Goal: Transaction & Acquisition: Purchase product/service

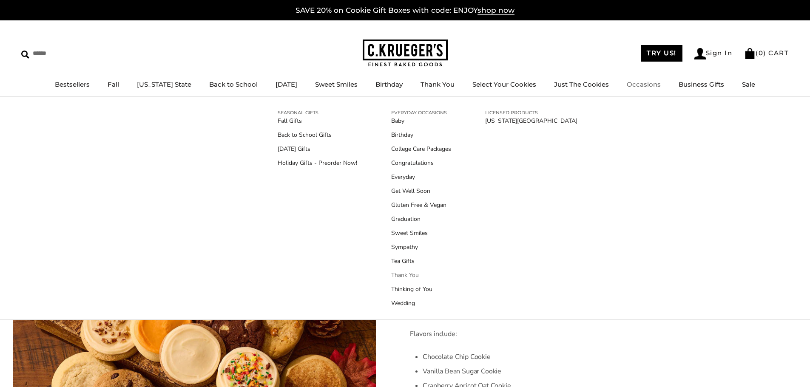
click at [395, 272] on link "Thank You" at bounding box center [421, 275] width 60 height 9
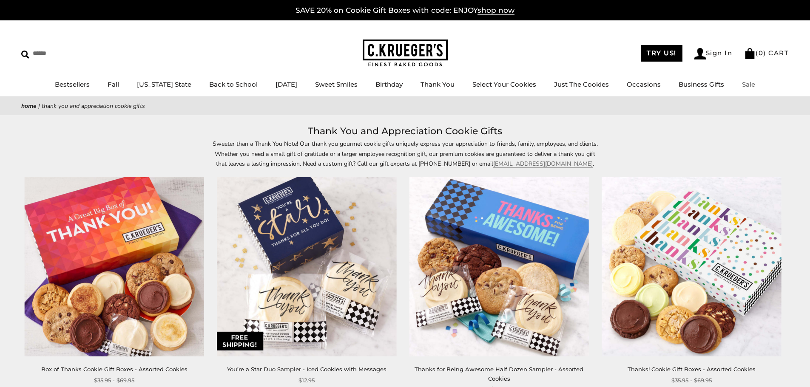
click at [744, 82] on link "Sale" at bounding box center [748, 84] width 13 height 8
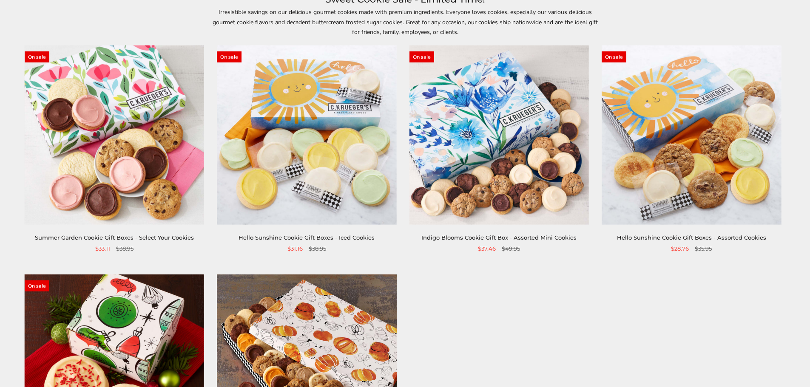
scroll to position [128, 0]
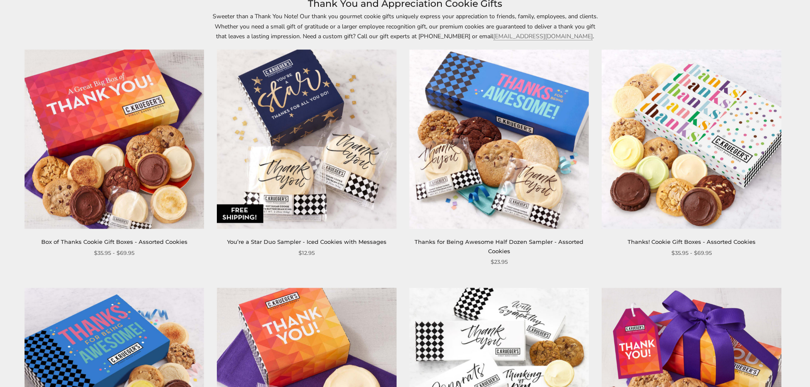
click at [94, 120] on img at bounding box center [114, 139] width 179 height 179
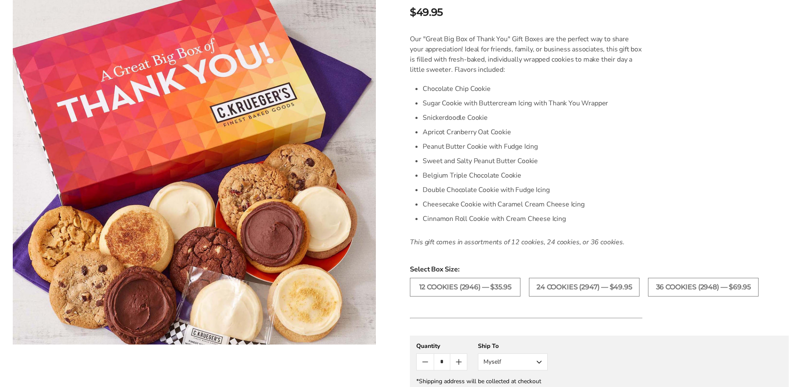
scroll to position [255, 0]
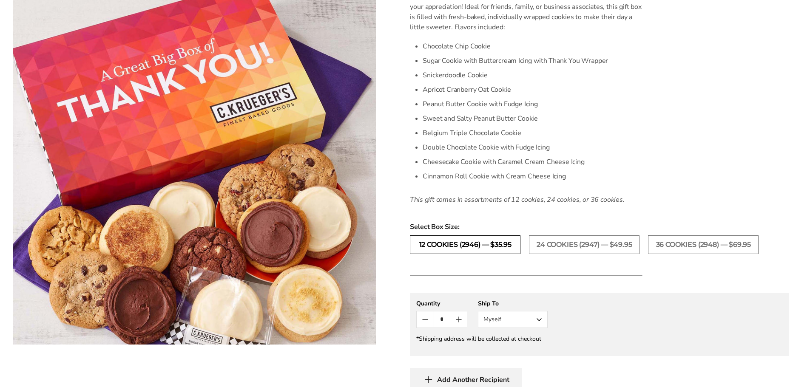
click at [481, 246] on label "12 COOKIES (2946) — $35.95" at bounding box center [465, 245] width 111 height 19
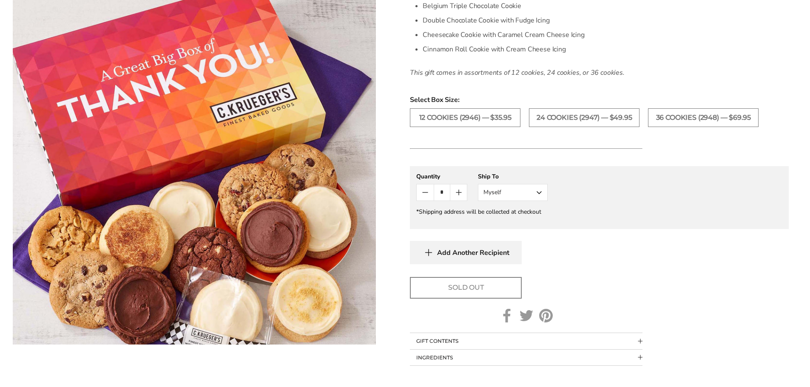
scroll to position [383, 0]
click at [541, 196] on button "Myself" at bounding box center [513, 192] width 70 height 17
click at [519, 222] on button "Other Recipient" at bounding box center [512, 223] width 69 height 15
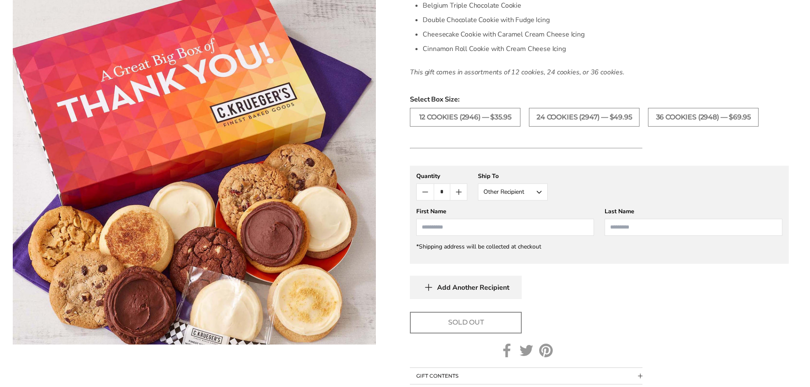
click at [503, 227] on input "First Name" at bounding box center [505, 227] width 178 height 17
type input "*"
click at [457, 189] on icon "Count plus" at bounding box center [459, 192] width 10 height 10
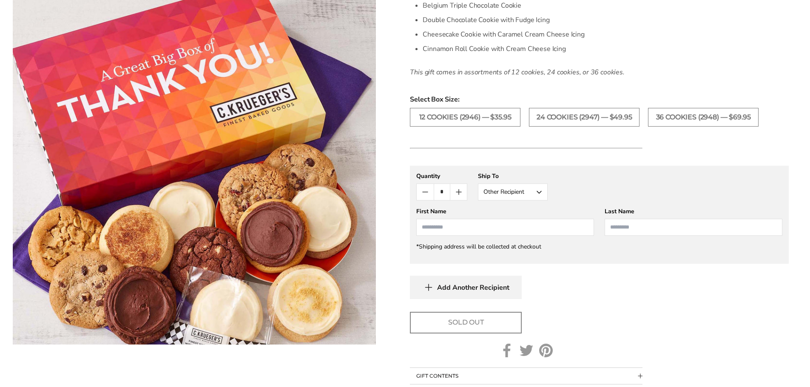
click at [457, 189] on icon "Count plus" at bounding box center [459, 192] width 10 height 10
click at [430, 289] on icon "button" at bounding box center [428, 287] width 13 height 13
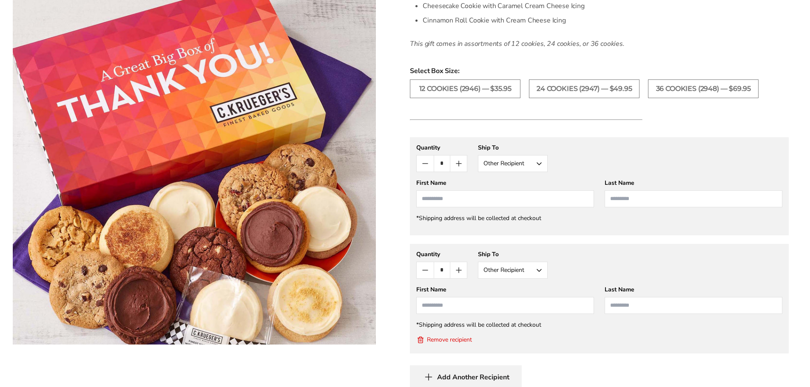
scroll to position [468, 0]
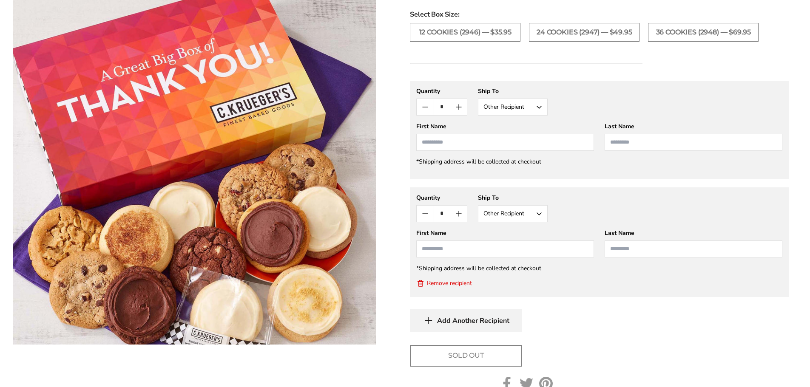
click at [426, 107] on icon "Count minus" at bounding box center [425, 107] width 5 height 0
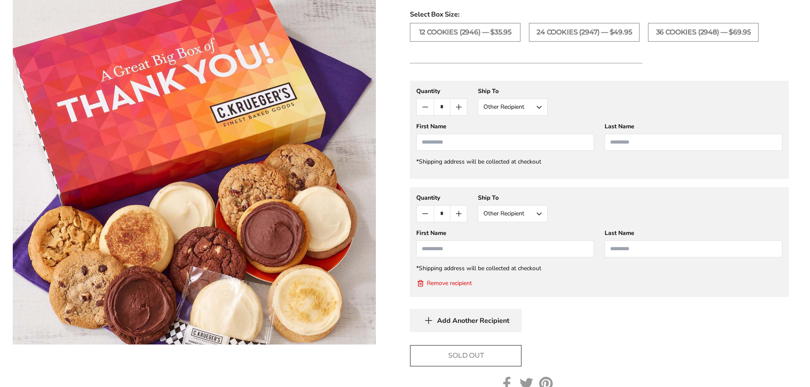
type input "*"
click at [433, 317] on icon "button" at bounding box center [428, 320] width 13 height 13
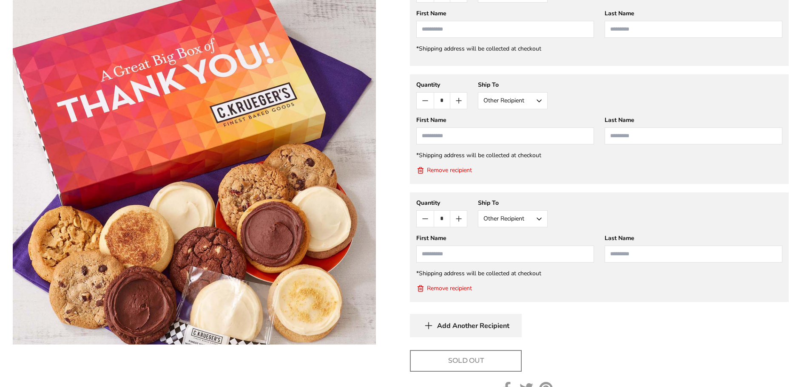
click at [438, 325] on span "Add Another Recipient" at bounding box center [473, 326] width 72 height 9
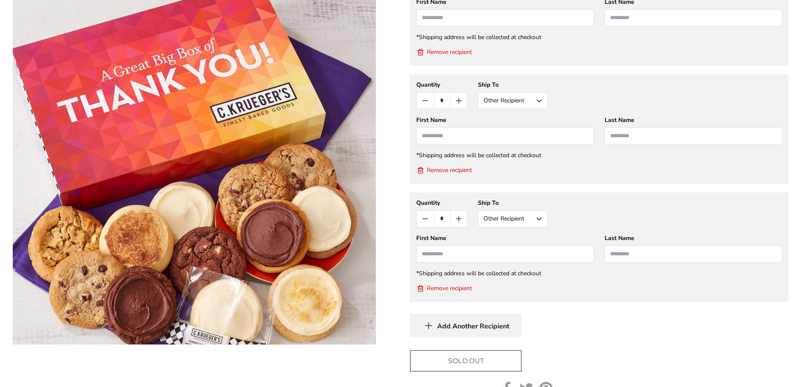
click at [432, 330] on icon "button" at bounding box center [428, 325] width 13 height 13
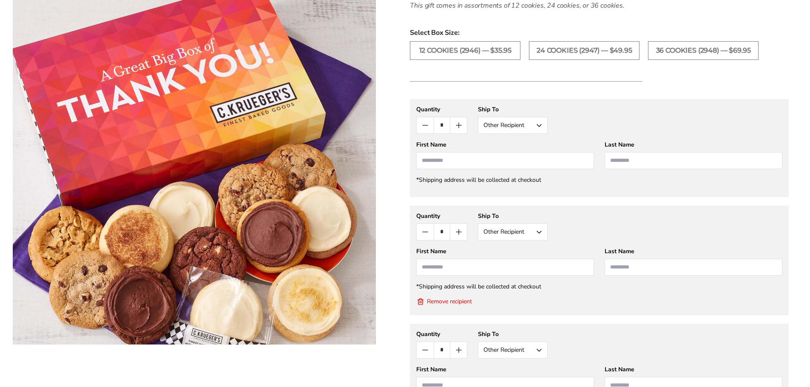
scroll to position [435, 0]
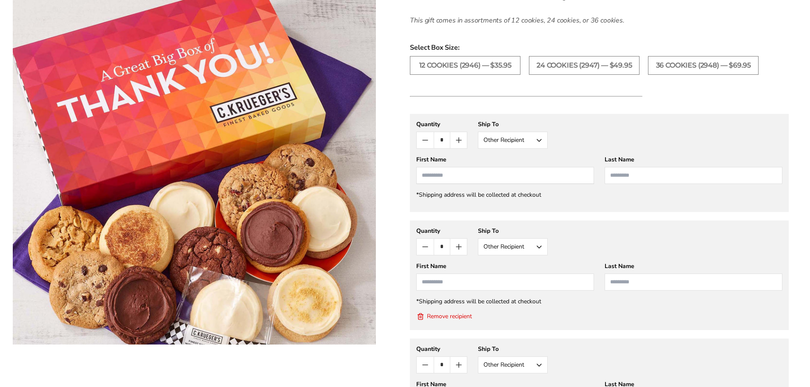
click at [459, 179] on input "First Name" at bounding box center [505, 175] width 178 height 17
type input "*****"
click at [643, 178] on input "Last Name" at bounding box center [694, 175] width 178 height 17
type input "******"
click at [444, 283] on input "First Name" at bounding box center [505, 282] width 178 height 17
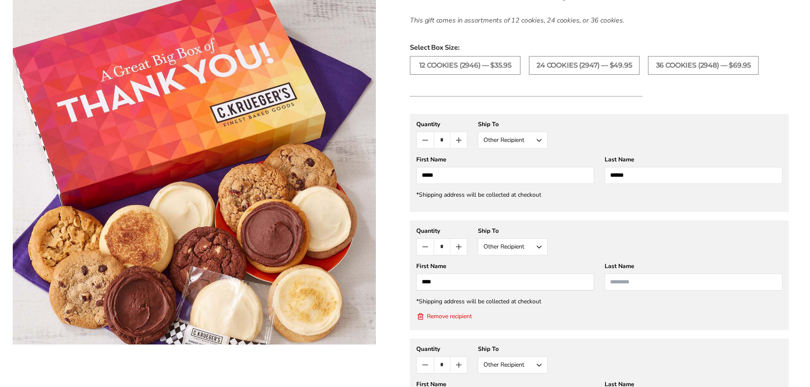
type input "****"
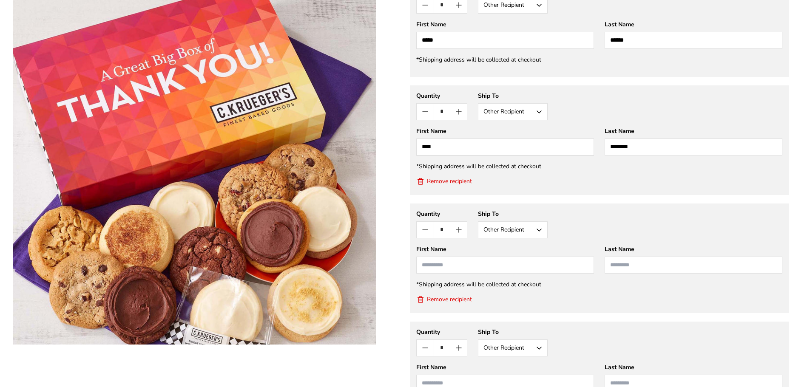
scroll to position [605, 0]
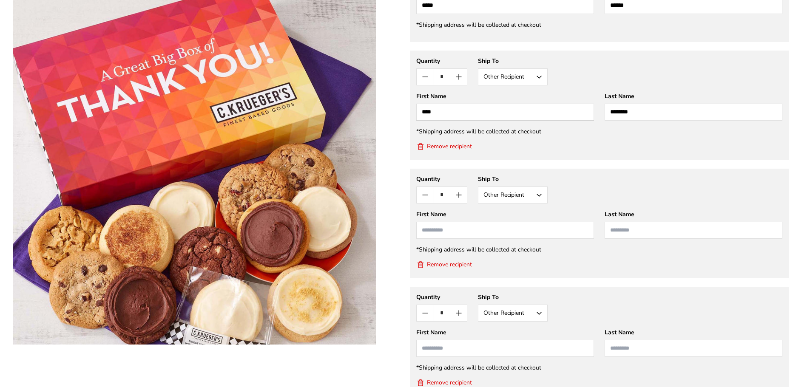
type input "********"
click at [477, 233] on input "First Name" at bounding box center [505, 230] width 178 height 17
type input "******"
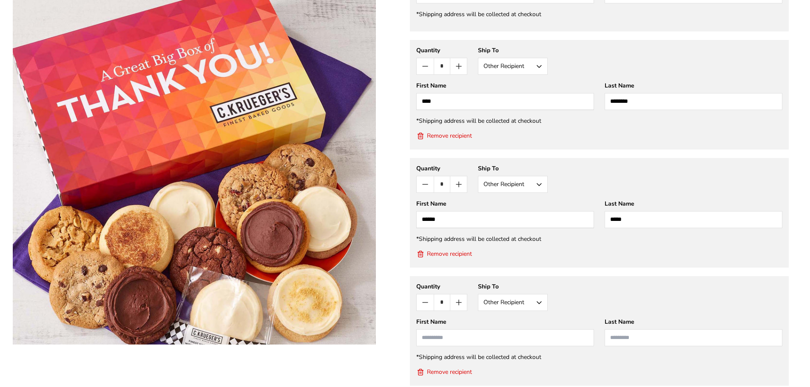
scroll to position [647, 0]
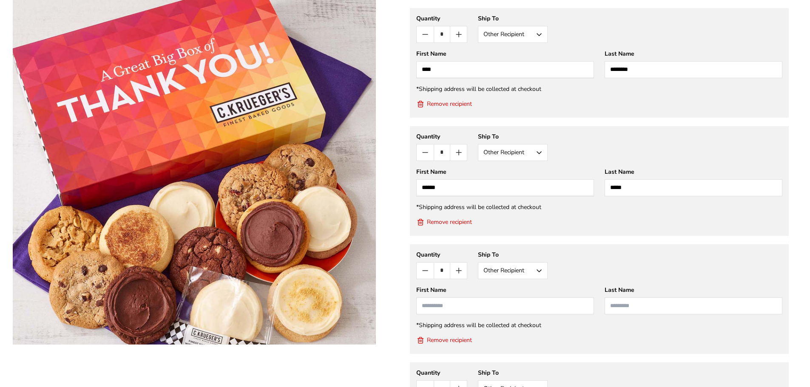
type input "*****"
click at [455, 308] on input "First Name" at bounding box center [505, 306] width 178 height 17
type input "****"
type input "*"
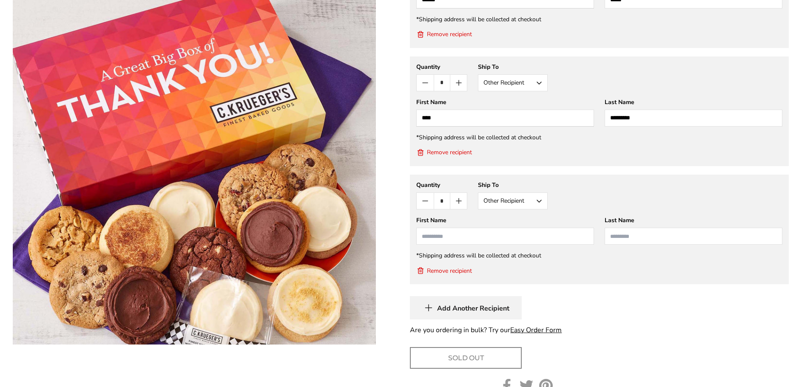
scroll to position [860, 0]
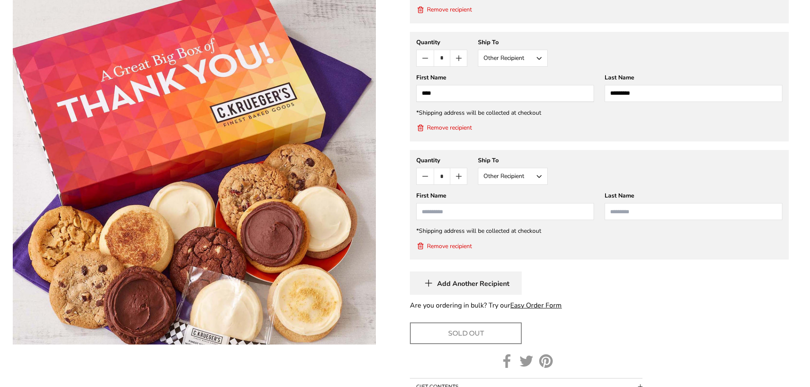
type input "*********"
click at [456, 213] on input "First Name" at bounding box center [505, 211] width 178 height 17
type input "****"
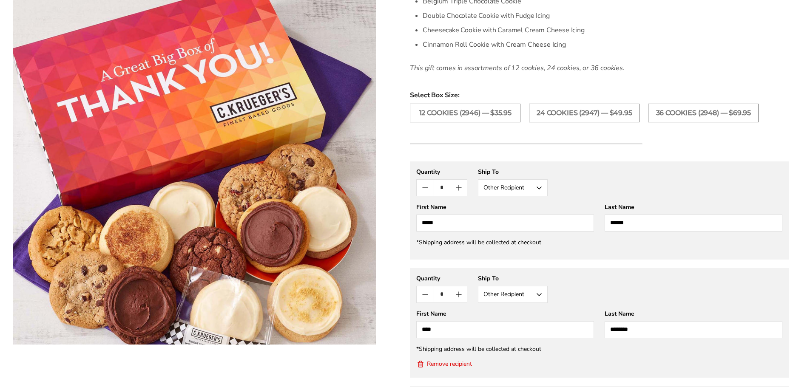
scroll to position [435, 0]
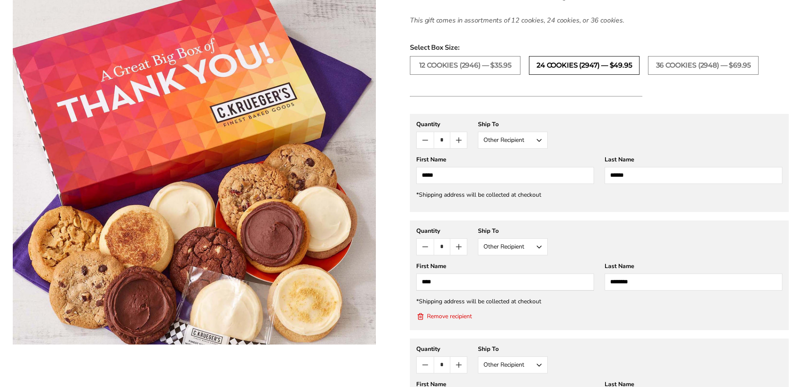
type input "****"
click at [555, 71] on label "24 COOKIES (2947) — $49.95" at bounding box center [584, 65] width 111 height 19
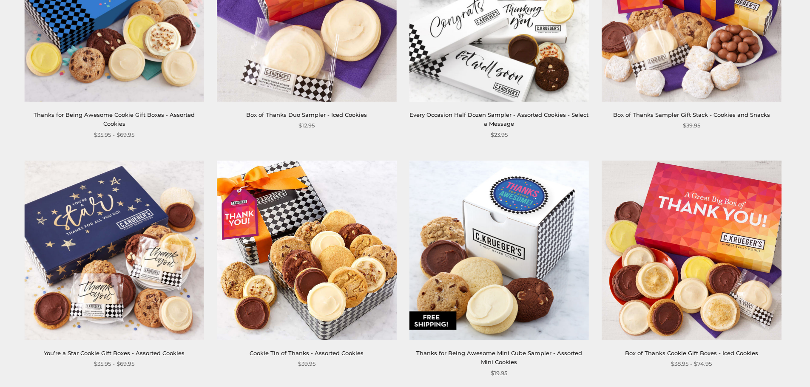
scroll to position [510, 0]
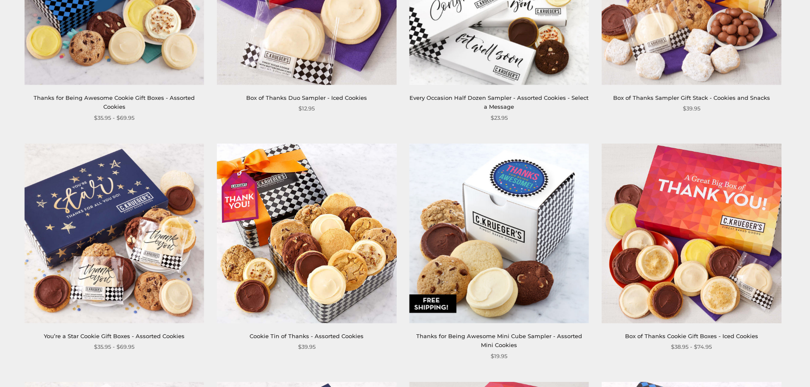
click at [654, 216] on img at bounding box center [691, 233] width 179 height 179
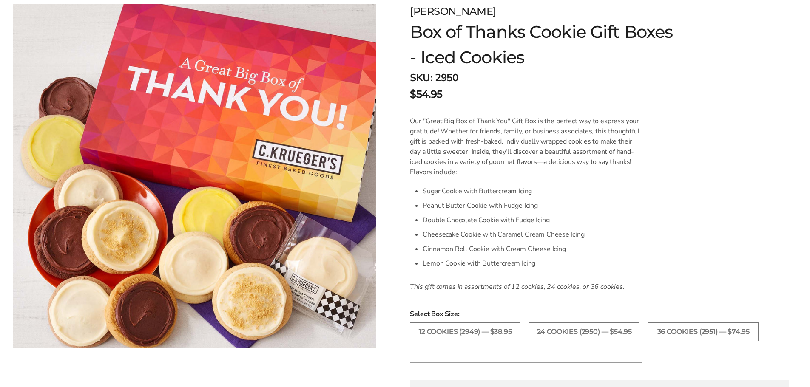
scroll to position [170, 0]
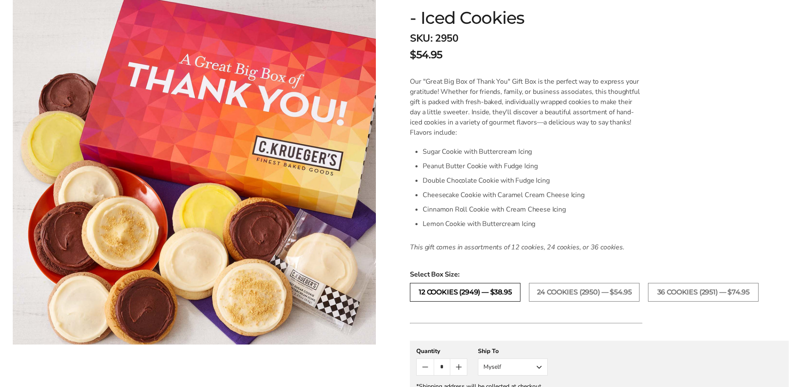
click at [471, 293] on label "12 COOKIES (2949) — $38.95" at bounding box center [465, 292] width 111 height 19
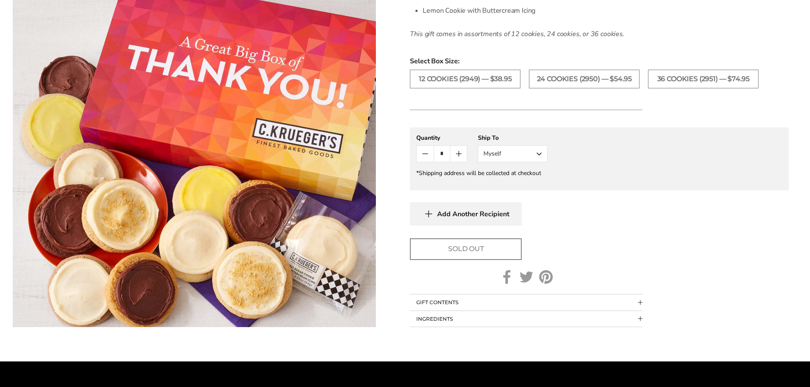
scroll to position [383, 0]
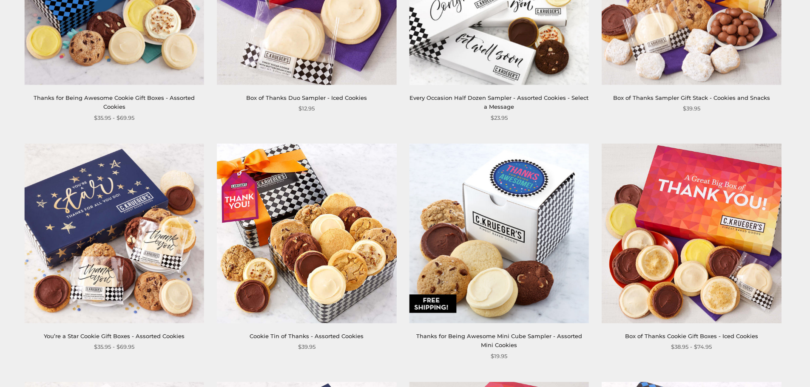
click at [98, 185] on img at bounding box center [114, 233] width 179 height 179
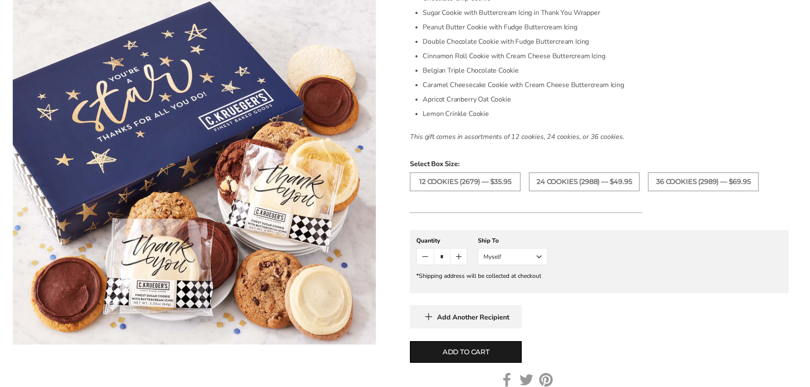
scroll to position [213, 0]
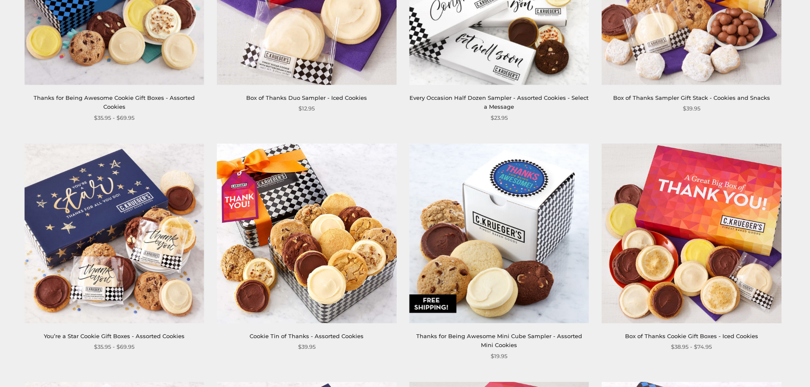
click at [313, 231] on img at bounding box center [306, 233] width 179 height 179
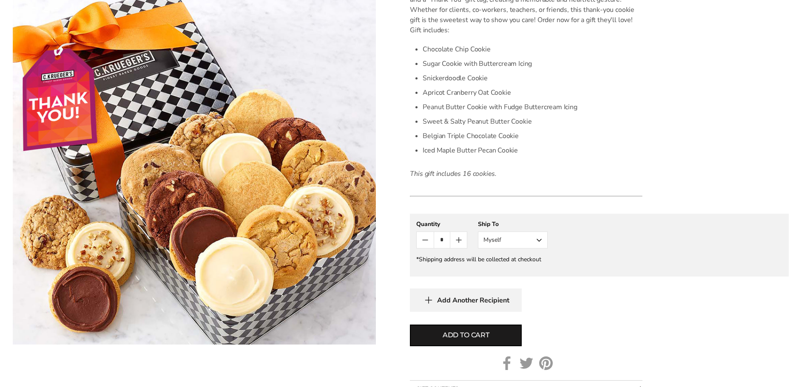
scroll to position [298, 0]
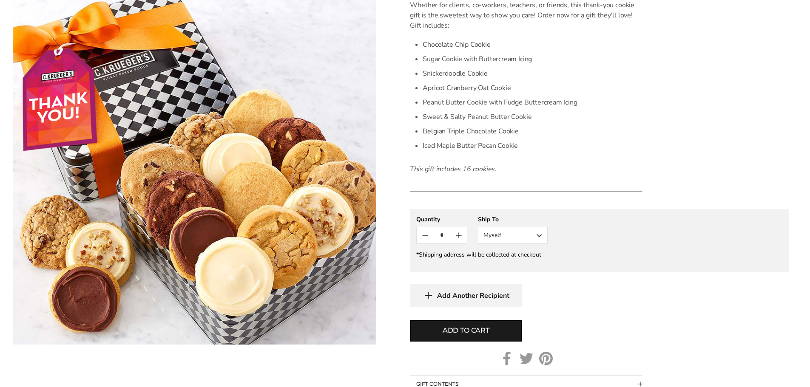
click at [541, 238] on button "Myself" at bounding box center [513, 235] width 70 height 17
click at [523, 263] on button "Other Recipient" at bounding box center [512, 266] width 69 height 15
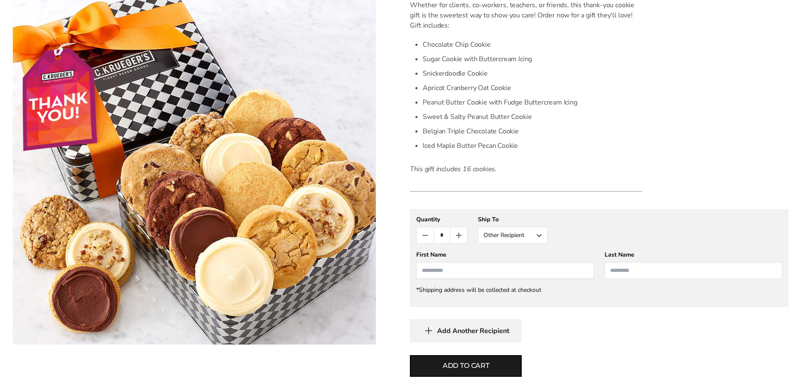
click at [500, 268] on input "First Name" at bounding box center [505, 270] width 178 height 17
type input "*****"
type input "******"
click at [430, 334] on icon "button" at bounding box center [428, 330] width 13 height 13
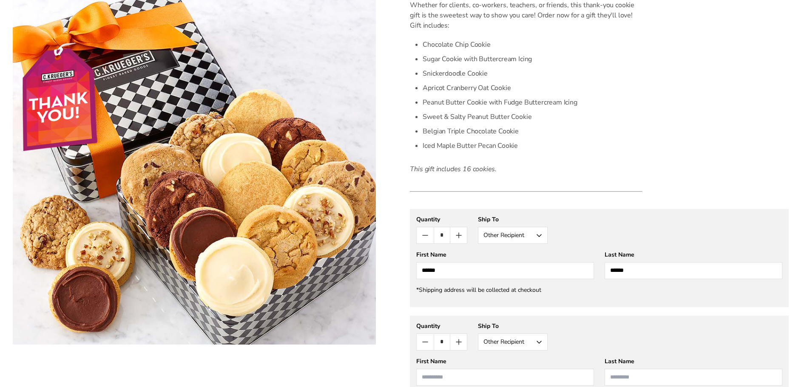
scroll to position [336, 0]
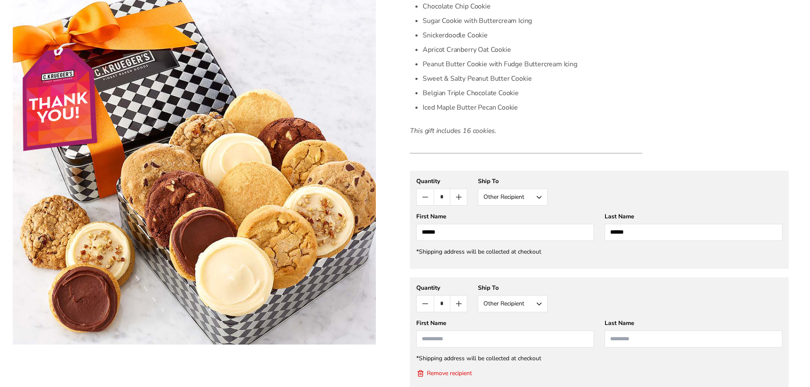
click at [432, 336] on input "First Name" at bounding box center [505, 339] width 178 height 17
type input "****"
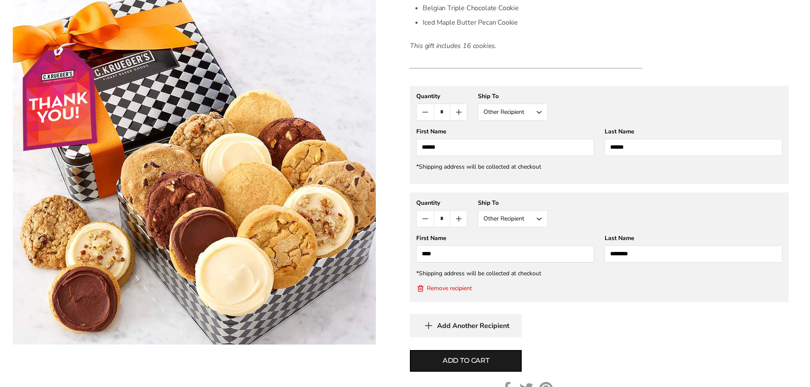
type input "********"
click at [438, 324] on span "Add Another Recipient" at bounding box center [473, 326] width 72 height 9
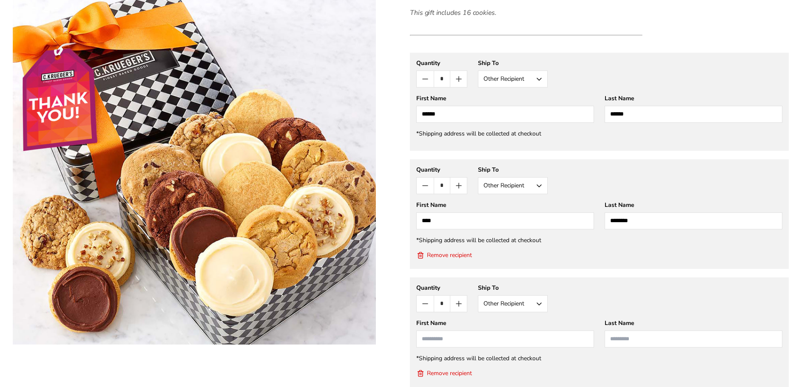
click at [450, 342] on input "First Name" at bounding box center [505, 339] width 178 height 17
type input "******"
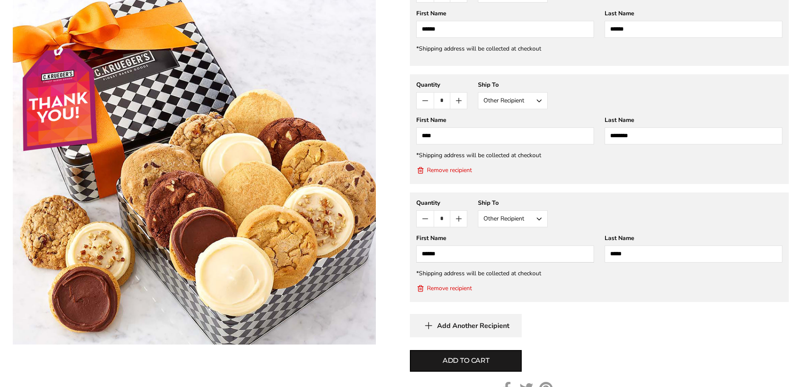
type input "*****"
click at [436, 324] on button "Add Another Recipient" at bounding box center [466, 325] width 112 height 23
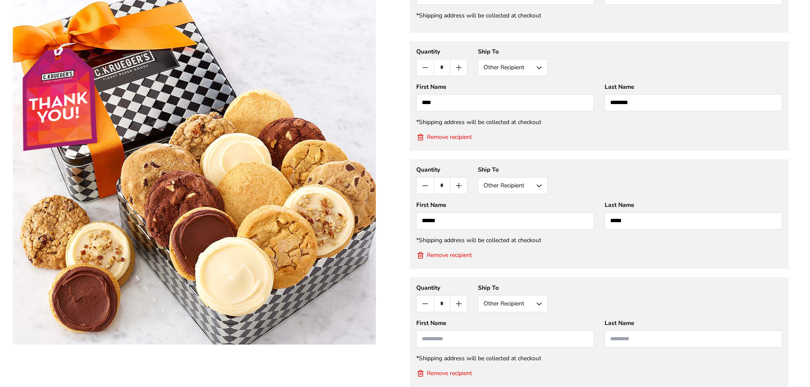
click at [438, 341] on input "First Name" at bounding box center [505, 339] width 178 height 17
type input "*"
type input "****"
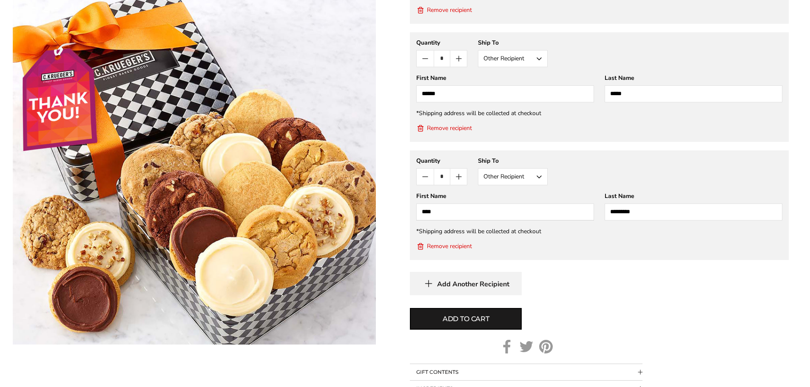
scroll to position [700, 0]
type input "*********"
click at [446, 283] on span "Add Another Recipient" at bounding box center [473, 284] width 72 height 9
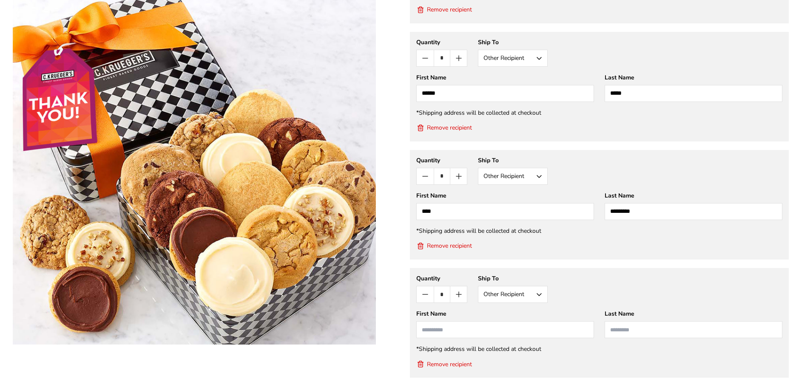
click at [449, 335] on input "First Name" at bounding box center [505, 330] width 178 height 17
type input "****"
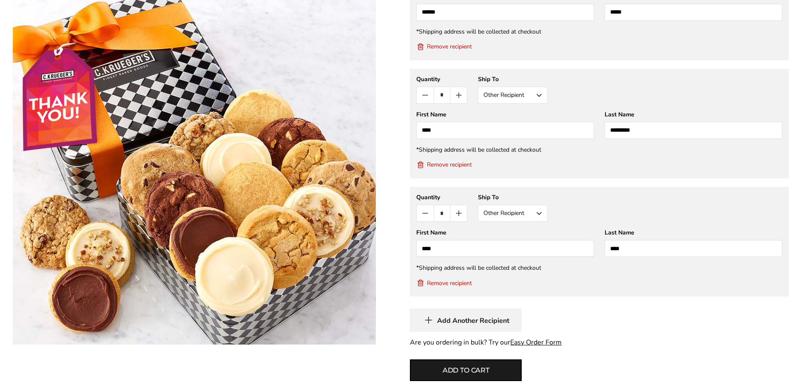
scroll to position [785, 0]
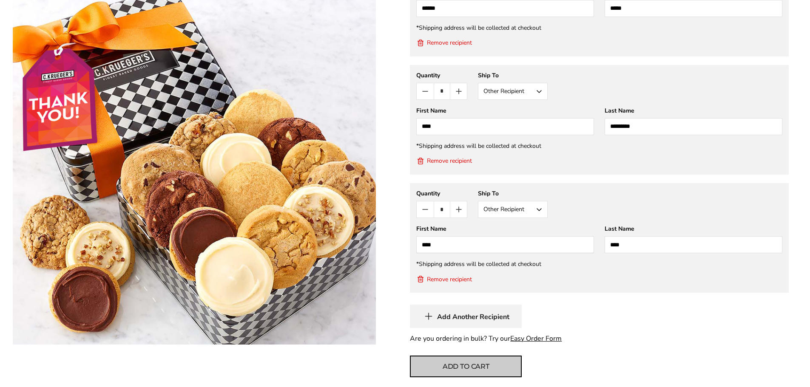
type input "****"
click at [461, 368] on span "Add to cart" at bounding box center [466, 367] width 47 height 10
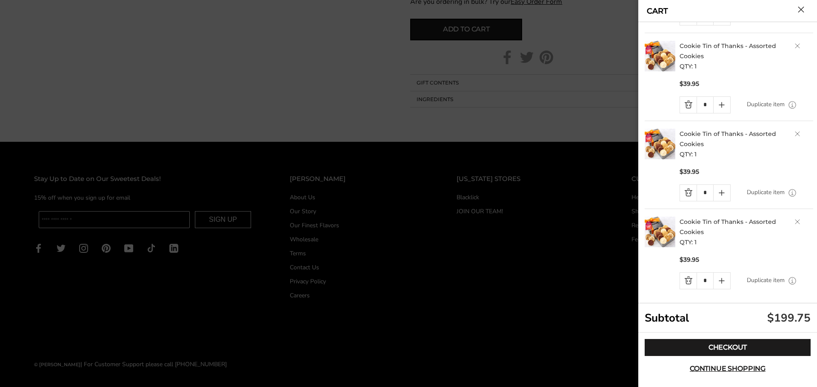
scroll to position [175, 0]
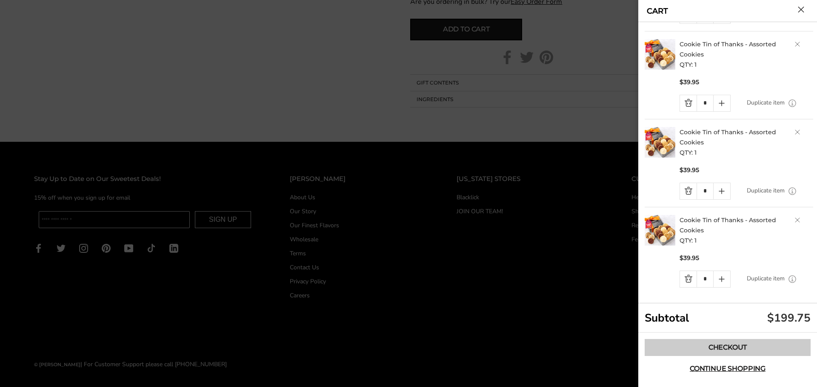
click at [715, 347] on link "Checkout" at bounding box center [727, 347] width 166 height 17
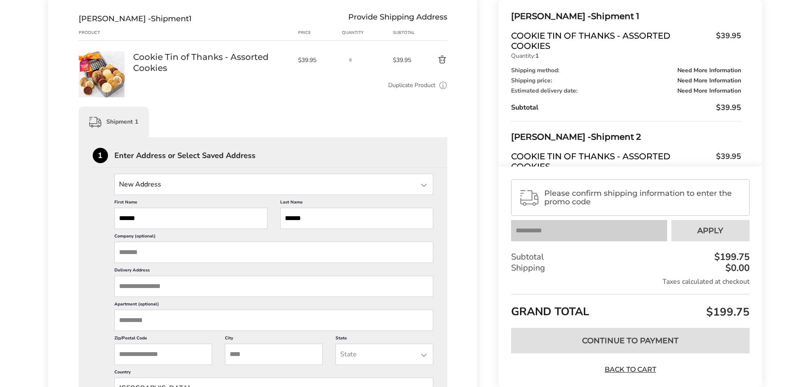
scroll to position [128, 0]
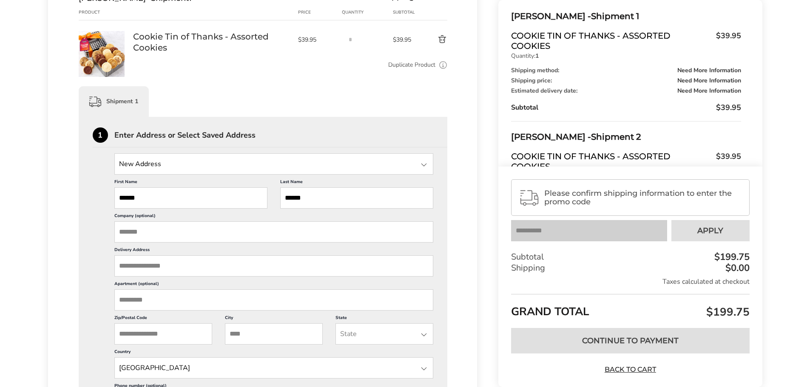
click at [178, 269] on input "Delivery Address" at bounding box center [273, 266] width 319 height 21
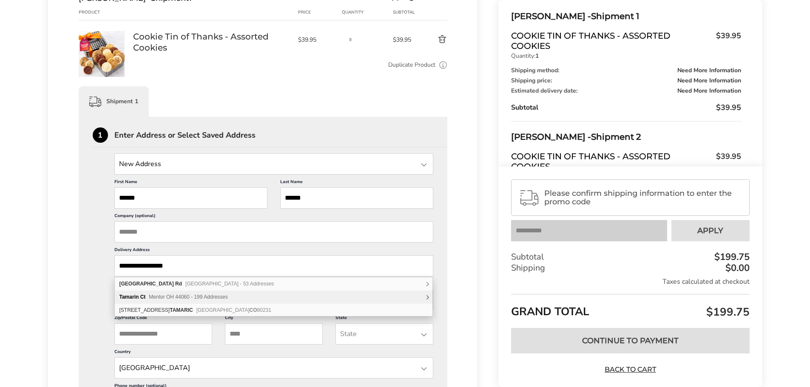
click at [191, 296] on span "Mentor OH 44060 - 199 Addresses" at bounding box center [188, 297] width 79 height 6
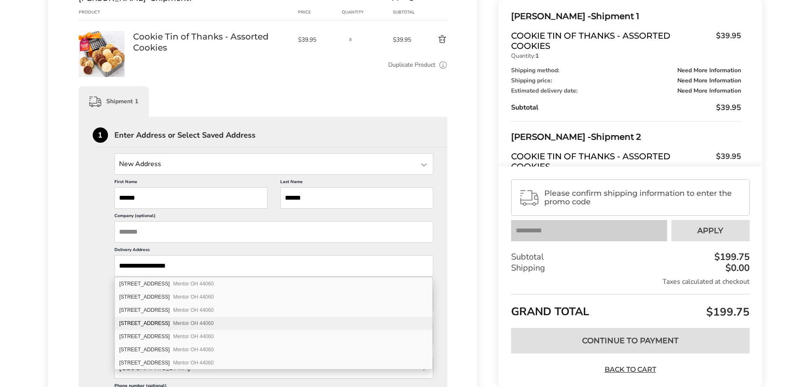
scroll to position [43, 0]
click at [194, 266] on input "**********" at bounding box center [273, 266] width 319 height 21
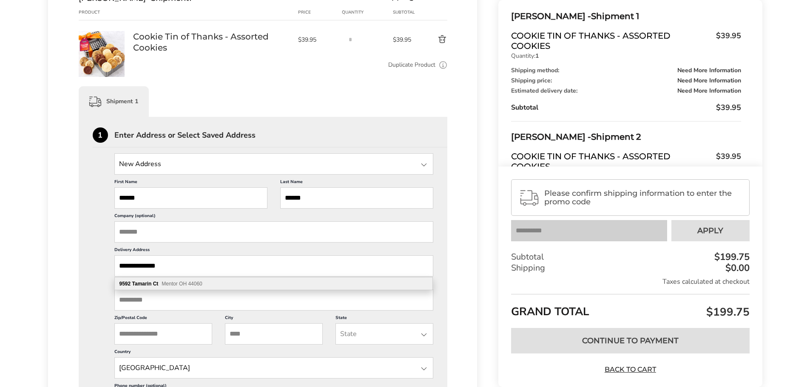
click at [151, 285] on b "Tamarin" at bounding box center [142, 284] width 20 height 6
type input "**********"
type input "******"
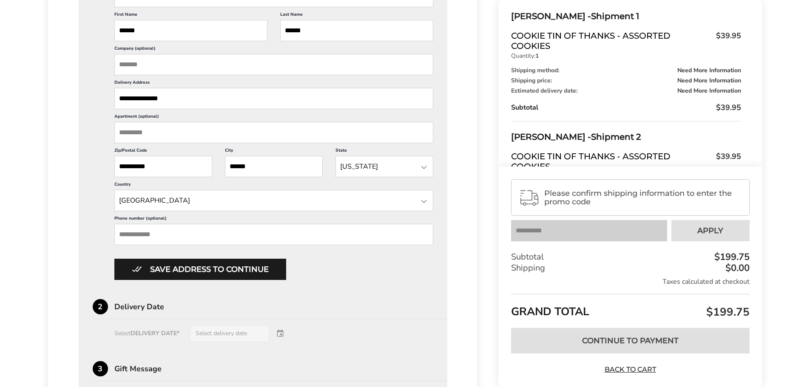
scroll to position [298, 0]
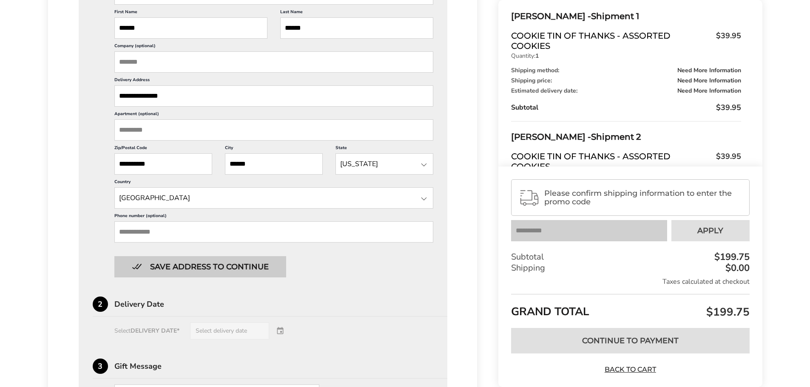
click at [227, 268] on button "Save address to continue" at bounding box center [200, 266] width 172 height 21
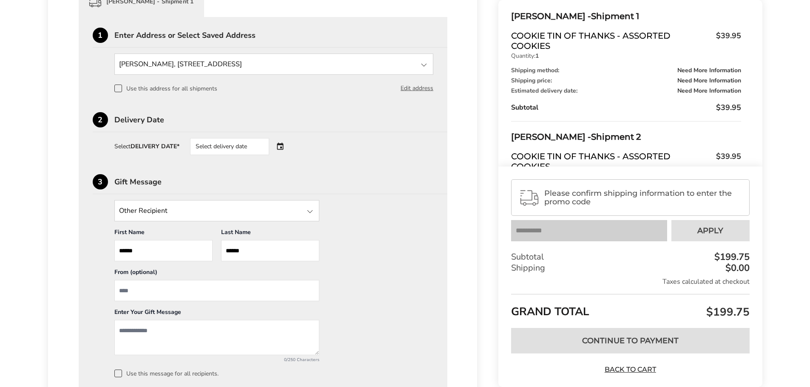
scroll to position [213, 0]
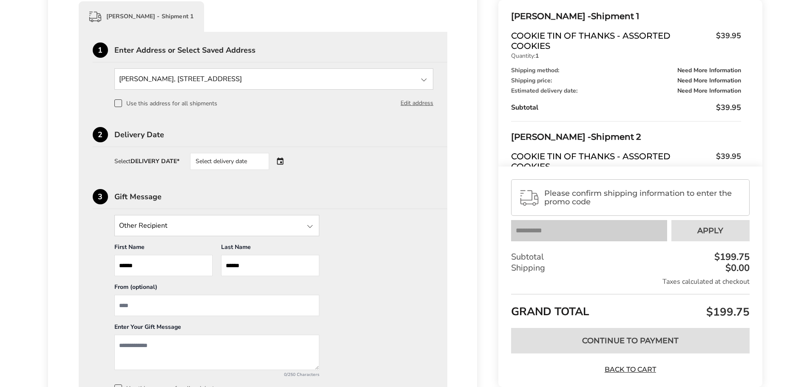
click at [279, 161] on div "Select delivery date" at bounding box center [241, 161] width 103 height 17
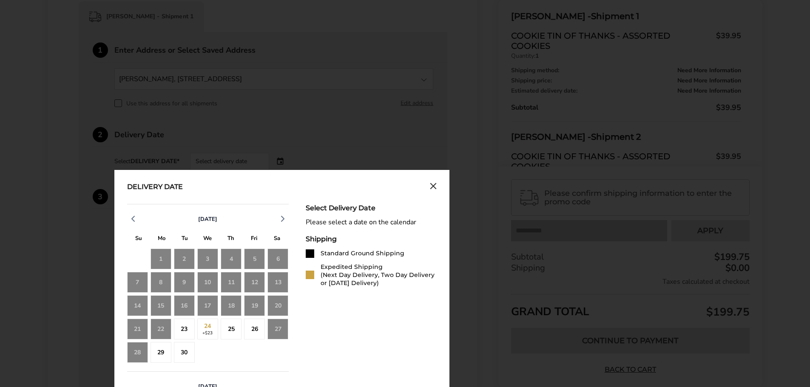
click at [433, 186] on icon "Close calendar" at bounding box center [433, 186] width 5 height 5
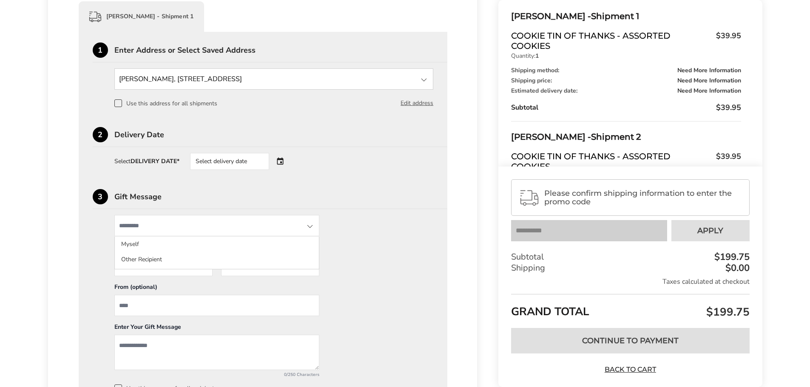
click at [162, 228] on input "State" at bounding box center [216, 225] width 205 height 21
click at [236, 194] on div "Gift Message" at bounding box center [280, 197] width 333 height 8
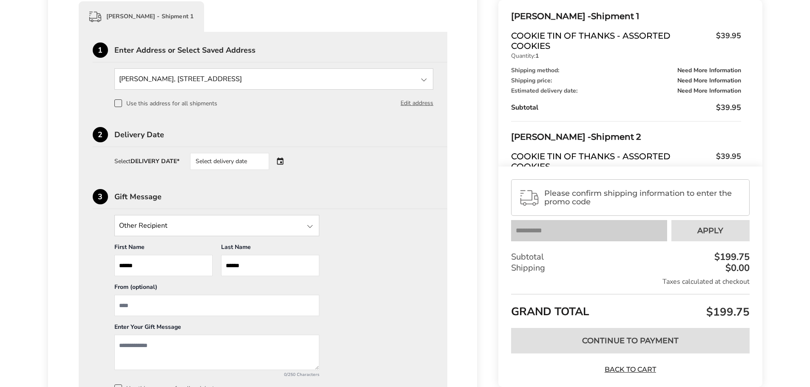
click at [161, 190] on div "3 Gift Message" at bounding box center [270, 199] width 355 height 20
click at [155, 195] on div "Gift Message" at bounding box center [280, 197] width 333 height 8
click at [153, 198] on div "Gift Message" at bounding box center [280, 197] width 333 height 8
click at [118, 200] on div "Gift Message" at bounding box center [280, 197] width 333 height 8
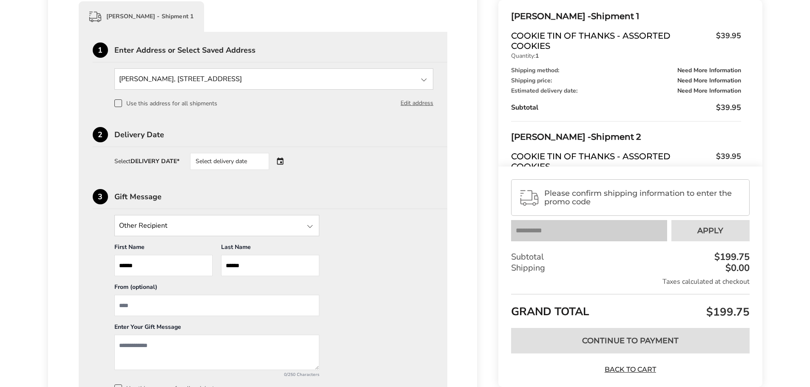
click at [101, 192] on div "3" at bounding box center [100, 196] width 15 height 15
click at [98, 195] on div "3" at bounding box center [100, 196] width 15 height 15
click at [310, 227] on div at bounding box center [310, 227] width 10 height 10
click at [292, 240] on li "Myself" at bounding box center [217, 244] width 204 height 15
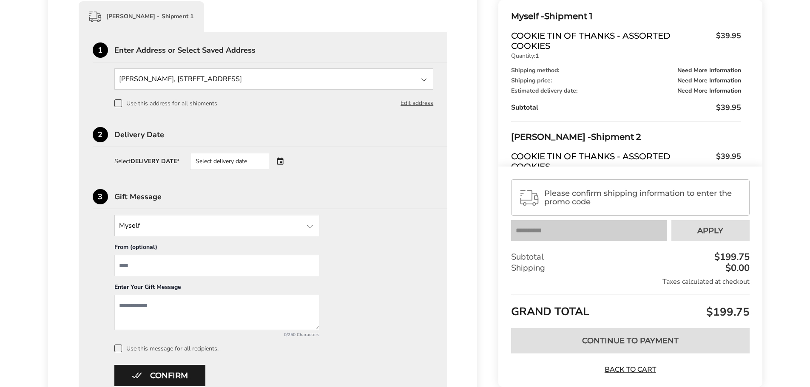
click at [248, 260] on input "From" at bounding box center [216, 265] width 205 height 21
type input "*****"
click at [202, 306] on textarea "Add a message" at bounding box center [216, 312] width 205 height 35
click at [165, 302] on textarea "**********" at bounding box center [216, 312] width 205 height 35
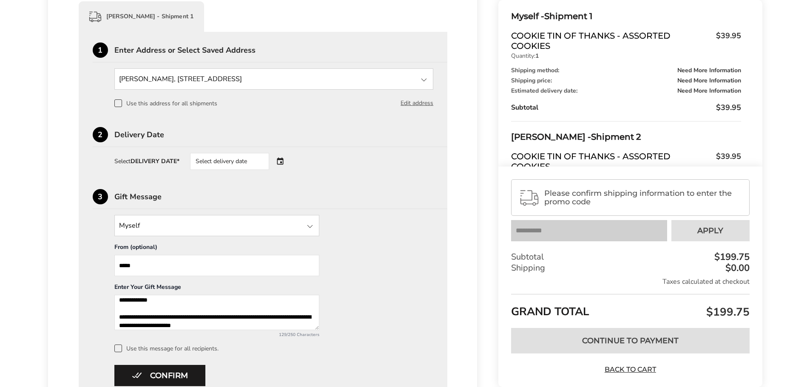
type textarea "**********"
click at [119, 347] on span at bounding box center [118, 349] width 8 height 8
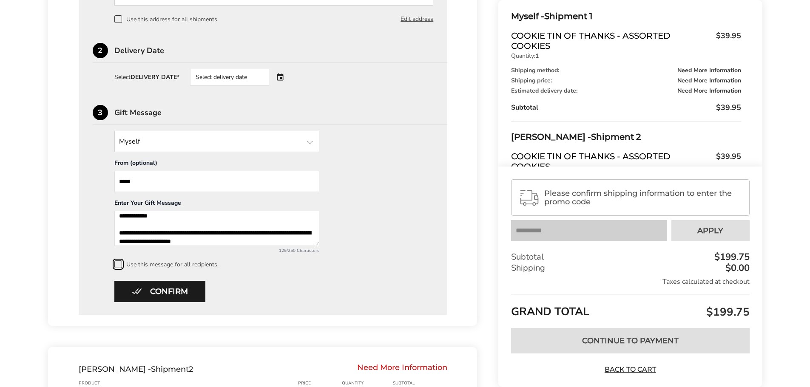
scroll to position [298, 0]
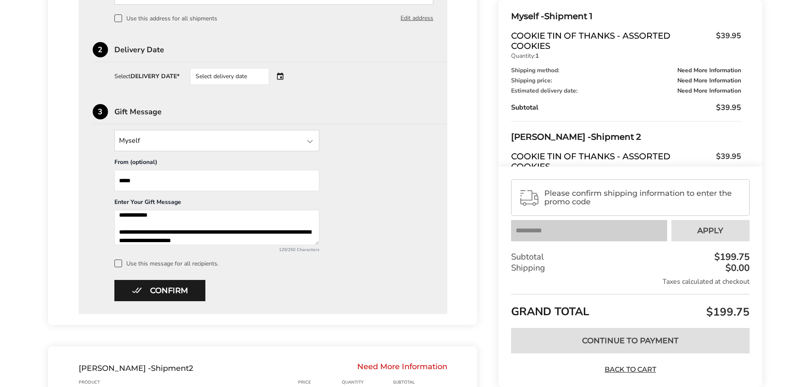
click at [244, 240] on textarea "**********" at bounding box center [216, 227] width 205 height 35
click at [171, 285] on button "Confirm" at bounding box center [159, 290] width 91 height 21
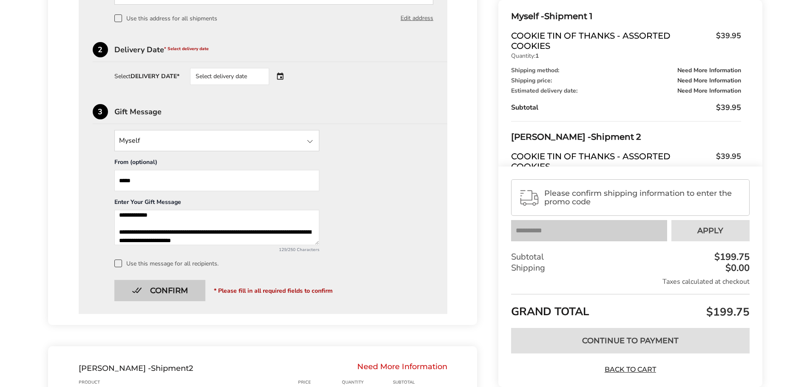
click at [189, 289] on button "Confirm" at bounding box center [159, 290] width 91 height 21
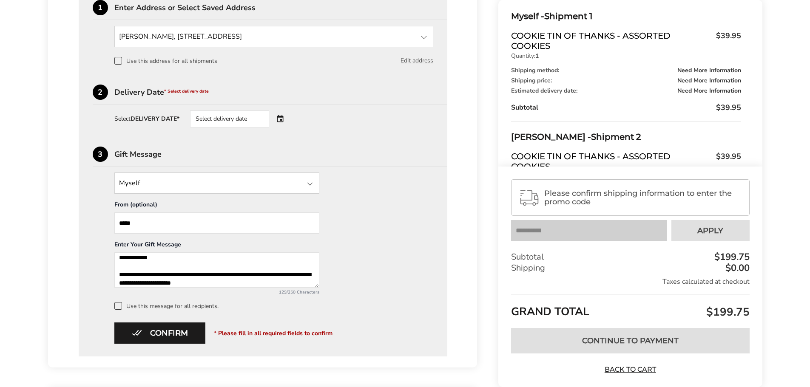
scroll to position [0, 0]
click at [254, 120] on div "Select delivery date" at bounding box center [229, 119] width 79 height 17
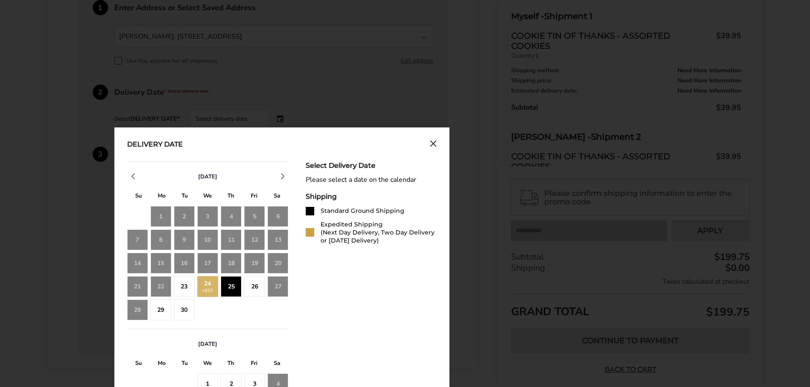
click at [231, 290] on div "25" at bounding box center [231, 286] width 21 height 21
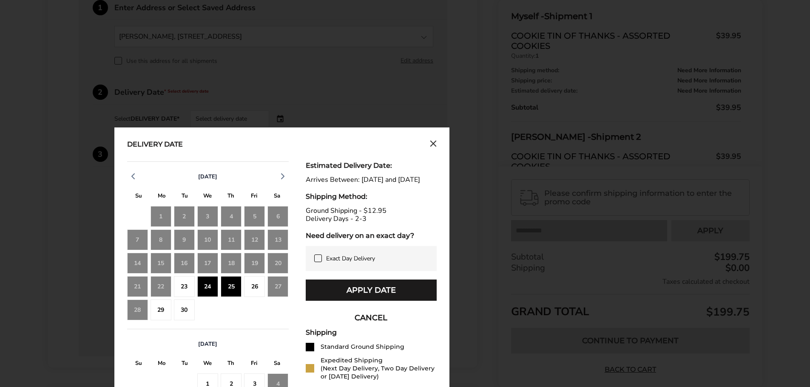
click at [183, 287] on div "23" at bounding box center [184, 286] width 21 height 21
click at [188, 289] on div "23" at bounding box center [184, 286] width 21 height 21
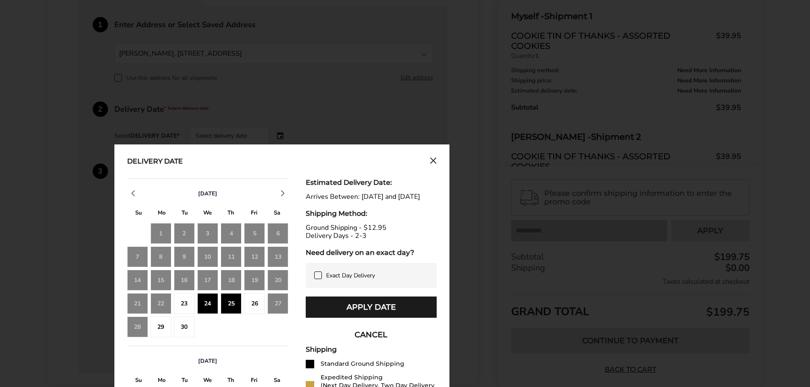
scroll to position [213, 0]
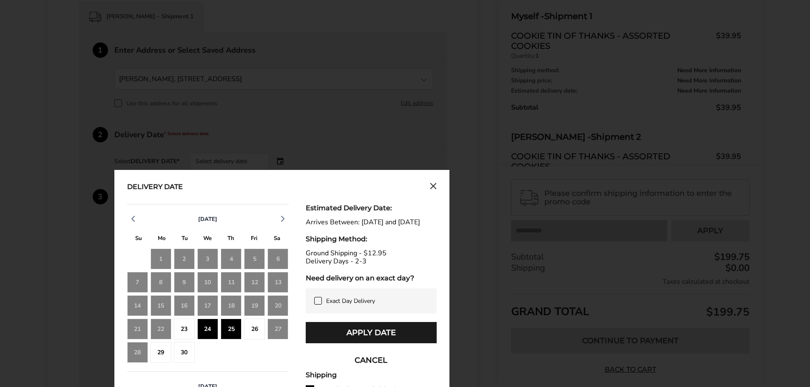
click at [189, 327] on div "23" at bounding box center [184, 329] width 21 height 21
click at [185, 327] on div "23" at bounding box center [184, 329] width 21 height 21
click at [205, 330] on div "24" at bounding box center [207, 329] width 21 height 21
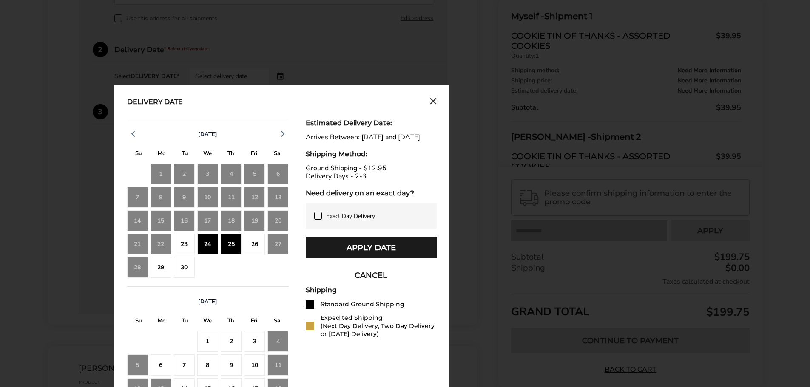
click at [320, 219] on icon at bounding box center [318, 216] width 7 height 7
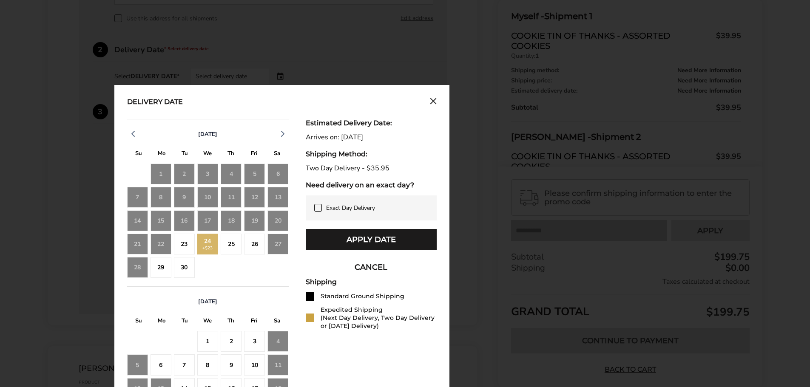
click at [183, 243] on div "23" at bounding box center [184, 244] width 21 height 21
click at [231, 244] on div "25" at bounding box center [231, 244] width 21 height 21
click at [363, 267] on button "CANCEL" at bounding box center [371, 267] width 131 height 21
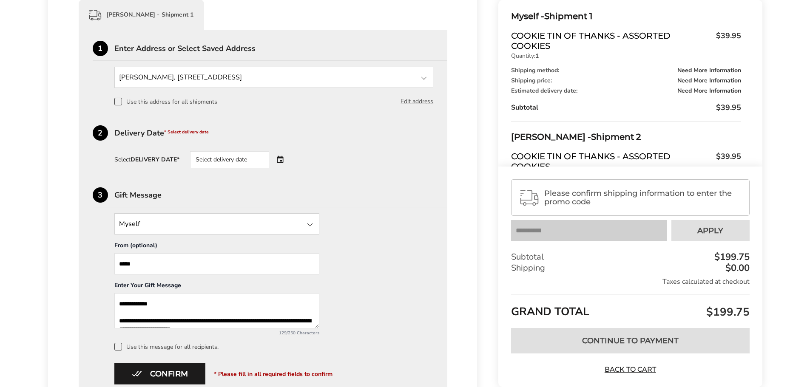
scroll to position [213, 0]
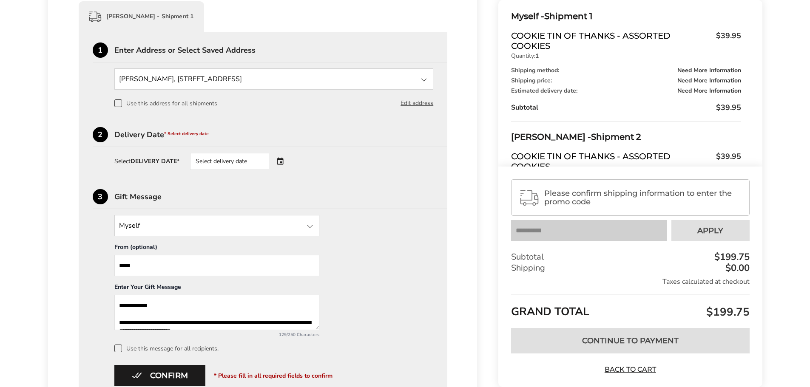
click at [257, 165] on div "Select delivery date" at bounding box center [229, 161] width 79 height 17
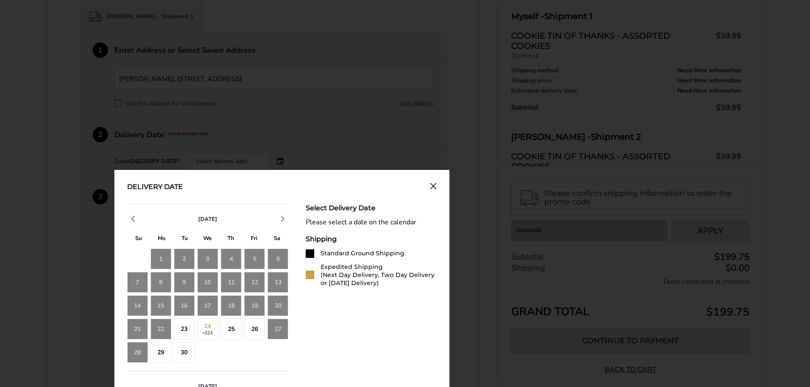
scroll to position [255, 0]
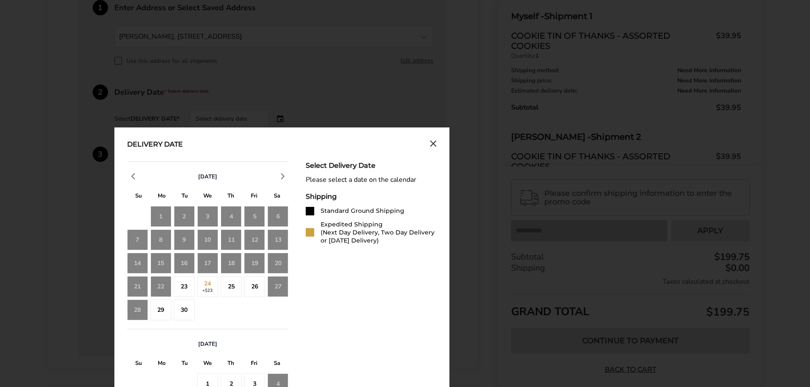
click at [436, 145] on icon "Close calendar" at bounding box center [433, 143] width 7 height 7
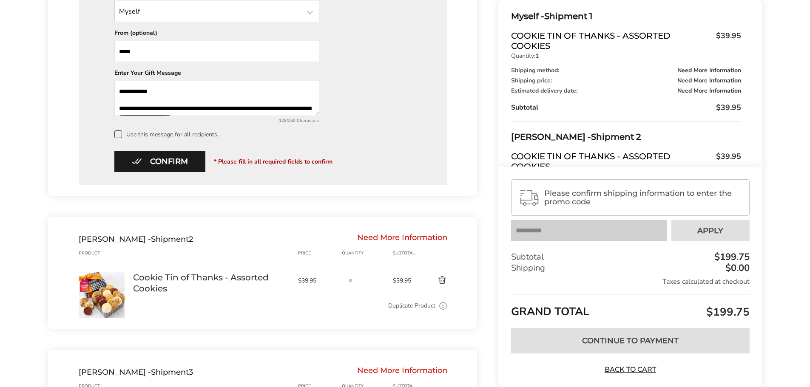
scroll to position [425, 0]
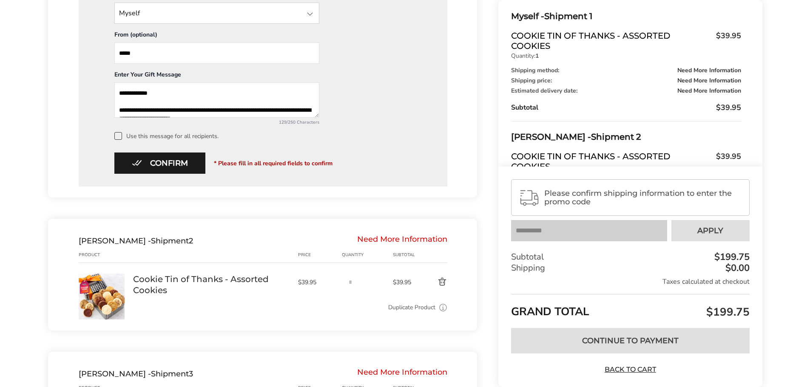
click at [384, 242] on div "Need More Information" at bounding box center [402, 240] width 90 height 9
click at [274, 283] on link "Cookie Tin of Thanks - Assorted Cookies" at bounding box center [211, 285] width 157 height 22
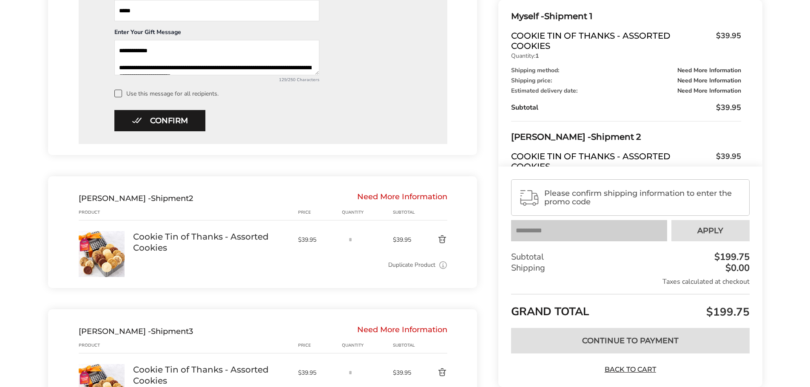
click at [383, 196] on div "Need More Information" at bounding box center [402, 198] width 90 height 9
click at [95, 202] on span "[PERSON_NAME] -" at bounding box center [115, 198] width 72 height 9
click at [95, 199] on span "[PERSON_NAME] -" at bounding box center [115, 198] width 72 height 9
click at [441, 263] on icon at bounding box center [443, 265] width 9 height 9
click at [417, 263] on link "Duplicate Product" at bounding box center [411, 265] width 47 height 9
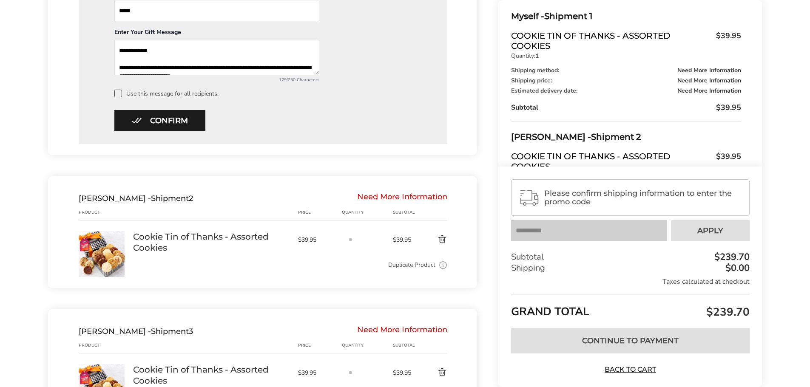
click at [120, 94] on span at bounding box center [118, 94] width 8 height 8
click at [163, 120] on button "Confirm" at bounding box center [159, 120] width 91 height 21
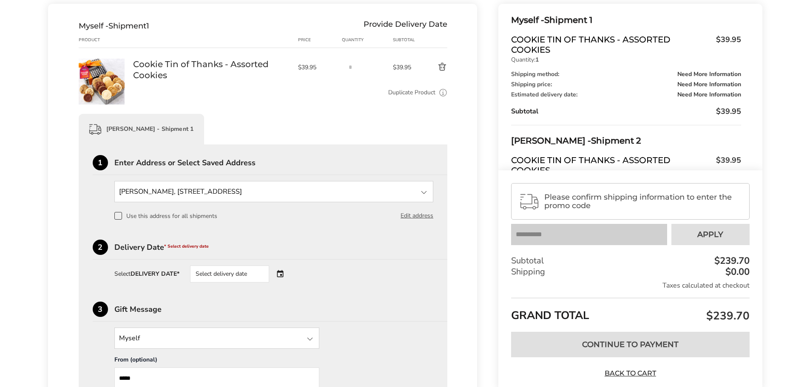
scroll to position [85, 0]
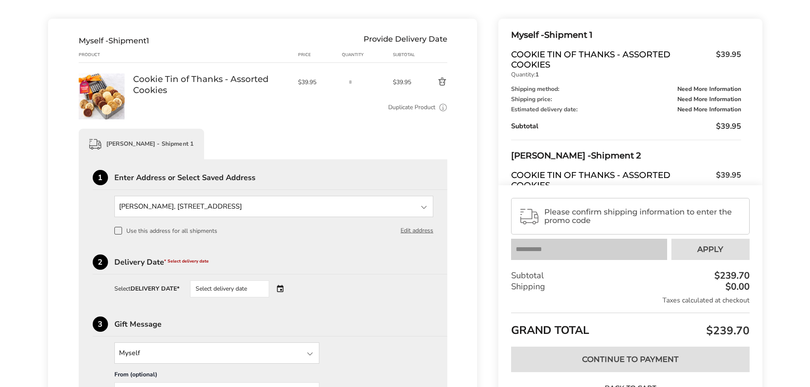
click at [165, 147] on div "Megan Soeder - Shipment 1" at bounding box center [142, 144] width 126 height 31
click at [567, 212] on span "Please confirm shipping information to enter the promo code" at bounding box center [642, 216] width 197 height 17
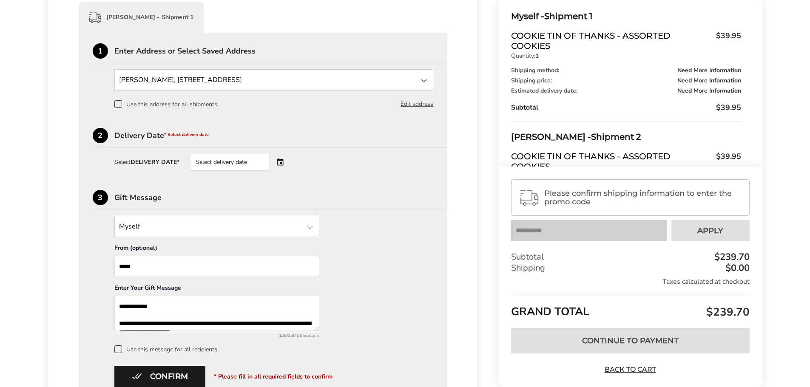
scroll to position [213, 0]
click at [568, 152] on span "Cookie Tin of Thanks - Assorted Cookies" at bounding box center [611, 161] width 200 height 20
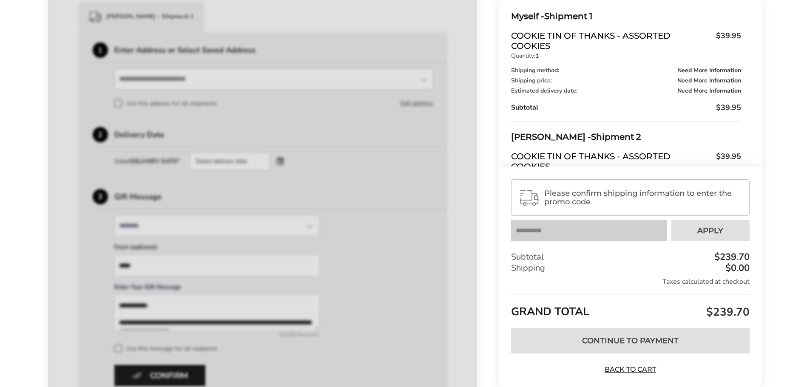
click at [564, 196] on span "Please confirm shipping information to enter the promo code" at bounding box center [642, 197] width 197 height 17
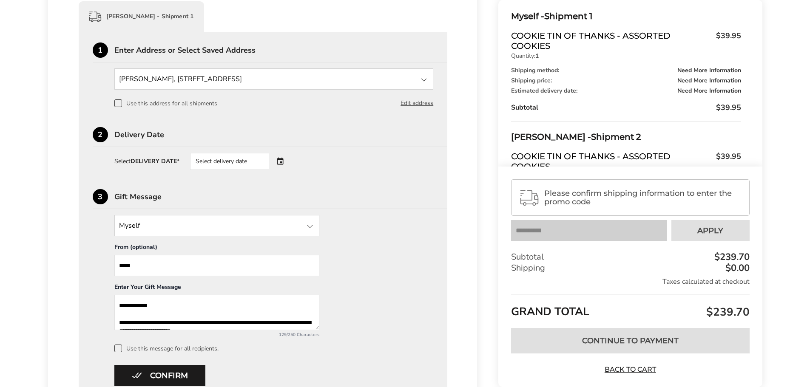
click at [555, 254] on div "Subtotal $239.70" at bounding box center [630, 257] width 238 height 11
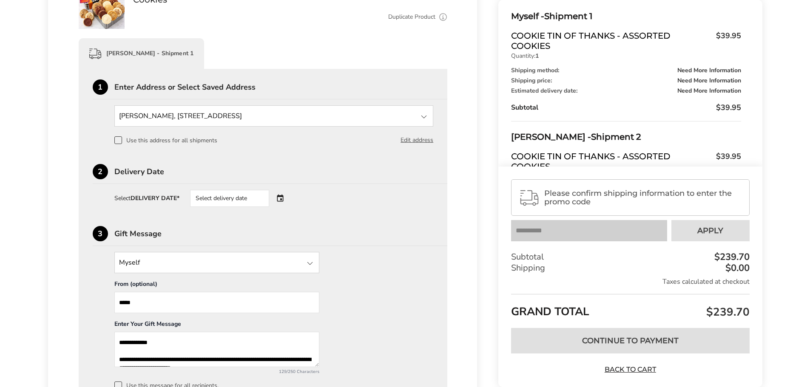
scroll to position [170, 0]
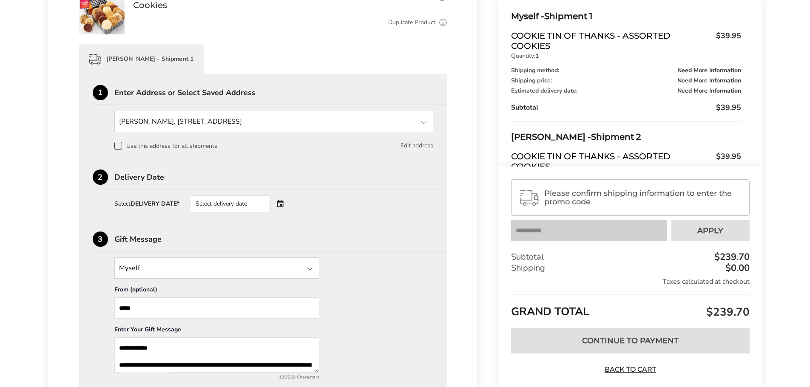
click at [592, 134] on div "Nick Tormento - Shipment 2" at bounding box center [626, 137] width 230 height 14
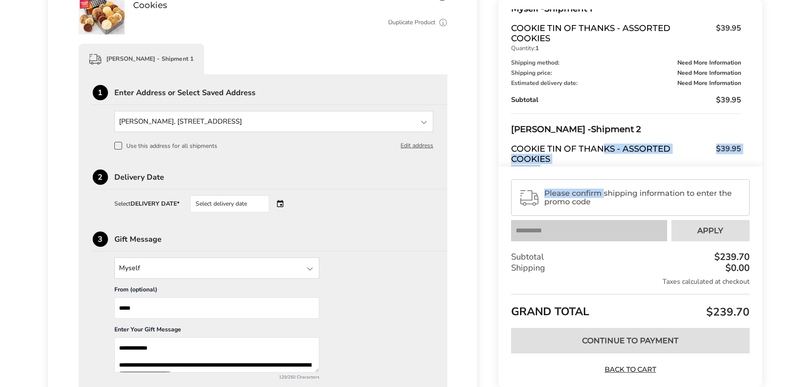
drag, startPoint x: 606, startPoint y: 193, endPoint x: 601, endPoint y: 151, distance: 42.3
click at [601, 151] on div "Myself - Shipment 1 Cookie Tin of Thanks - Assorted Cookies $39.95 Quantity: 1 …" at bounding box center [630, 193] width 264 height 387
click at [595, 100] on div "Subtotal $39.95" at bounding box center [626, 100] width 230 height 10
drag, startPoint x: 578, startPoint y: 177, endPoint x: 575, endPoint y: 190, distance: 13.4
click at [578, 177] on div "Please confirm shipping information to enter the promo code Your coupon is veri…" at bounding box center [630, 277] width 264 height 221
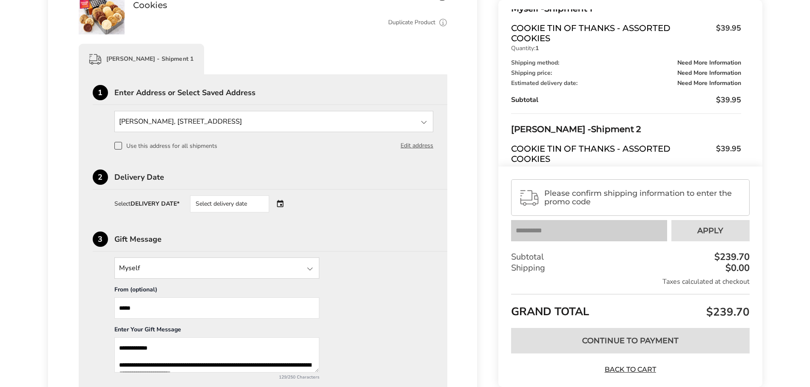
click at [575, 191] on span "Please confirm shipping information to enter the promo code" at bounding box center [642, 197] width 197 height 17
click at [276, 242] on div "Gift Message" at bounding box center [280, 240] width 333 height 8
click at [323, 224] on div "**********" at bounding box center [263, 240] width 341 height 310
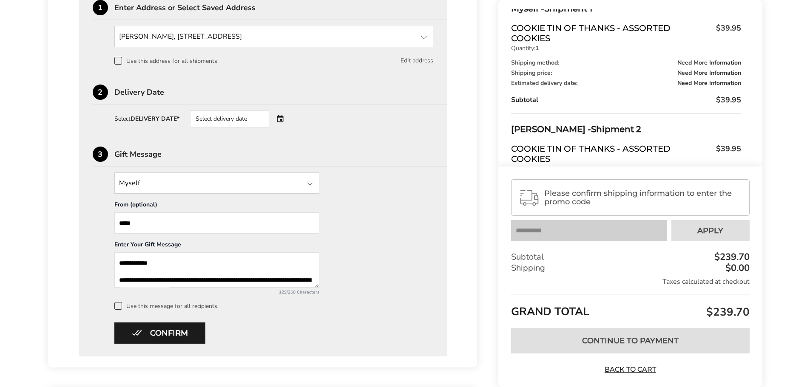
scroll to position [298, 0]
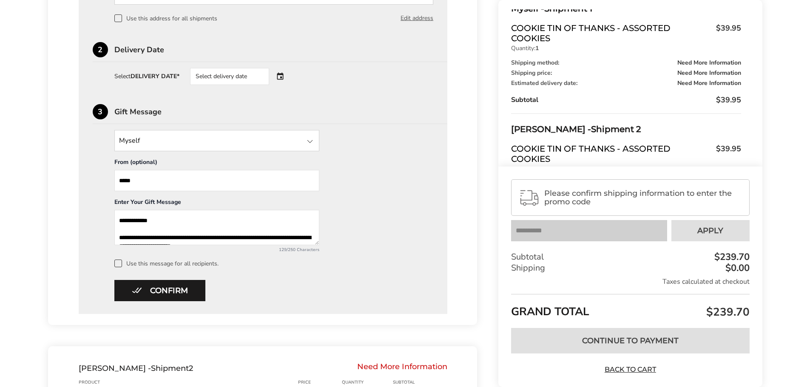
click at [119, 260] on span at bounding box center [118, 264] width 8 height 8
click at [182, 290] on button "Confirm" at bounding box center [159, 290] width 91 height 21
click at [368, 282] on div "Confirm * Please fill in all required fields to confirm" at bounding box center [263, 290] width 341 height 21
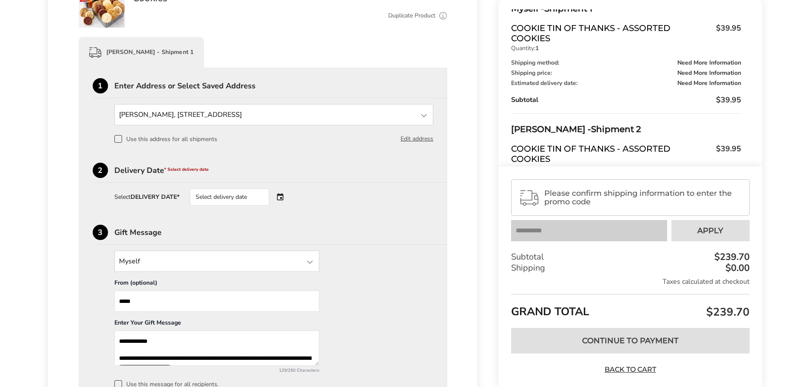
scroll to position [170, 0]
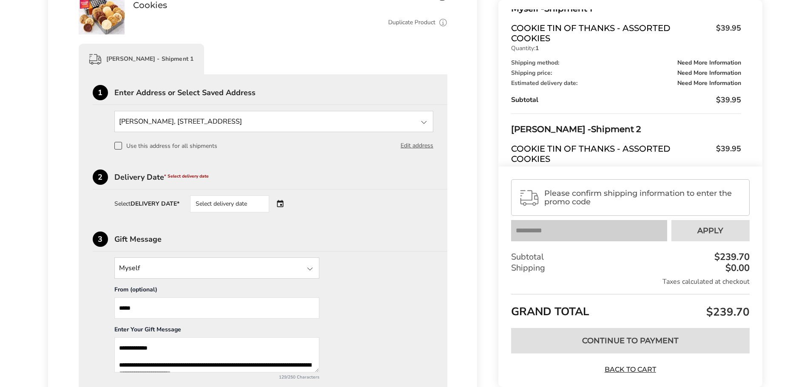
click at [145, 183] on div "2 Delivery Date * Select delivery date" at bounding box center [270, 180] width 355 height 20
click at [179, 204] on strong "DELIVERY DATE*" at bounding box center [155, 204] width 49 height 8
click at [281, 201] on div "Select delivery date" at bounding box center [241, 204] width 103 height 17
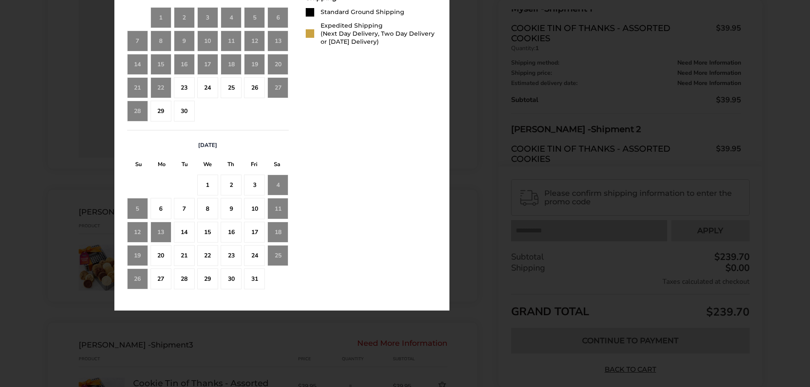
scroll to position [340, 0]
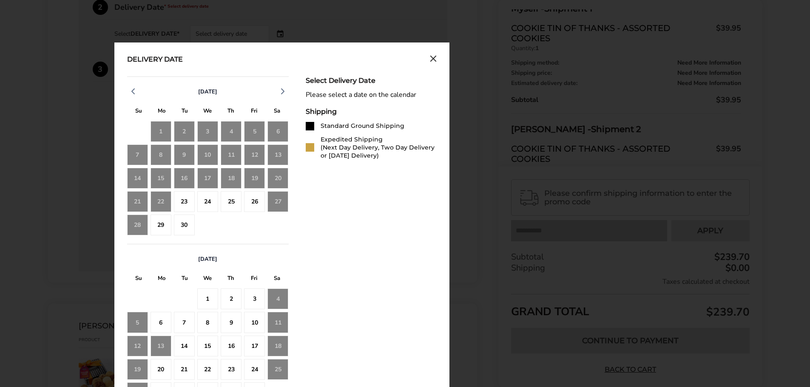
click at [330, 125] on div "Standard Ground Shipping" at bounding box center [363, 126] width 84 height 8
click at [306, 125] on div at bounding box center [310, 126] width 9 height 9
drag, startPoint x: 335, startPoint y: 101, endPoint x: 342, endPoint y: 96, distance: 8.6
click at [336, 100] on div "Select Delivery Date Please select a date on the calendar Shipping Standard Gro…" at bounding box center [371, 245] width 131 height 336
click at [342, 96] on div "Please select a date on the calendar" at bounding box center [371, 95] width 131 height 8
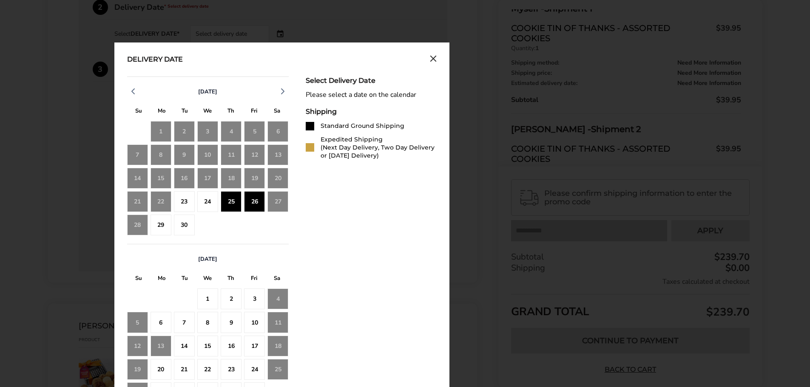
click at [253, 203] on div "26" at bounding box center [254, 201] width 21 height 21
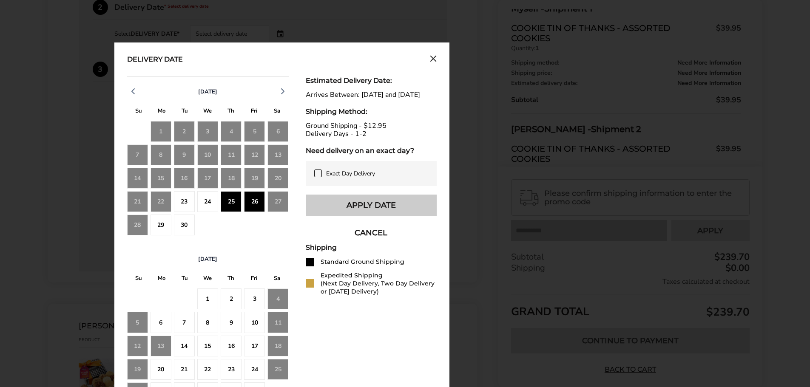
click at [376, 212] on button "Apply Date" at bounding box center [371, 205] width 131 height 21
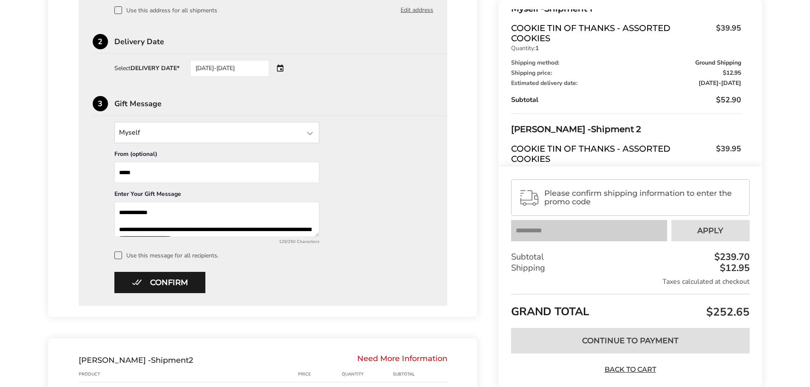
scroll to position [255, 0]
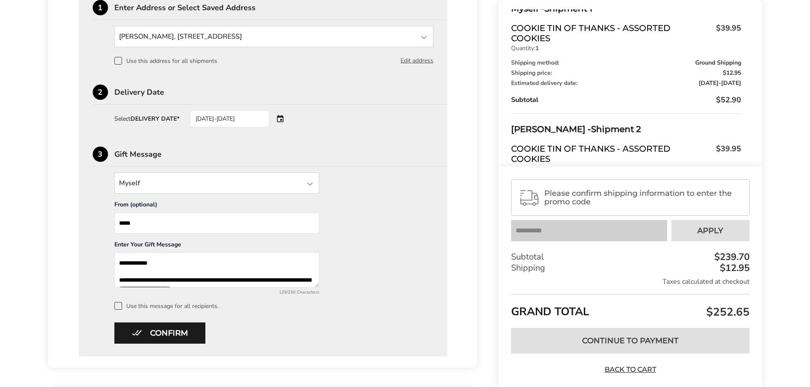
click at [284, 119] on div "09/25/2025-09/26/2025" at bounding box center [241, 119] width 103 height 17
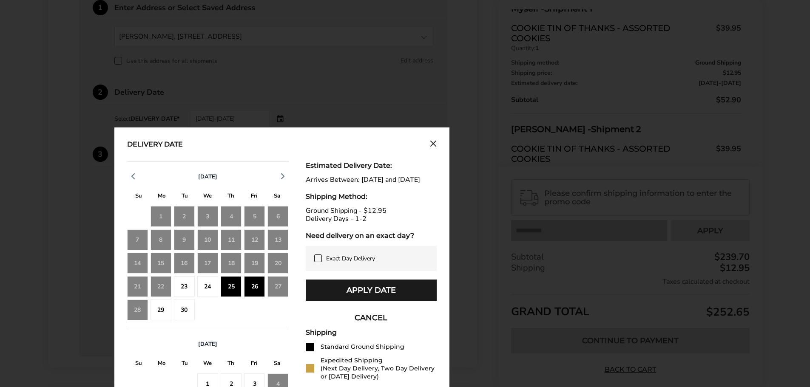
click at [281, 285] on div "27" at bounding box center [278, 286] width 21 height 21
click at [279, 287] on div "27" at bounding box center [278, 286] width 21 height 21
drag, startPoint x: 279, startPoint y: 288, endPoint x: 273, endPoint y: 290, distance: 6.7
click at [279, 289] on div "27" at bounding box center [278, 286] width 21 height 21
click at [139, 306] on div "28" at bounding box center [137, 310] width 21 height 21
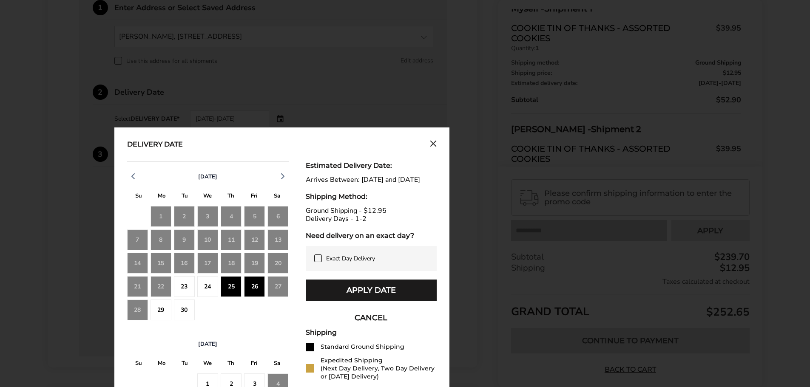
click at [159, 311] on div "29" at bounding box center [161, 310] width 21 height 21
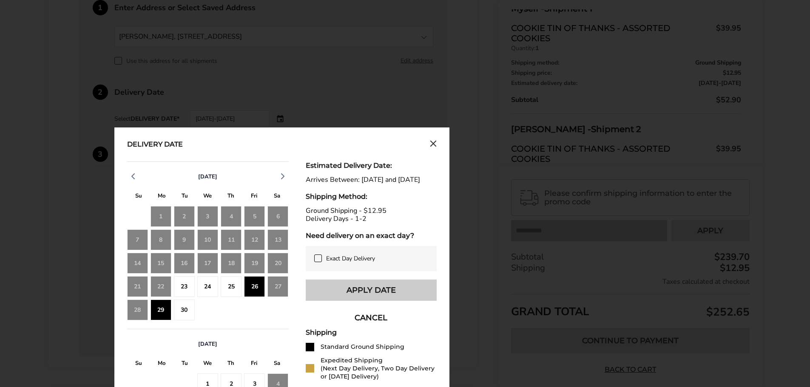
click at [336, 295] on button "Apply Date" at bounding box center [371, 290] width 131 height 21
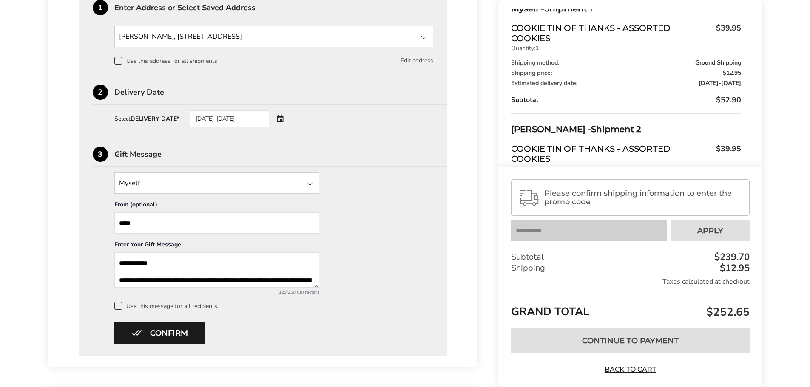
click at [277, 118] on div "09/26/2025-09/29/2025" at bounding box center [241, 119] width 103 height 17
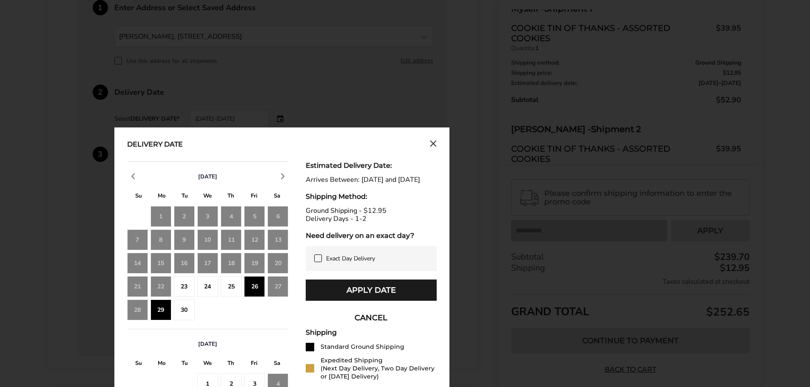
drag, startPoint x: 245, startPoint y: 267, endPoint x: 226, endPoint y: 284, distance: 25.0
click at [226, 284] on div "S M T W T F S 31 1 2 3 4 5 6 7 8 9 10 11 12 13 14 15 16 17 18 19 20 21 22 23 24…" at bounding box center [208, 256] width 162 height 131
click at [210, 288] on div "24" at bounding box center [207, 286] width 21 height 21
click at [182, 285] on div "23" at bounding box center [184, 286] width 21 height 21
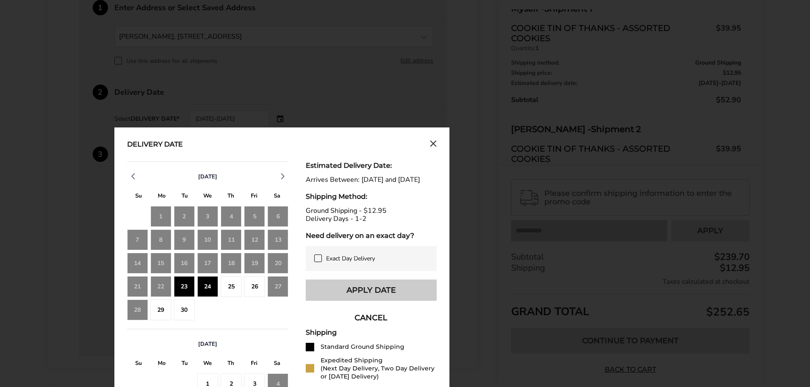
click at [354, 297] on button "Apply Date" at bounding box center [371, 290] width 131 height 21
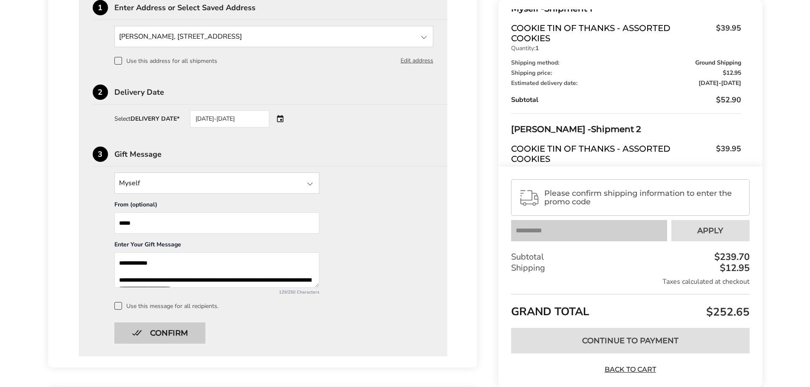
drag, startPoint x: 245, startPoint y: 299, endPoint x: 179, endPoint y: 324, distance: 70.4
click at [179, 324] on div "**********" at bounding box center [263, 172] width 369 height 367
click at [177, 328] on button "Confirm" at bounding box center [159, 333] width 91 height 21
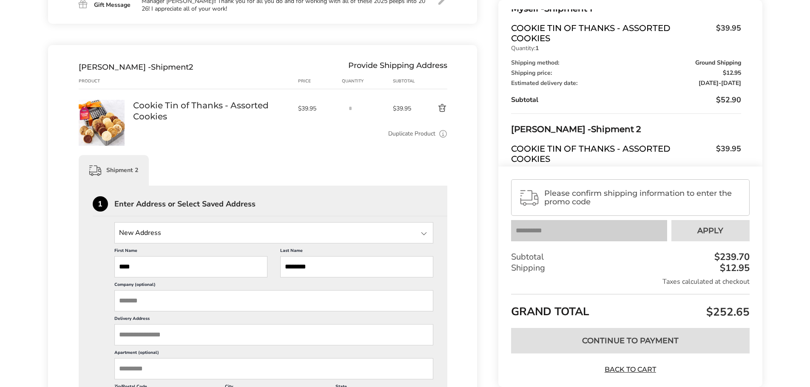
scroll to position [254, 0]
click at [175, 328] on input "Delivery Address" at bounding box center [273, 336] width 319 height 21
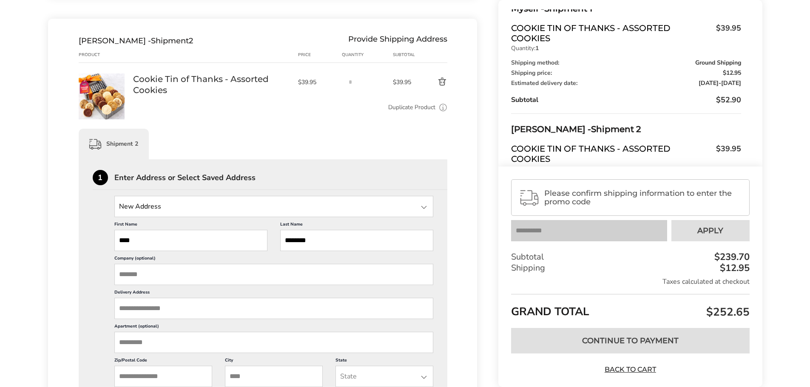
scroll to position [296, 0]
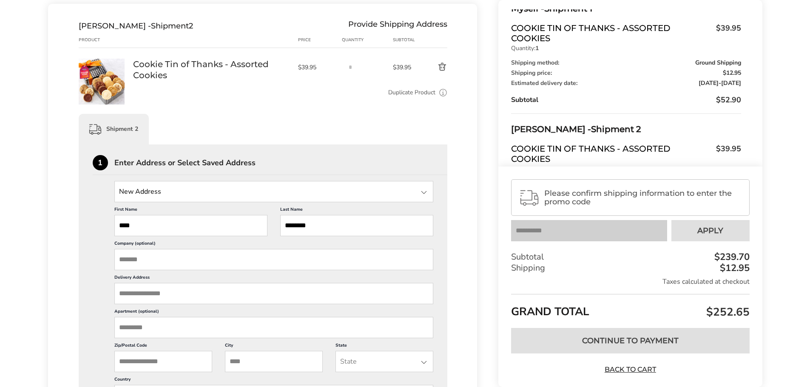
click at [165, 293] on input "Delivery Address" at bounding box center [273, 293] width 319 height 21
click at [156, 294] on input "Delivery Address" at bounding box center [273, 293] width 319 height 21
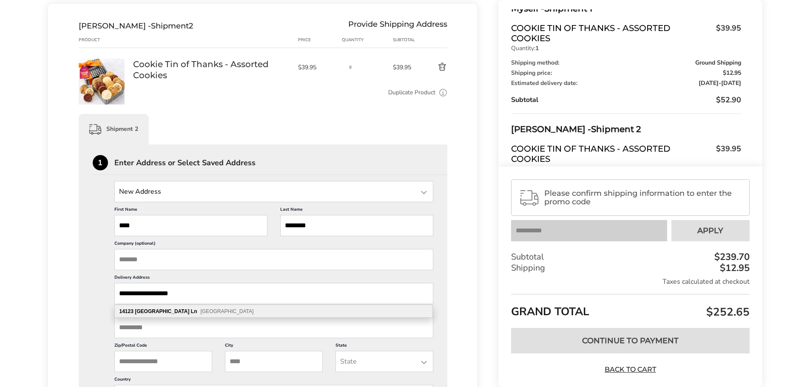
click at [139, 310] on b "Florence" at bounding box center [162, 312] width 54 height 6
type input "**********"
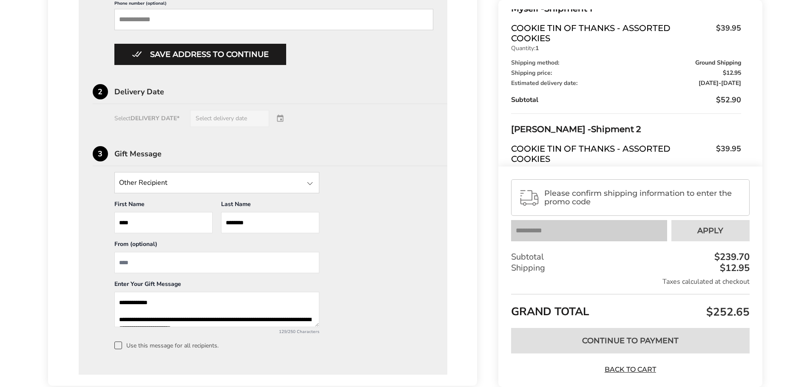
scroll to position [722, 0]
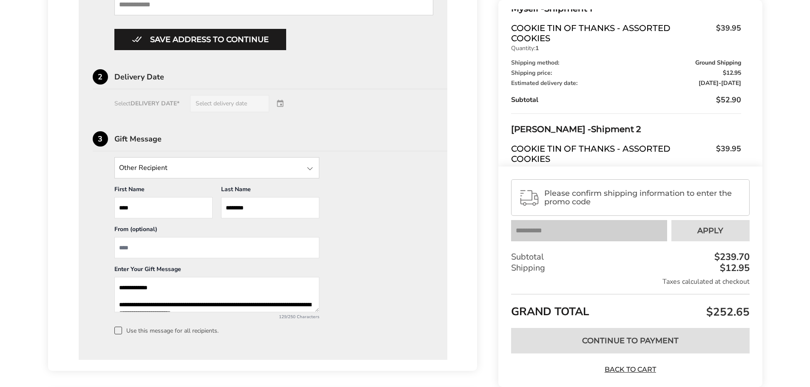
drag, startPoint x: 154, startPoint y: 287, endPoint x: 158, endPoint y: 282, distance: 6.0
click at [154, 287] on textarea "**********" at bounding box center [216, 294] width 205 height 35
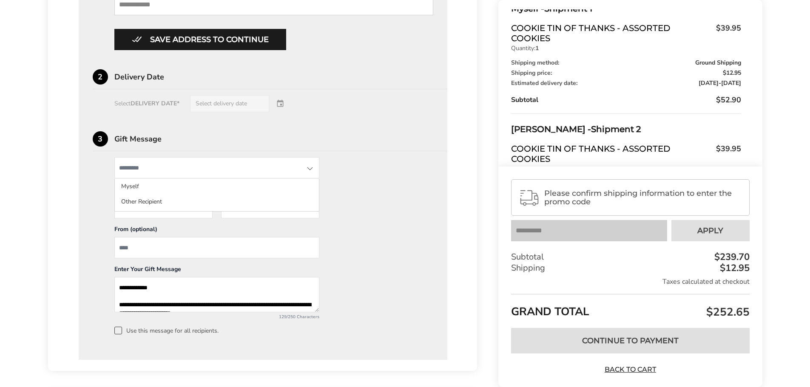
click at [316, 171] on input "State" at bounding box center [216, 167] width 205 height 21
click at [143, 191] on li "Myself" at bounding box center [217, 186] width 204 height 15
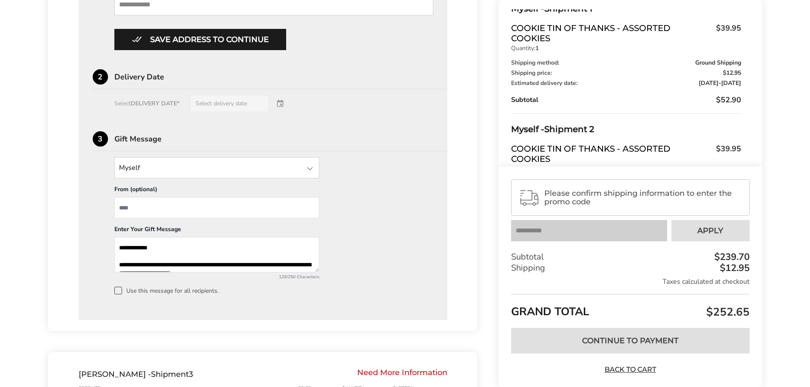
click at [154, 207] on input "From" at bounding box center [216, 207] width 205 height 21
type input "*****"
click at [160, 246] on textarea "**********" at bounding box center [216, 254] width 205 height 35
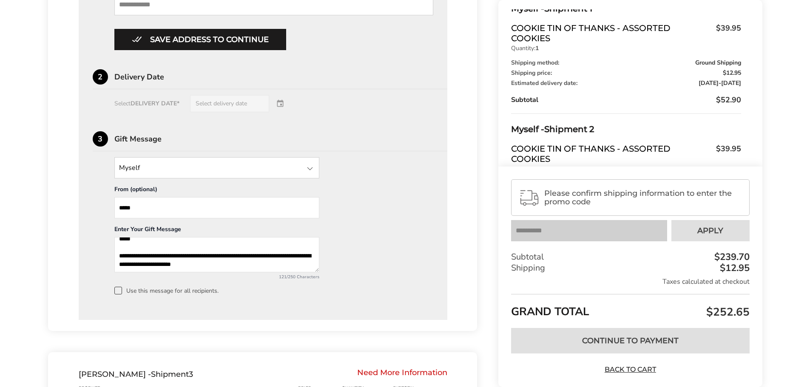
scroll to position [11, 0]
click at [239, 262] on textarea "**********" at bounding box center [216, 254] width 205 height 35
click at [117, 292] on span at bounding box center [118, 291] width 8 height 8
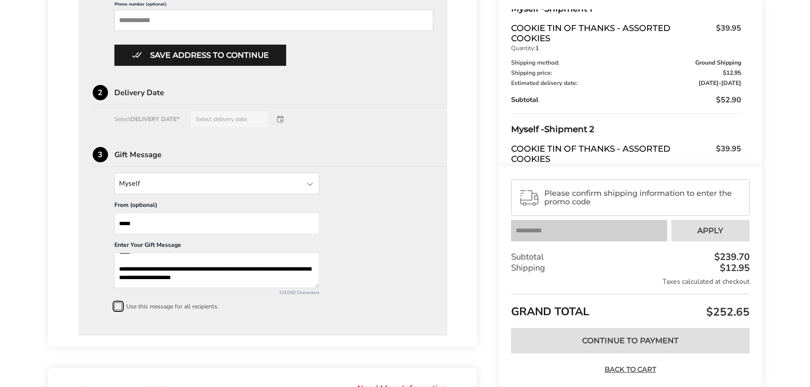
scroll to position [722, 0]
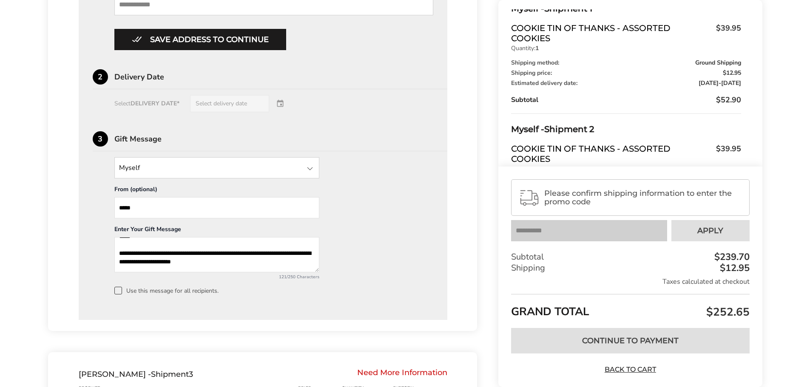
click at [239, 259] on textarea "**********" at bounding box center [216, 254] width 205 height 35
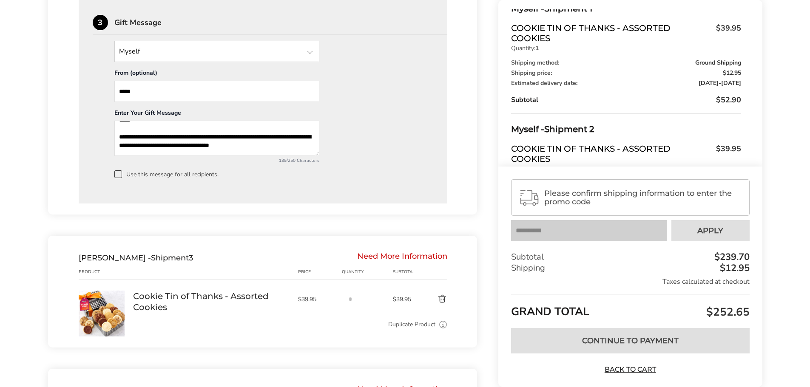
scroll to position [849, 0]
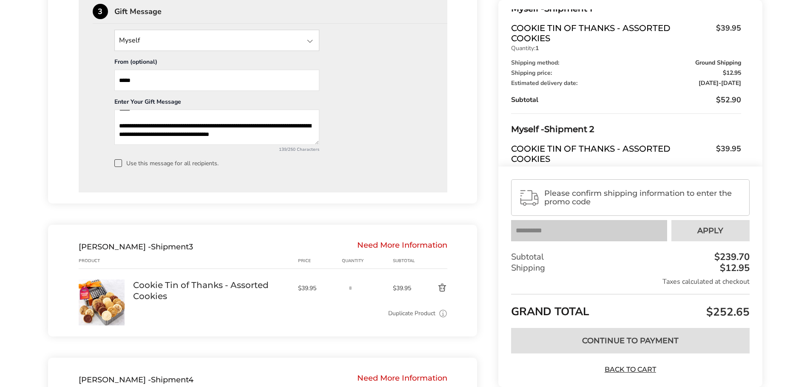
type textarea "**********"
click at [242, 244] on div "Robert Mayes - Shipment 3 Need More Information" at bounding box center [263, 246] width 369 height 9
click at [351, 141] on div "**********" at bounding box center [263, 98] width 341 height 137
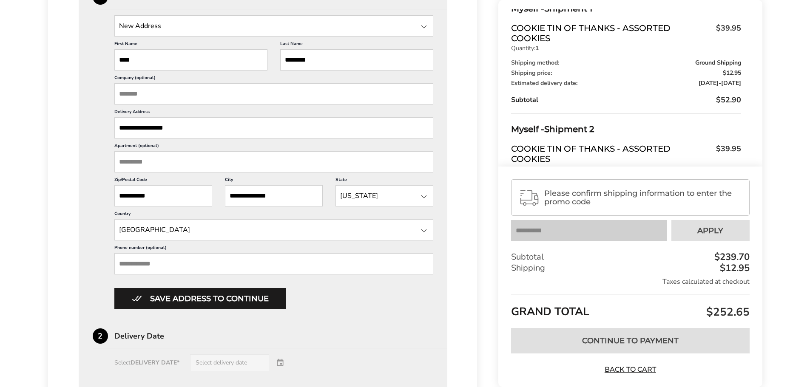
scroll to position [467, 0]
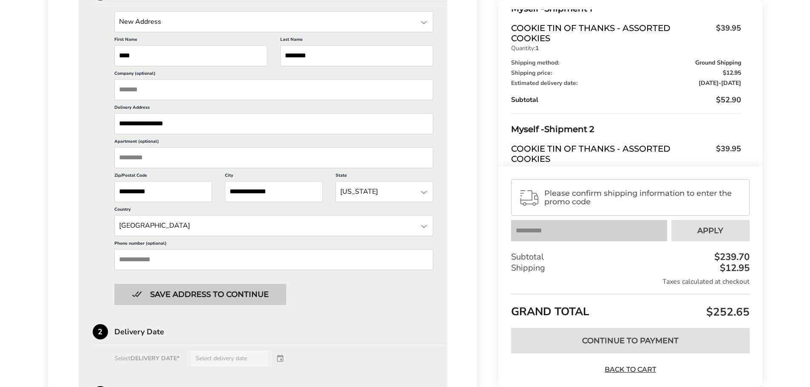
click at [227, 296] on button "Save address to continue" at bounding box center [200, 294] width 172 height 21
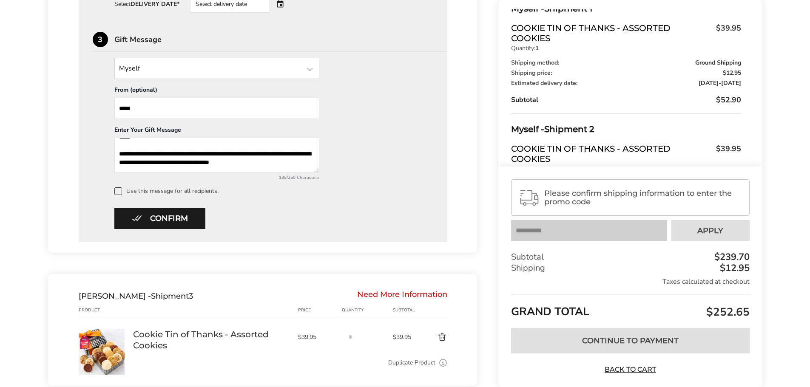
scroll to position [594, 0]
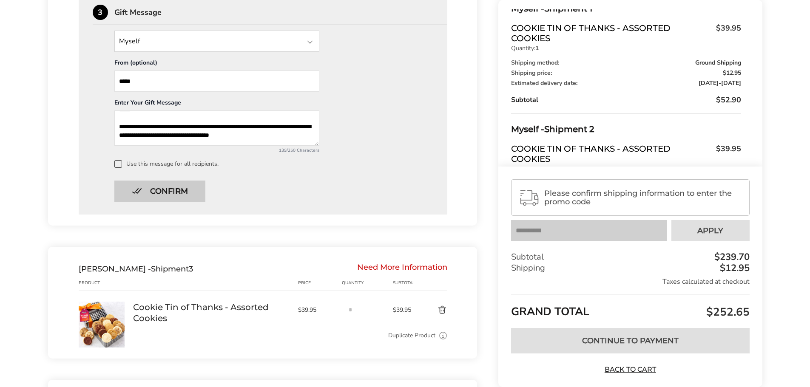
click at [181, 194] on button "Confirm" at bounding box center [159, 191] width 91 height 21
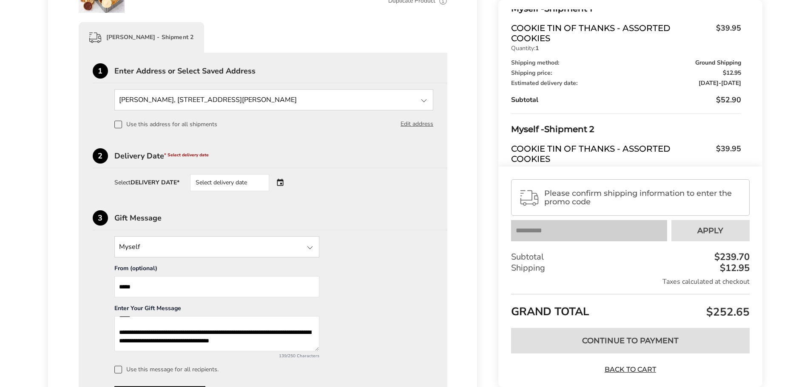
scroll to position [381, 0]
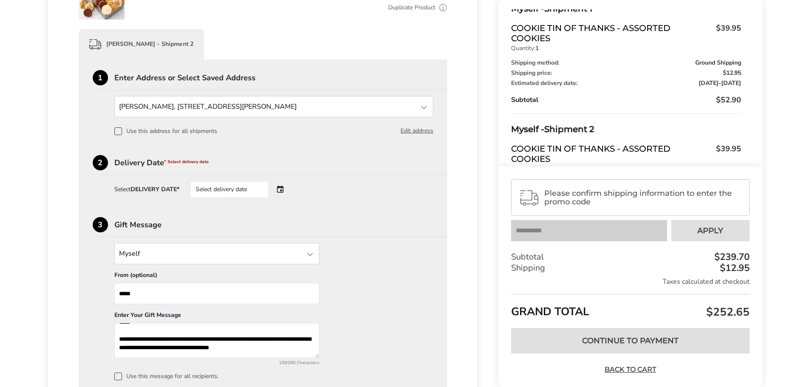
click at [279, 184] on div "Select delivery date" at bounding box center [241, 189] width 103 height 17
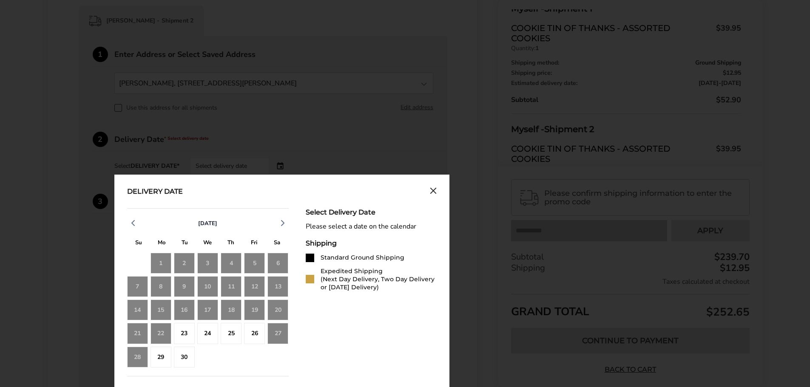
scroll to position [424, 0]
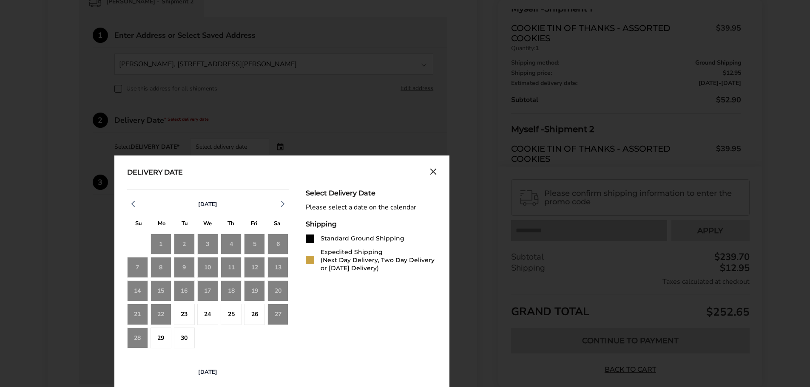
click at [185, 289] on div "16" at bounding box center [184, 291] width 21 height 21
click at [184, 311] on div "23" at bounding box center [184, 314] width 21 height 21
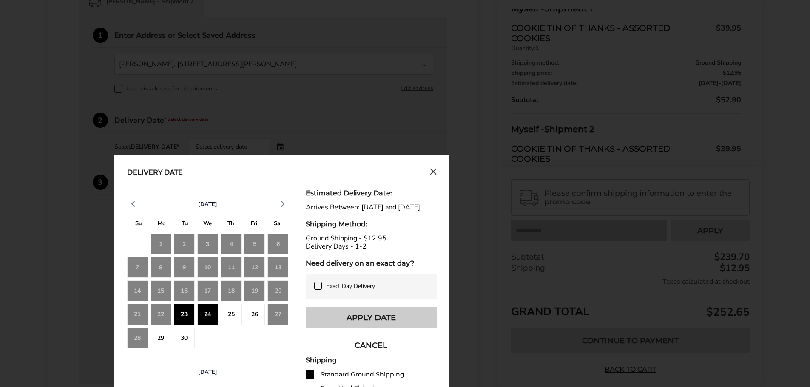
click at [335, 321] on button "Apply Date" at bounding box center [371, 317] width 131 height 21
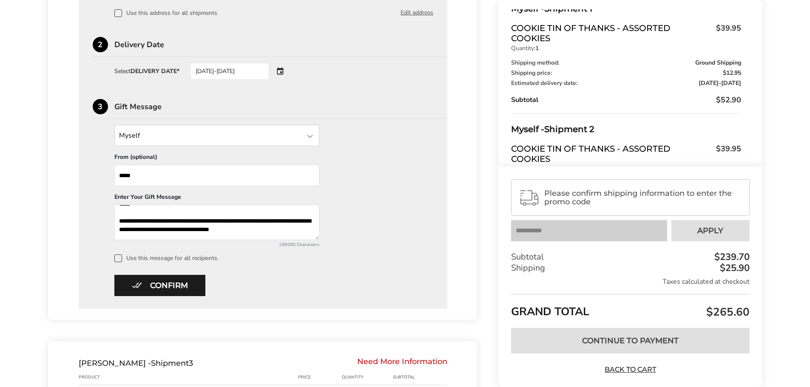
scroll to position [509, 0]
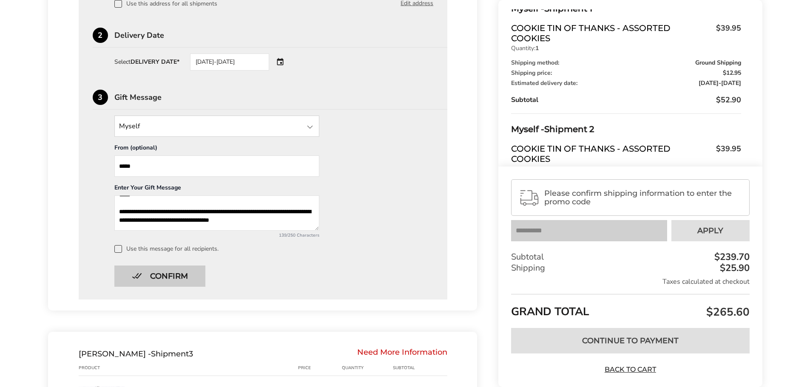
click at [179, 275] on button "Confirm" at bounding box center [159, 276] width 91 height 21
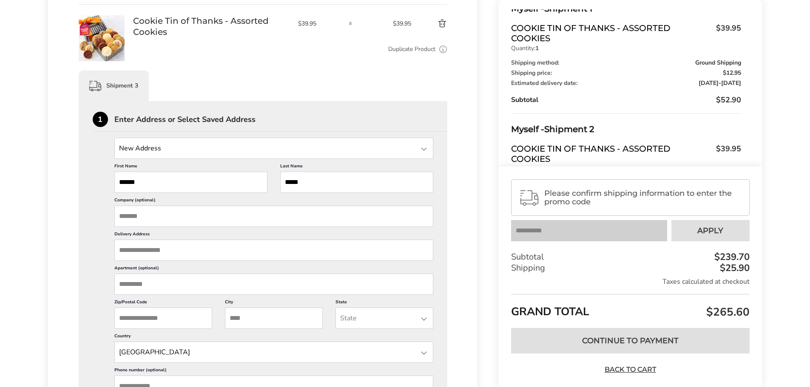
scroll to position [552, 0]
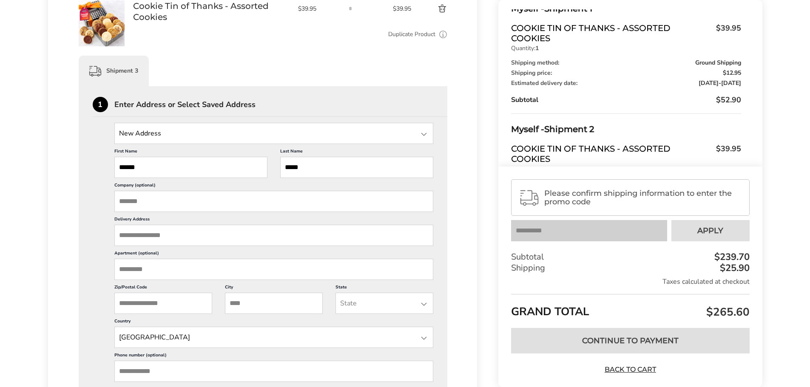
click at [157, 235] on input "Delivery Address" at bounding box center [273, 235] width 319 height 21
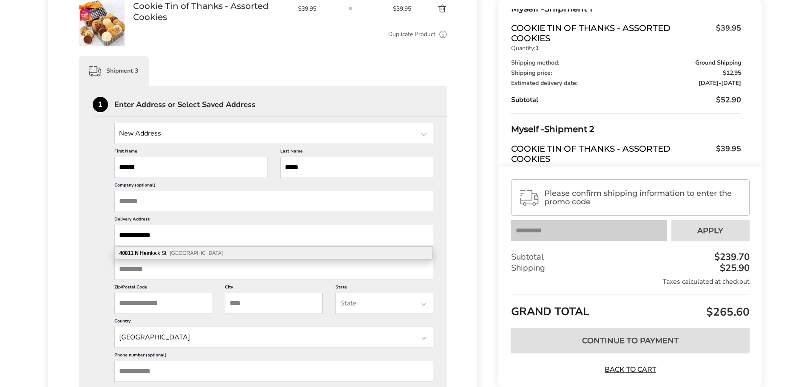
click at [154, 253] on div "40811 N Hem lock St San Tan Valley AZ 85140" at bounding box center [274, 253] width 318 height 13
type input "**********"
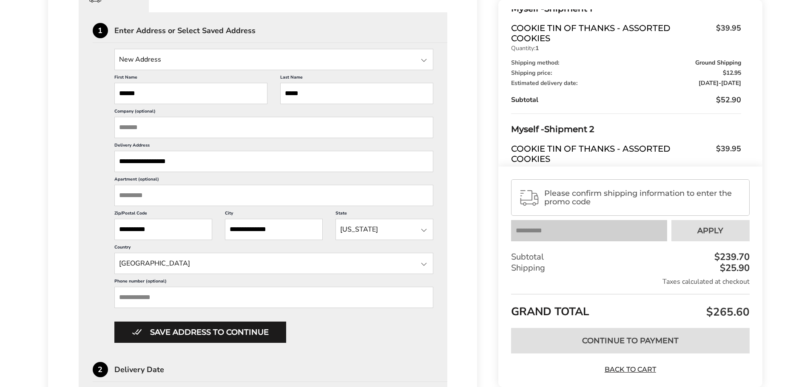
scroll to position [637, 0]
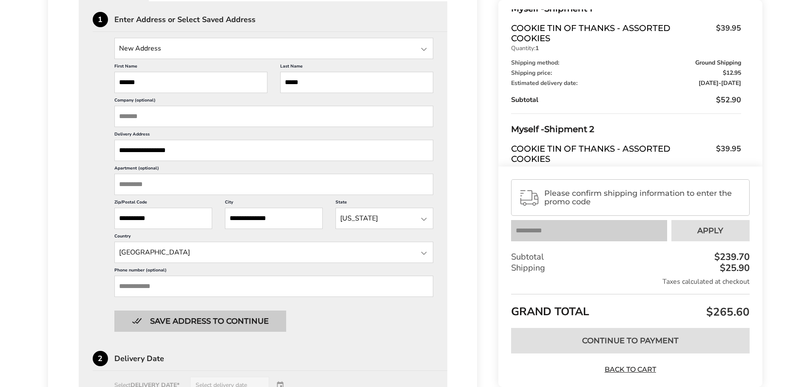
click at [184, 319] on button "Save address to continue" at bounding box center [200, 321] width 172 height 21
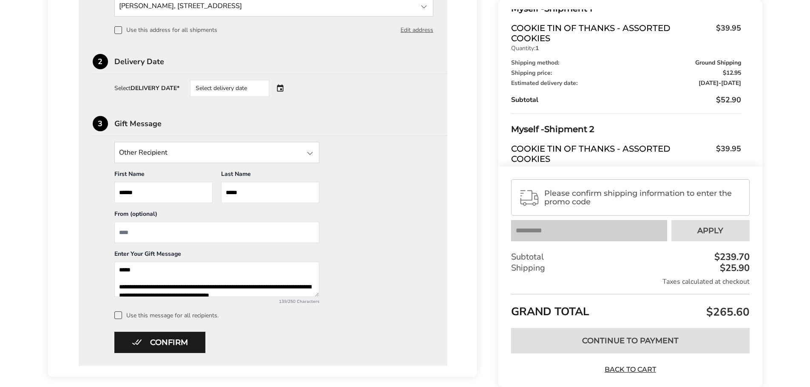
scroll to position [0, 0]
click at [137, 273] on textarea "**********" at bounding box center [216, 279] width 205 height 35
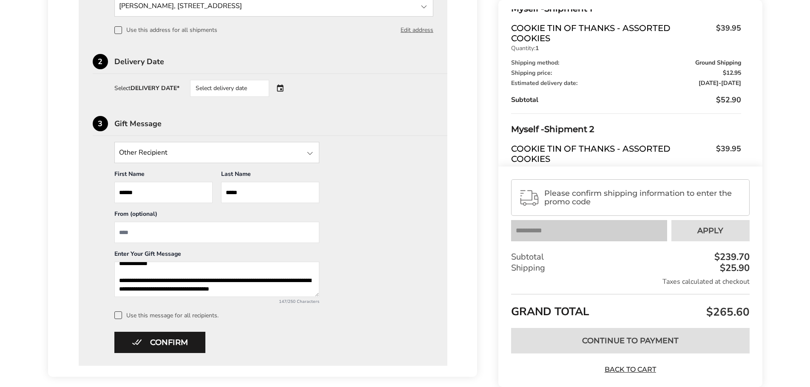
scroll to position [11, 0]
click at [283, 286] on textarea "**********" at bounding box center [216, 279] width 205 height 35
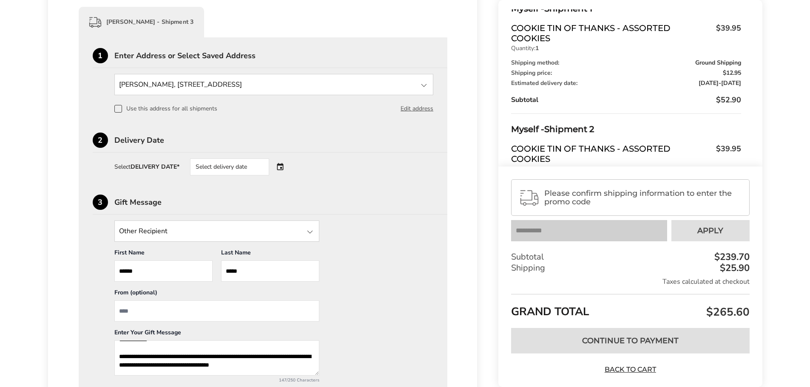
scroll to position [594, 0]
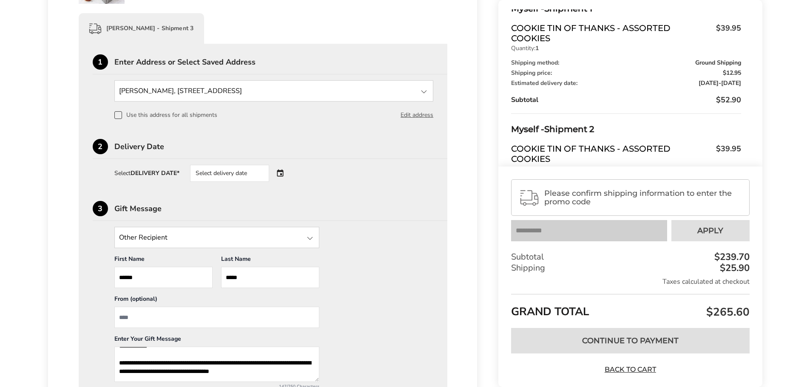
type textarea "**********"
click at [257, 174] on div "Select delivery date" at bounding box center [229, 173] width 79 height 17
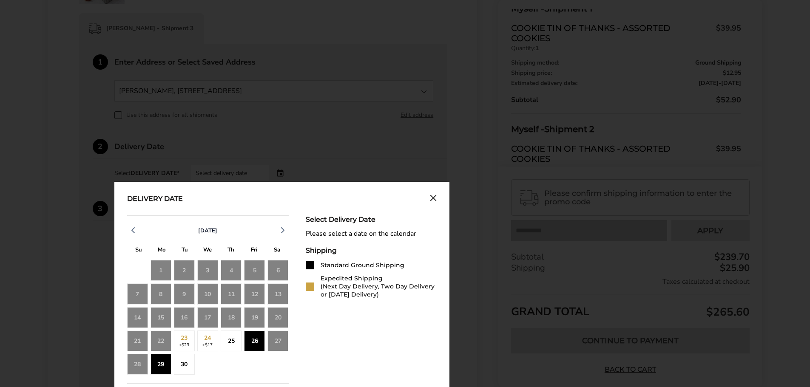
click at [228, 343] on div "25" at bounding box center [231, 341] width 21 height 21
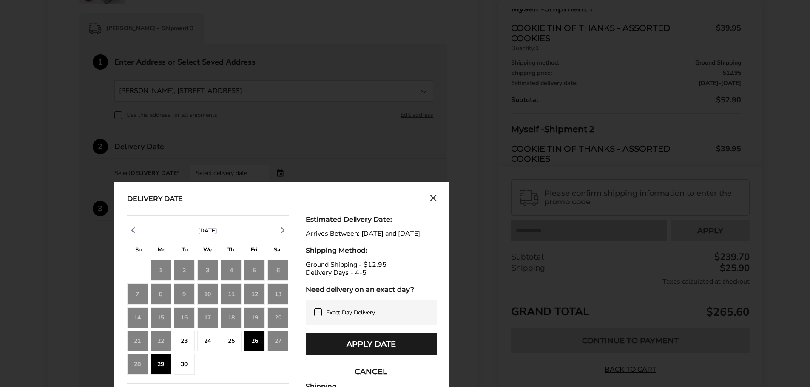
click at [181, 347] on div "23" at bounding box center [184, 341] width 21 height 21
click at [225, 342] on div "25" at bounding box center [231, 341] width 21 height 21
click at [337, 347] on button "Apply Date" at bounding box center [371, 344] width 131 height 21
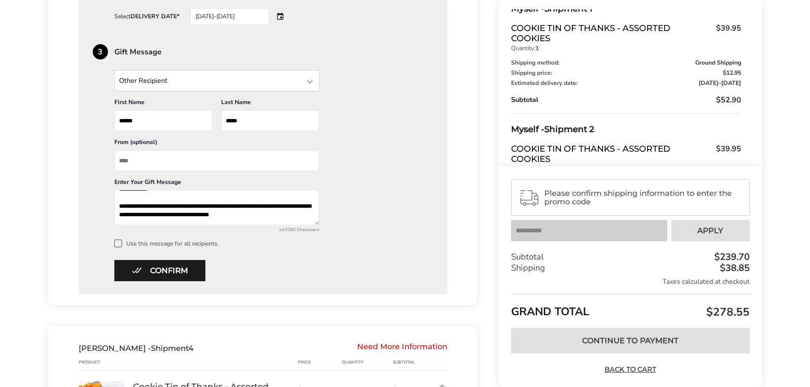
scroll to position [764, 0]
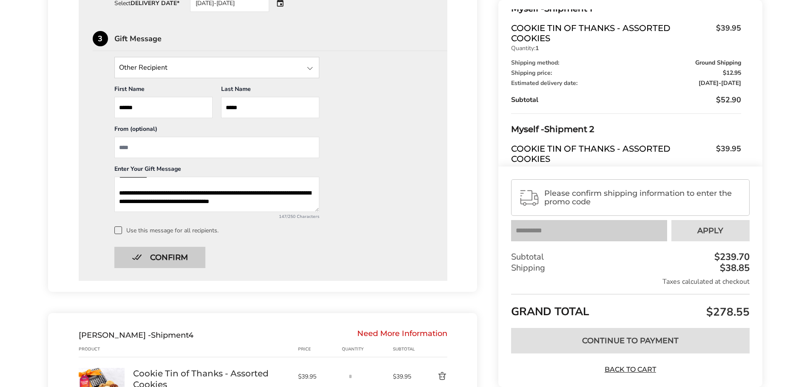
click at [165, 255] on button "Confirm" at bounding box center [159, 257] width 91 height 21
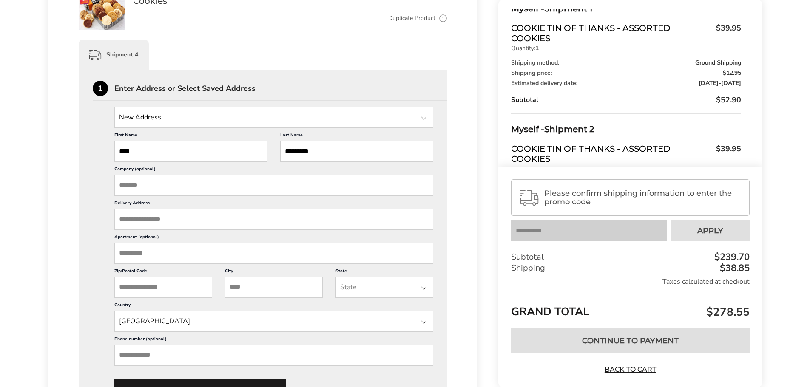
scroll to position [740, 0]
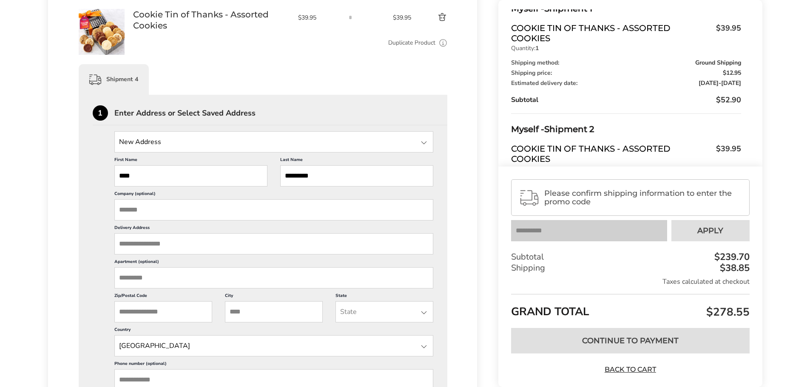
click at [134, 244] on input "Delivery Address" at bounding box center [273, 243] width 319 height 21
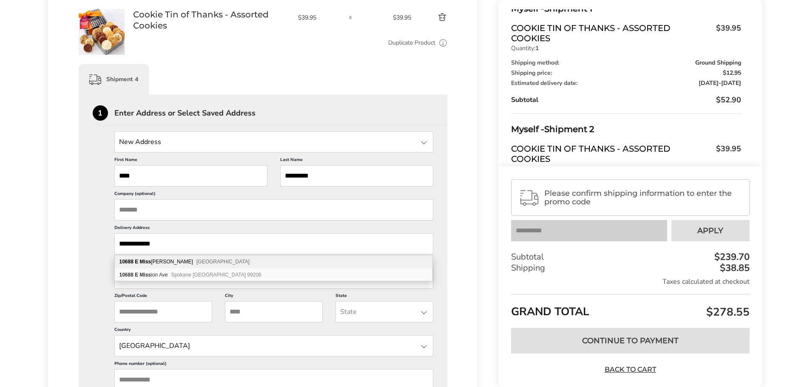
click at [138, 260] on b "E" at bounding box center [136, 262] width 3 height 6
type input "**********"
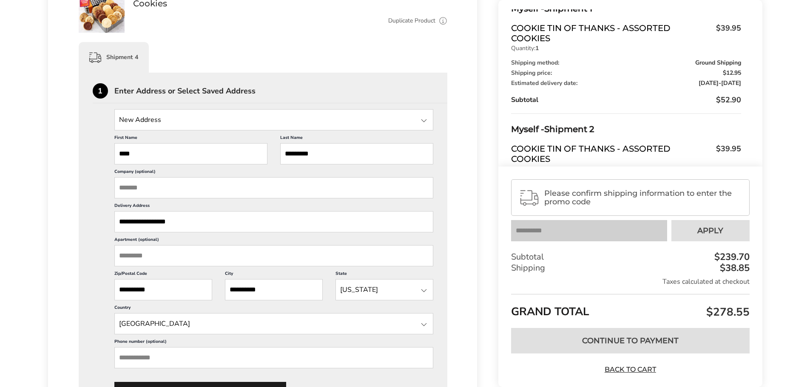
scroll to position [782, 0]
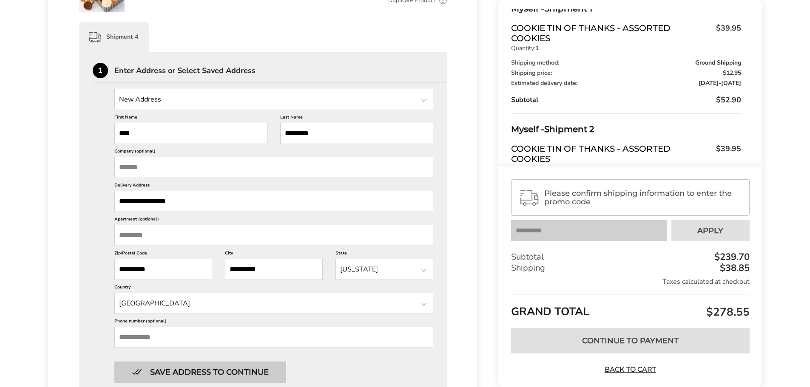
click at [158, 368] on button "Save address to continue" at bounding box center [200, 372] width 172 height 21
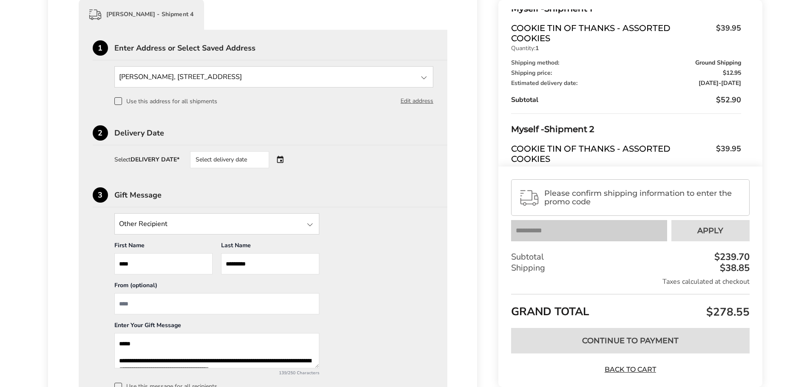
scroll to position [825, 0]
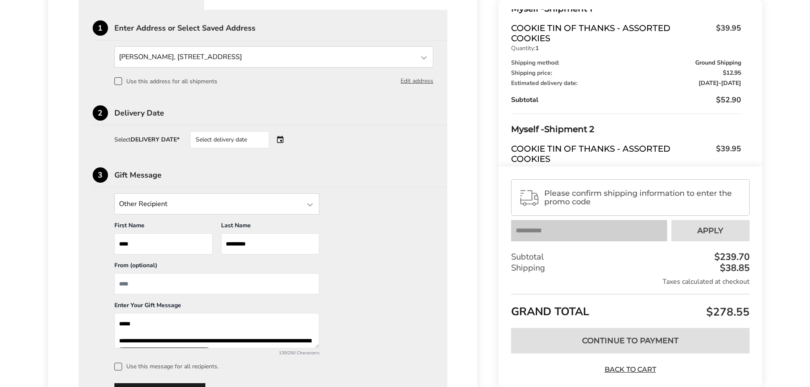
click at [260, 140] on div "Select delivery date" at bounding box center [229, 139] width 79 height 17
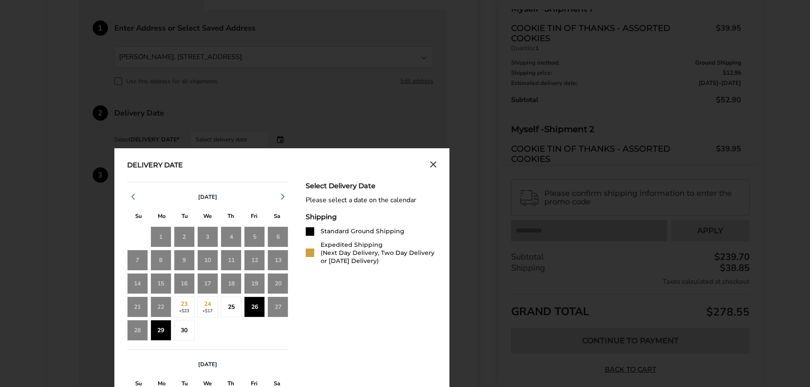
click at [228, 303] on div "25" at bounding box center [231, 307] width 21 height 21
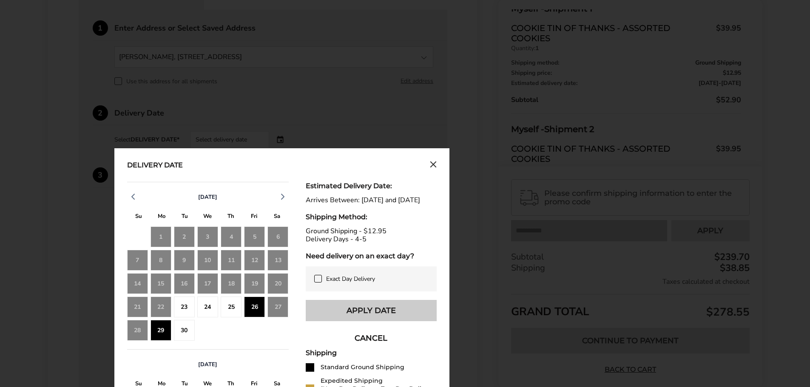
click at [358, 318] on button "Apply Date" at bounding box center [371, 310] width 131 height 21
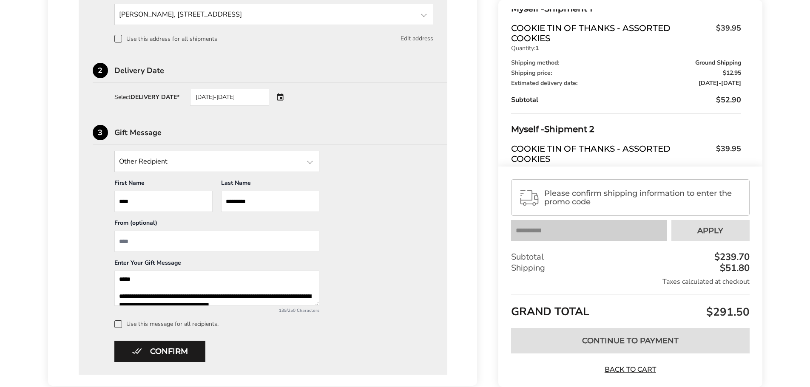
scroll to position [0, 0]
click at [132, 282] on textarea "**********" at bounding box center [216, 288] width 205 height 35
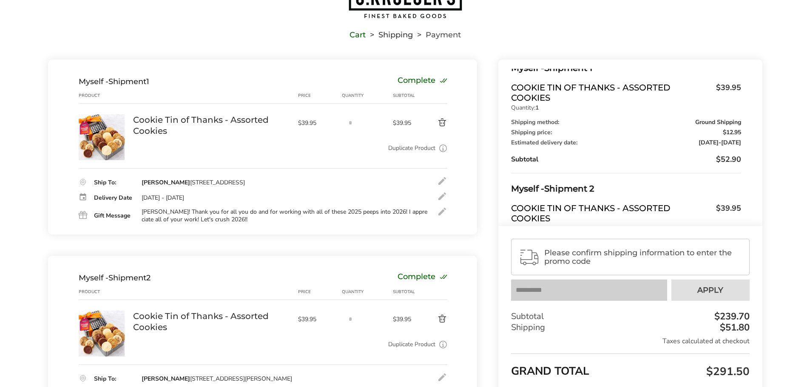
scroll to position [59, 0]
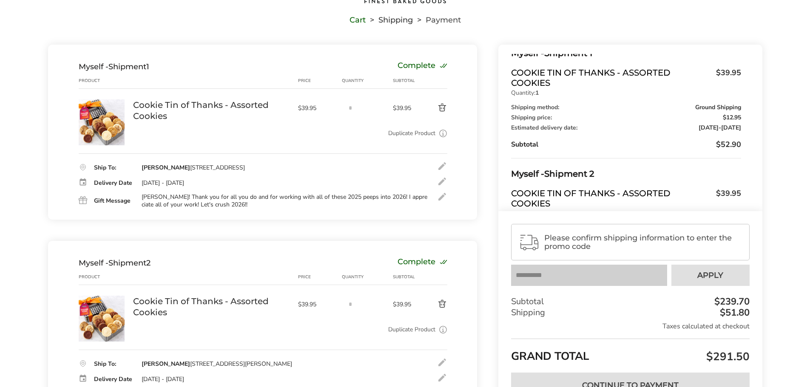
type textarea "**********"
click at [440, 196] on div at bounding box center [442, 197] width 10 height 10
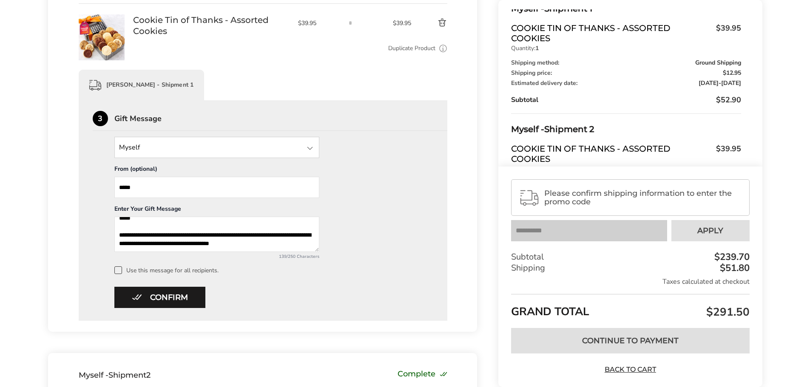
scroll to position [11, 0]
click at [282, 241] on textarea "**********" at bounding box center [216, 234] width 205 height 35
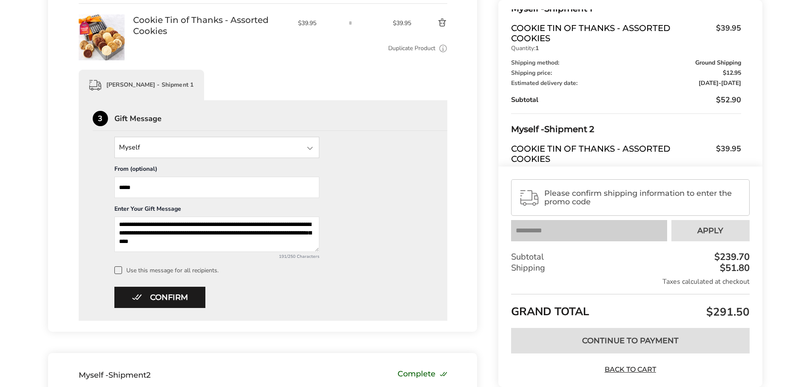
drag, startPoint x: 218, startPoint y: 246, endPoint x: 277, endPoint y: 236, distance: 59.9
click at [277, 236] on textarea "**********" at bounding box center [216, 234] width 205 height 35
type textarea "**********"
click at [165, 297] on button "Confirm" at bounding box center [159, 297] width 91 height 21
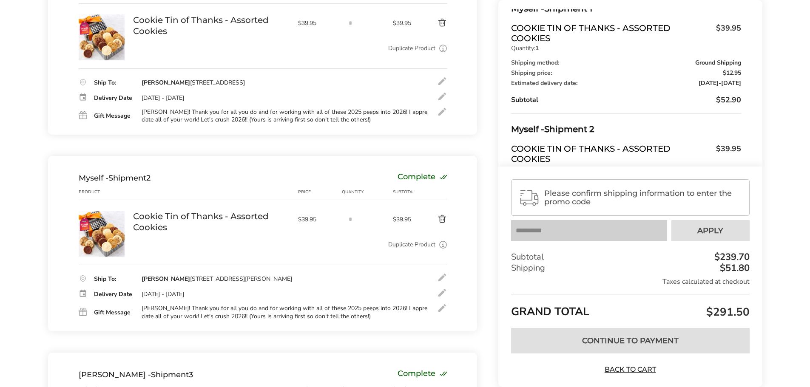
click at [445, 308] on div at bounding box center [442, 308] width 10 height 10
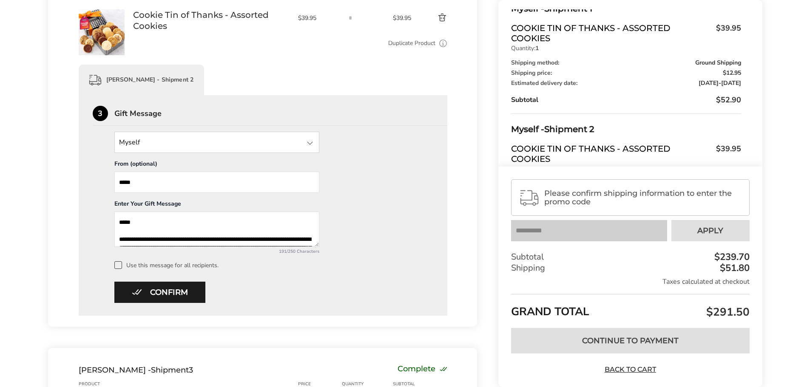
scroll to position [357, 0]
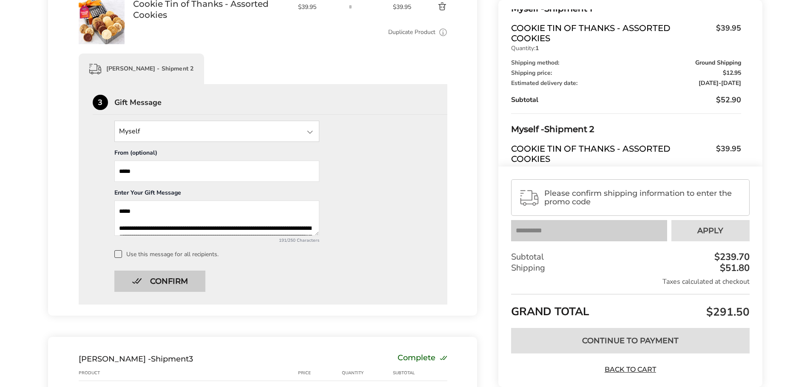
click at [192, 281] on button "Confirm" at bounding box center [159, 281] width 91 height 21
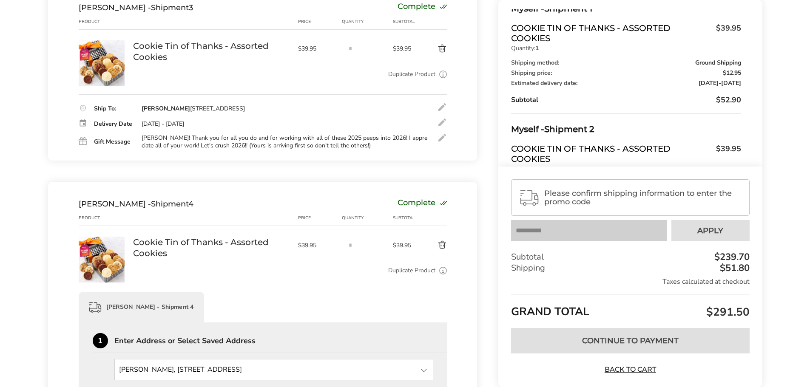
scroll to position [484, 0]
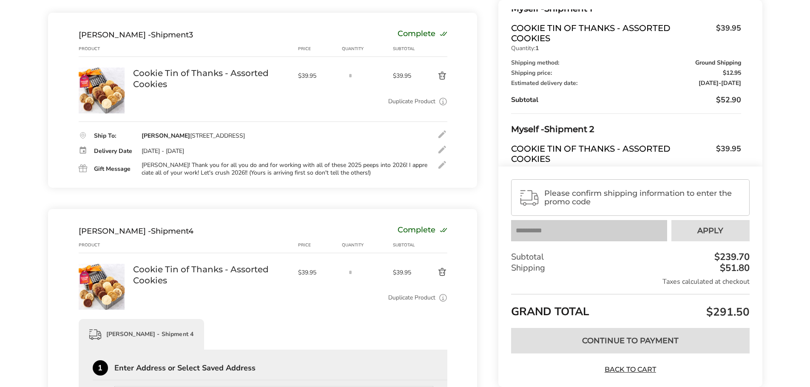
click at [440, 165] on div at bounding box center [442, 165] width 10 height 10
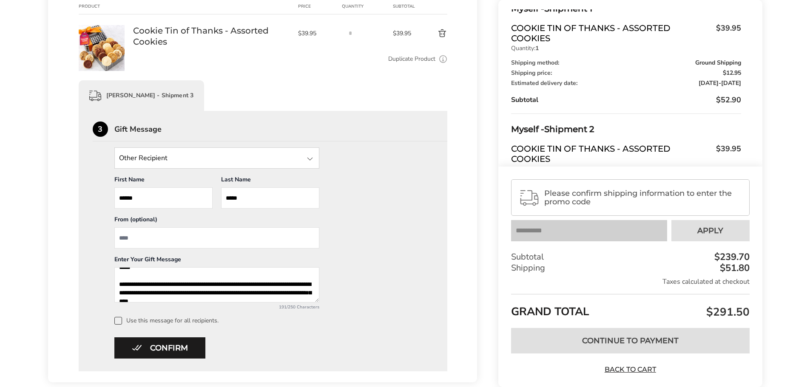
scroll to position [20, 0]
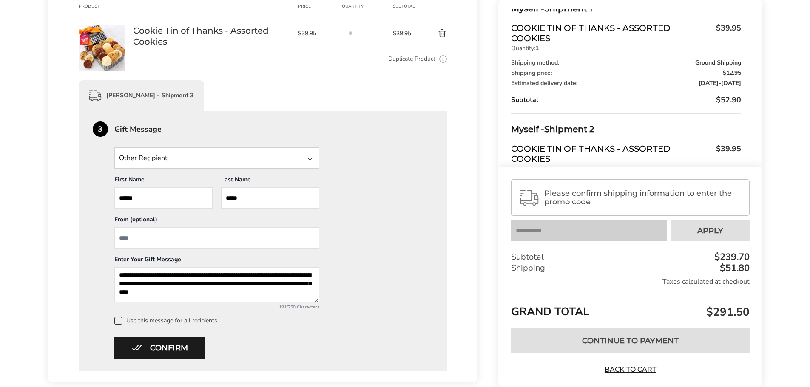
drag, startPoint x: 227, startPoint y: 291, endPoint x: 277, endPoint y: 283, distance: 50.9
click at [277, 283] on textarea "**********" at bounding box center [216, 285] width 205 height 35
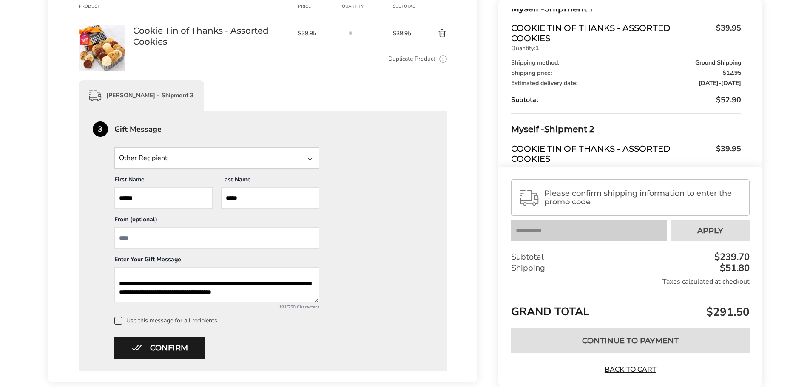
scroll to position [11, 0]
type textarea "**********"
click at [177, 346] on button "Confirm" at bounding box center [159, 348] width 91 height 21
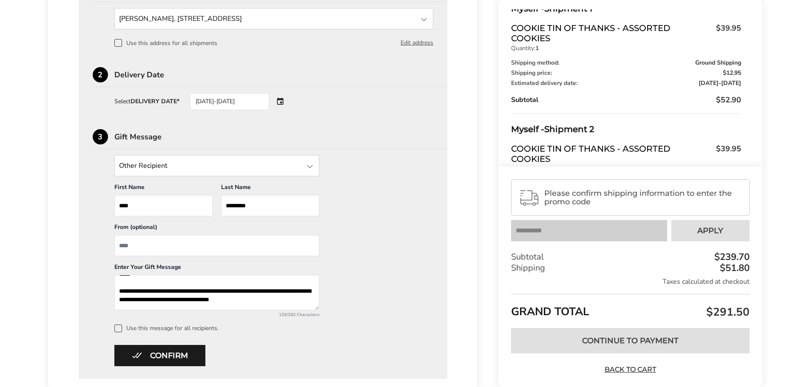
scroll to position [867, 0]
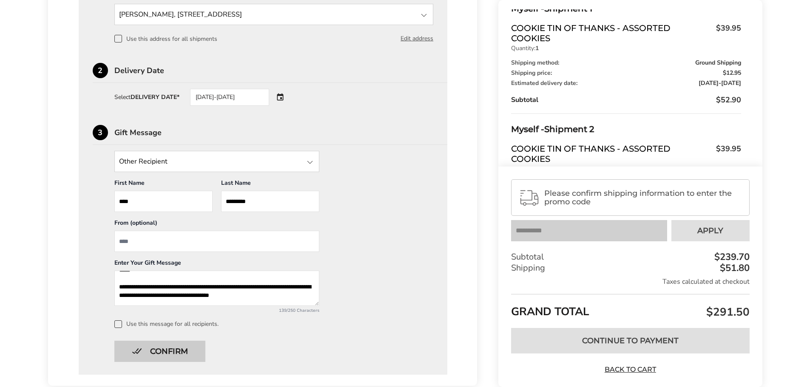
click at [175, 351] on button "Confirm" at bounding box center [159, 351] width 91 height 21
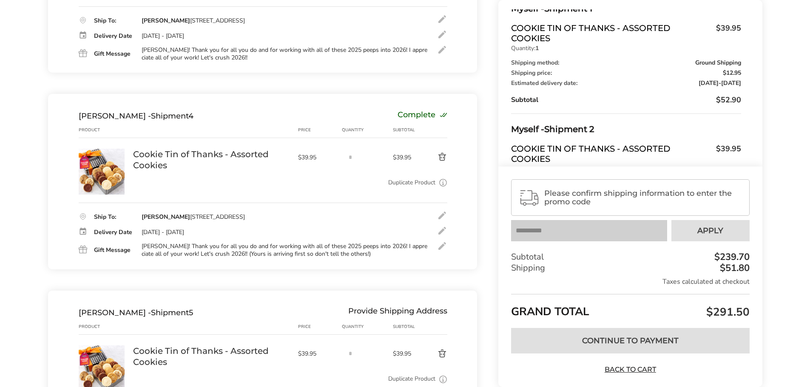
scroll to position [568, 0]
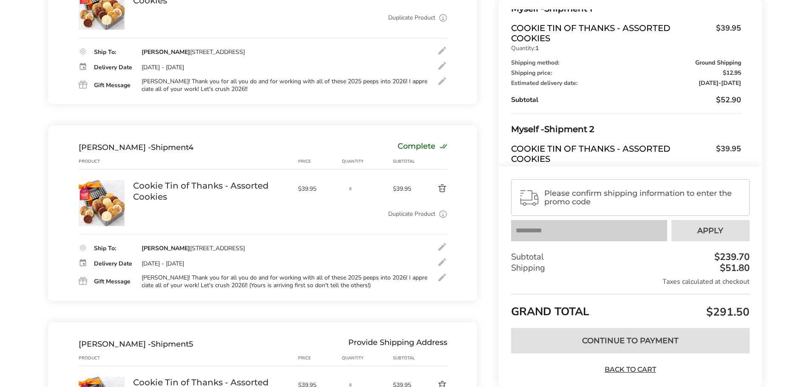
click at [444, 281] on div at bounding box center [442, 278] width 10 height 10
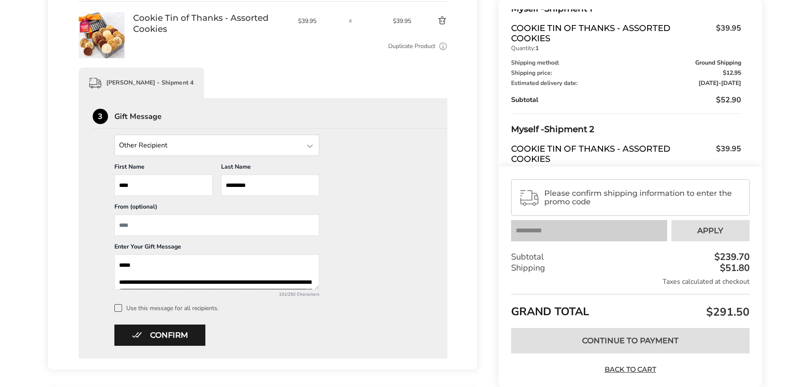
scroll to position [738, 0]
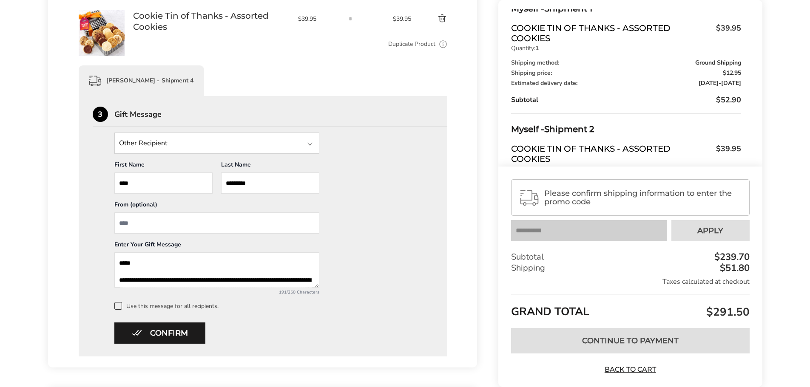
click at [131, 263] on textarea "**********" at bounding box center [216, 270] width 205 height 35
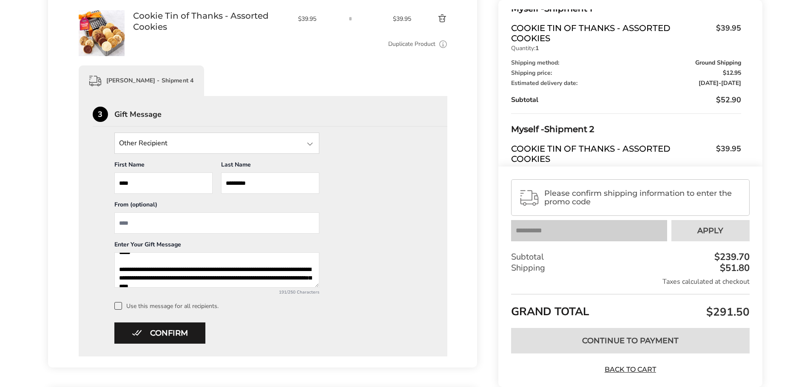
scroll to position [20, 0]
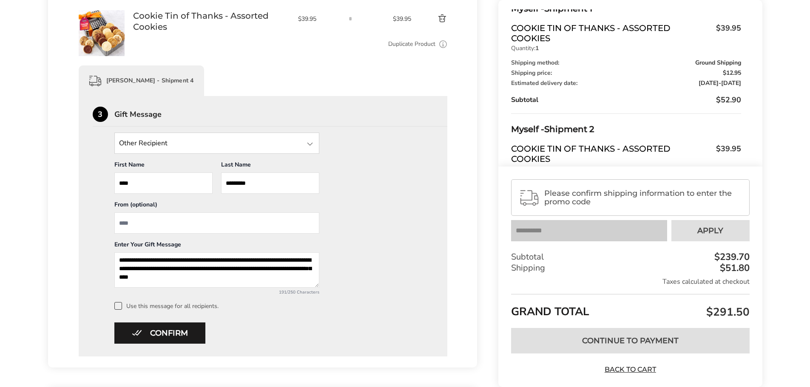
drag, startPoint x: 220, startPoint y: 275, endPoint x: 276, endPoint y: 268, distance: 56.5
click at [276, 268] on textarea "**********" at bounding box center [216, 270] width 205 height 35
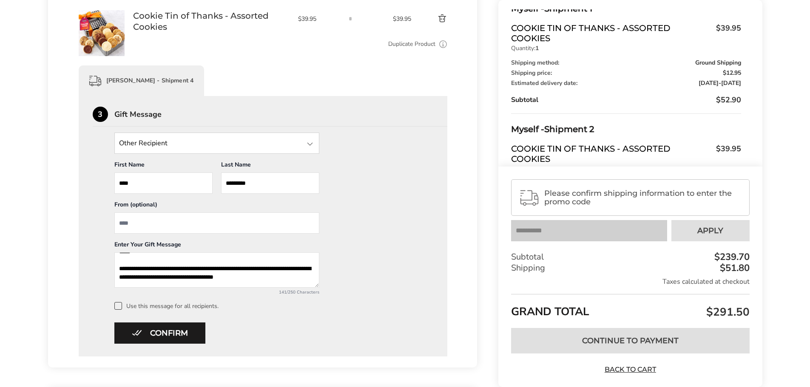
scroll to position [14, 0]
type textarea "**********"
click at [146, 330] on button "Confirm" at bounding box center [159, 333] width 91 height 21
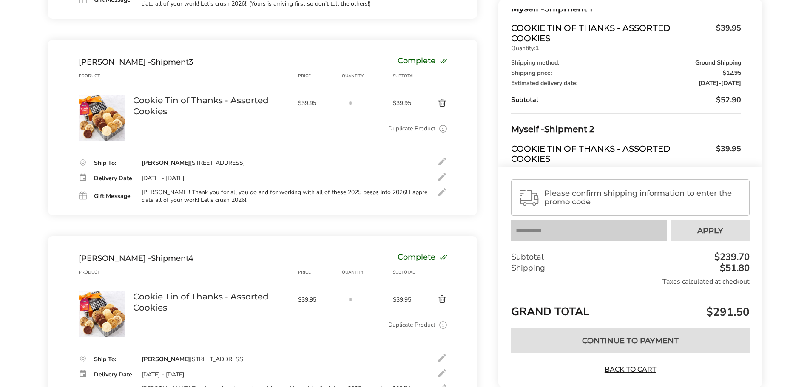
scroll to position [441, 0]
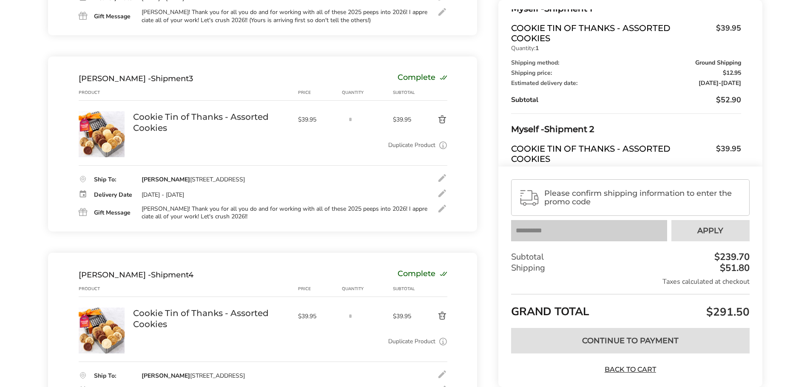
click at [441, 210] on div at bounding box center [442, 209] width 10 height 10
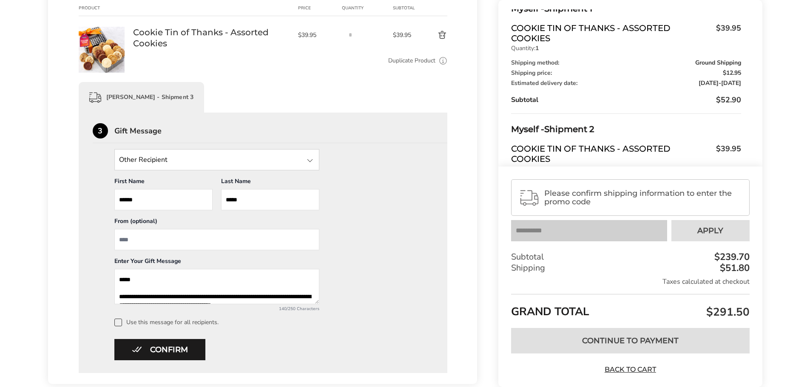
scroll to position [526, 0]
click at [142, 281] on textarea "**********" at bounding box center [216, 286] width 205 height 35
click at [282, 293] on textarea "**********" at bounding box center [216, 286] width 205 height 35
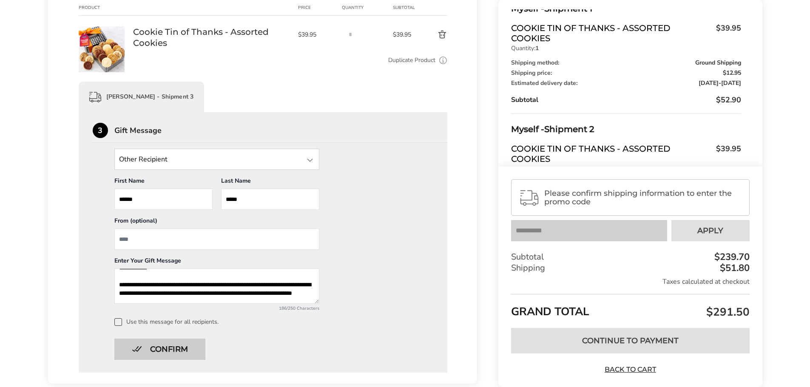
type textarea "**********"
click at [164, 346] on button "Confirm" at bounding box center [159, 349] width 91 height 21
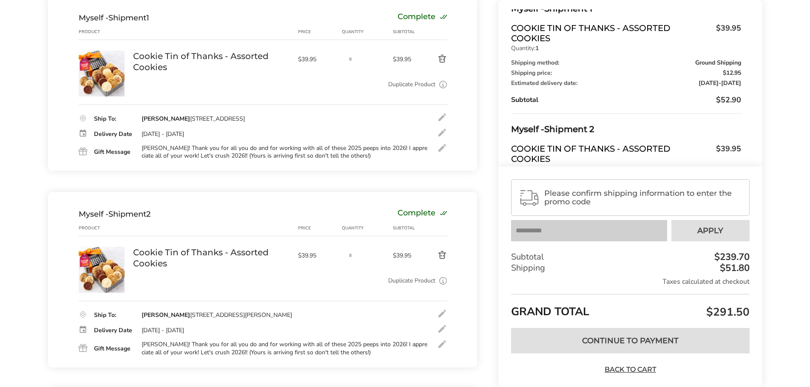
scroll to position [100, 0]
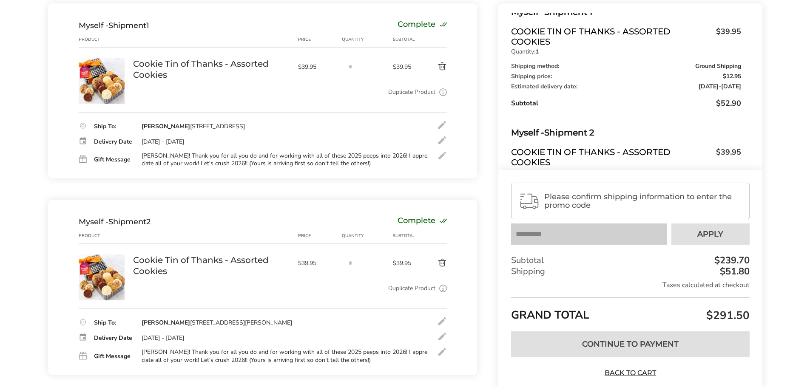
click at [440, 155] on div at bounding box center [442, 156] width 10 height 10
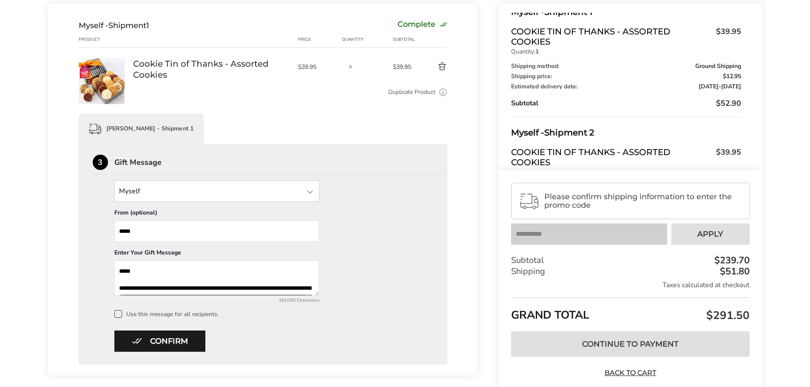
click at [141, 270] on textarea "**********" at bounding box center [216, 278] width 205 height 35
click at [117, 315] on span at bounding box center [118, 314] width 8 height 8
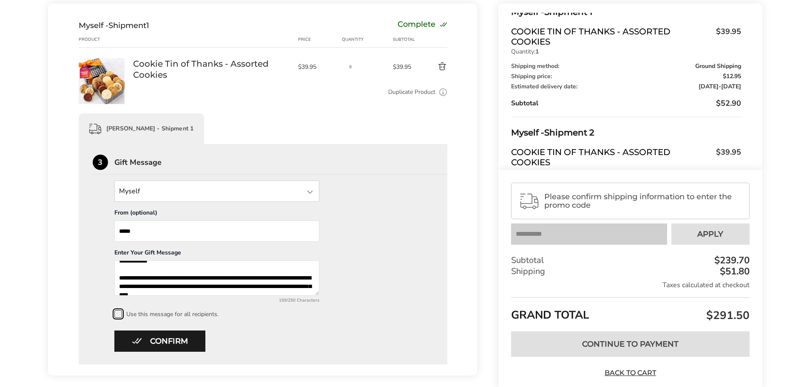
scroll to position [20, 0]
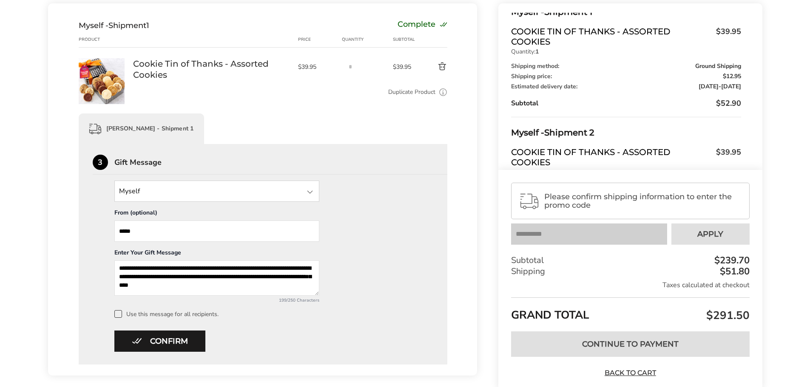
click at [226, 275] on textarea "**********" at bounding box center [216, 278] width 205 height 35
type textarea "**********"
click at [168, 337] on button "Confirm" at bounding box center [159, 341] width 91 height 21
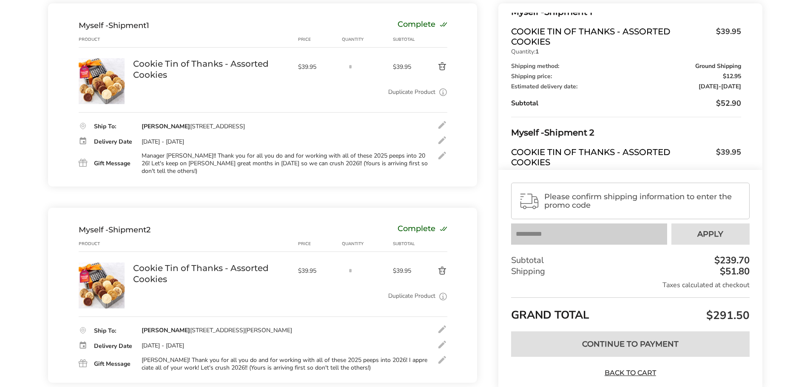
click at [437, 355] on div at bounding box center [442, 360] width 10 height 10
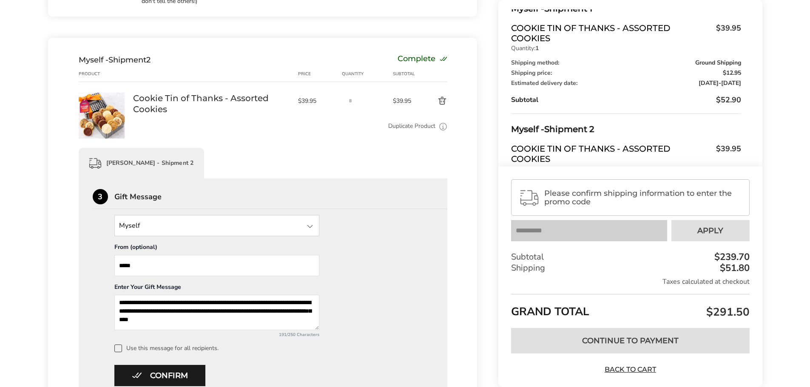
click at [211, 302] on textarea "**********" at bounding box center [216, 312] width 205 height 35
type textarea "**********"
click at [118, 345] on span at bounding box center [118, 349] width 8 height 8
click at [162, 365] on button "Confirm" at bounding box center [159, 375] width 91 height 21
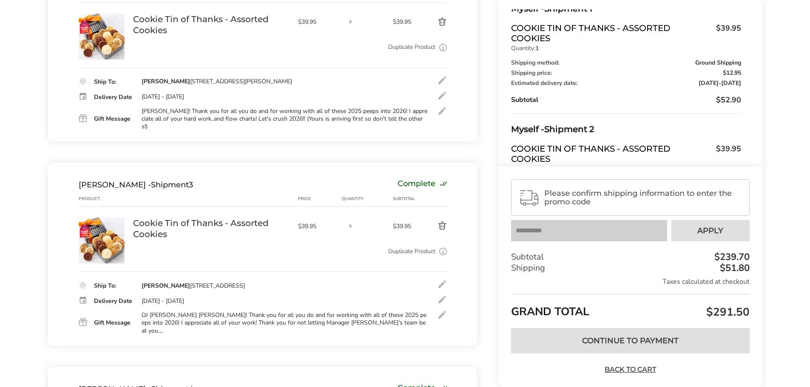
scroll to position [356, 0]
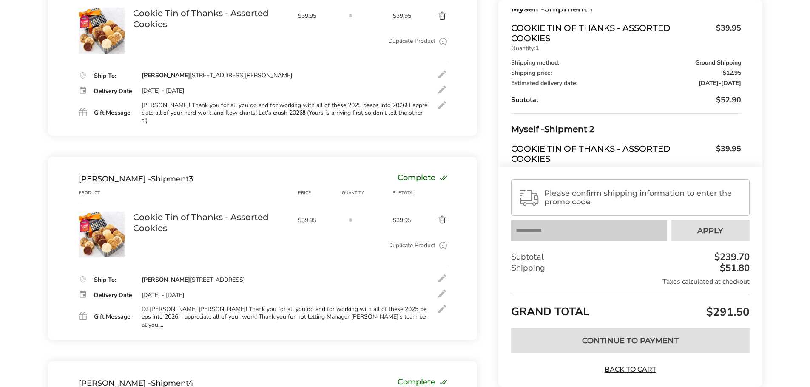
click at [276, 306] on div "DJ Robby Rob! Thank you for all you do and for working with all of these 2025 p…" at bounding box center [285, 317] width 287 height 23
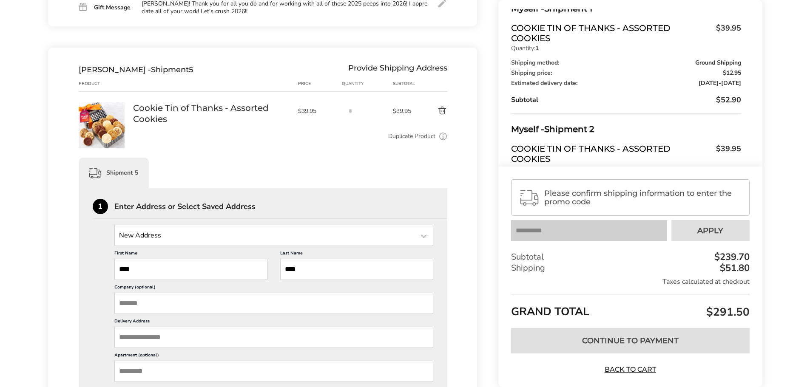
scroll to position [908, 0]
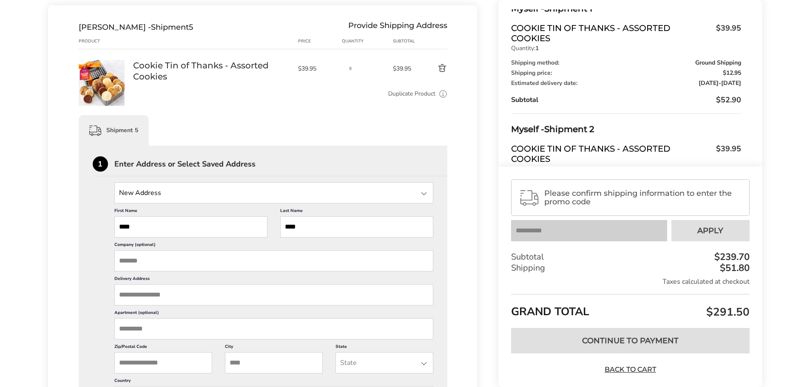
click at [169, 285] on input "Delivery Address" at bounding box center [273, 295] width 319 height 21
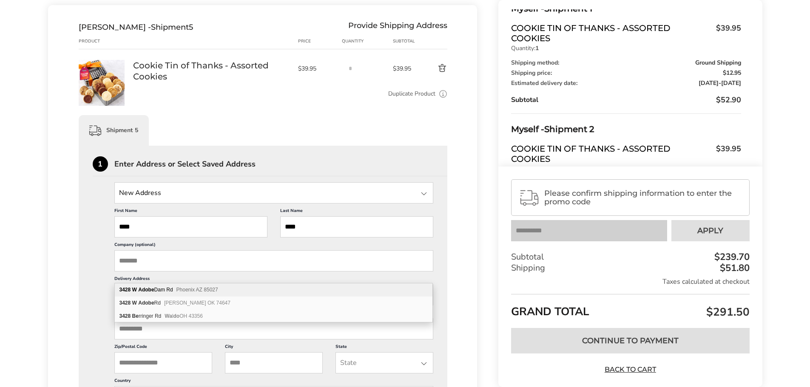
click at [165, 290] on div "3428 W Adobe Dam Rd Phoenix AZ 85027" at bounding box center [274, 290] width 318 height 13
type input "**********"
type input "*******"
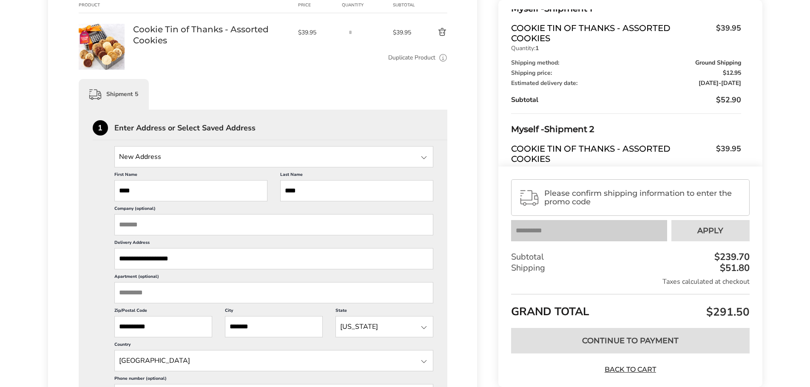
scroll to position [993, 0]
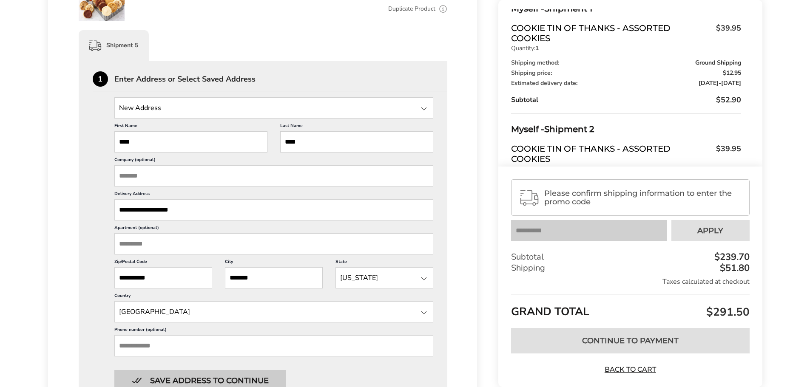
click at [166, 370] on button "Save address to continue" at bounding box center [200, 380] width 172 height 21
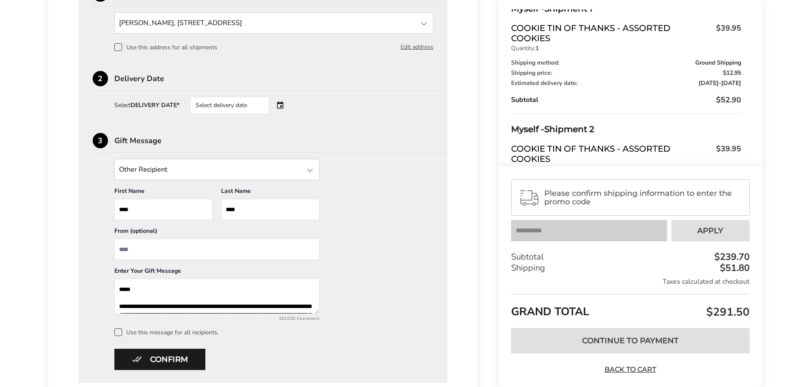
scroll to position [20, 0]
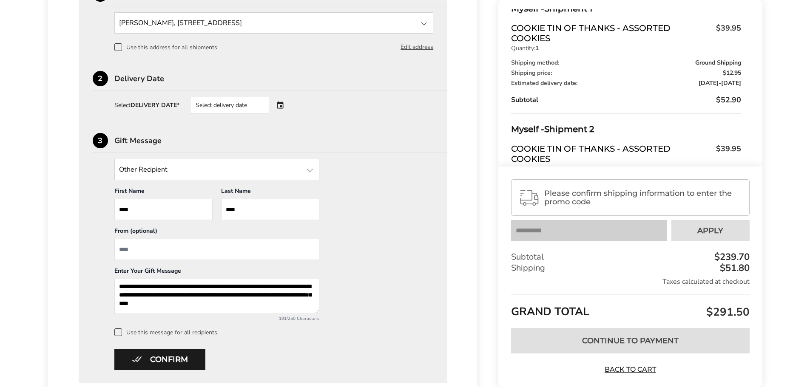
drag, startPoint x: 119, startPoint y: 266, endPoint x: 235, endPoint y: 298, distance: 120.4
click at [235, 298] on div "**********" at bounding box center [216, 294] width 213 height 55
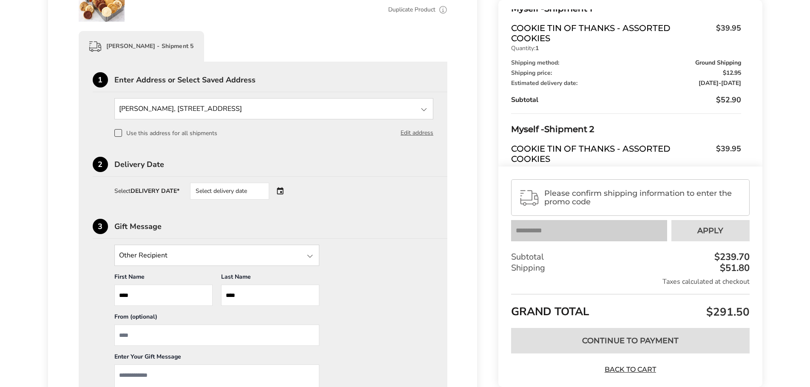
scroll to position [993, 0]
click at [144, 364] on textarea "Add a message" at bounding box center [216, 381] width 205 height 35
type textarea "**********"
click at [312, 250] on div at bounding box center [310, 255] width 10 height 10
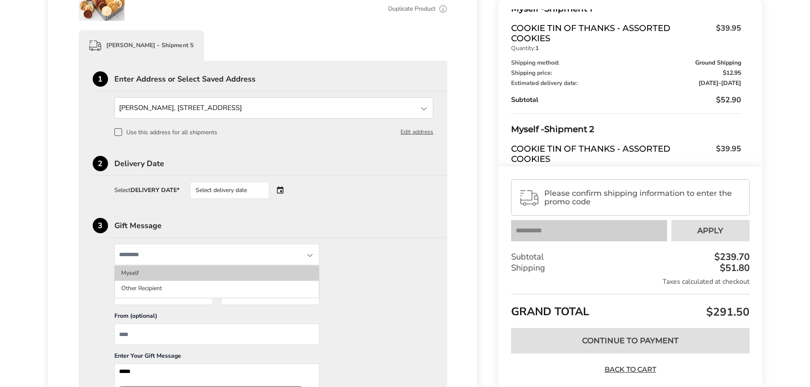
click at [196, 266] on li "Myself" at bounding box center [217, 273] width 204 height 15
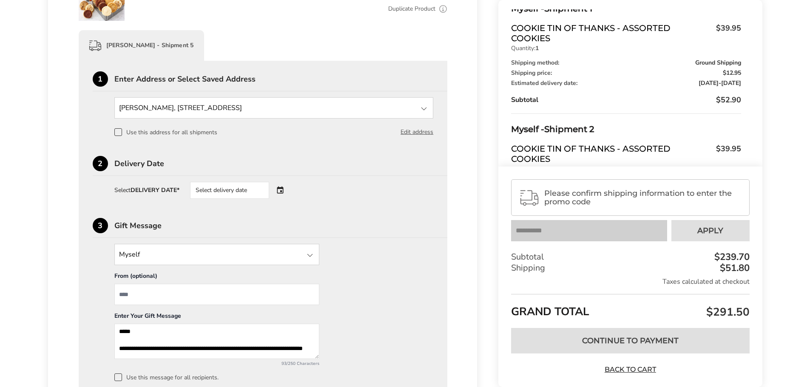
click at [170, 284] on input "From" at bounding box center [216, 294] width 205 height 21
type input "*****"
click at [285, 324] on textarea "**********" at bounding box center [216, 341] width 205 height 35
click at [201, 325] on textarea "**********" at bounding box center [216, 341] width 205 height 35
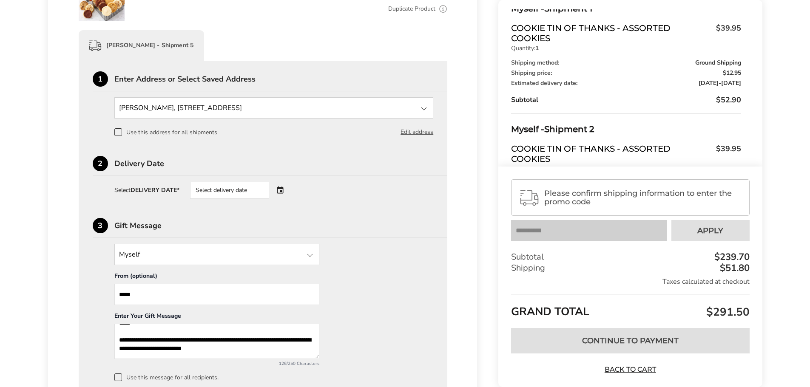
type textarea "**********"
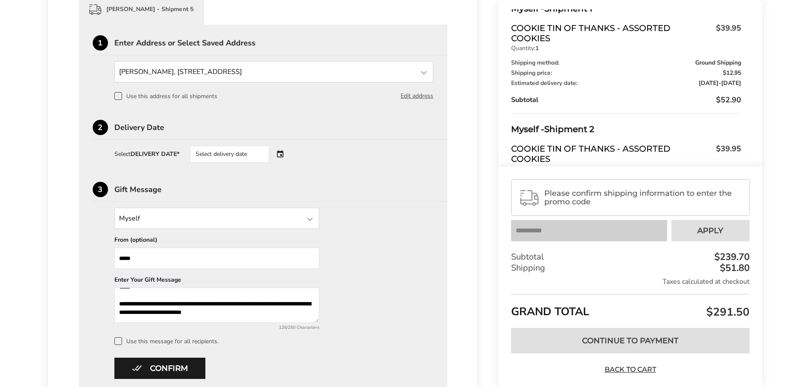
scroll to position [1079, 0]
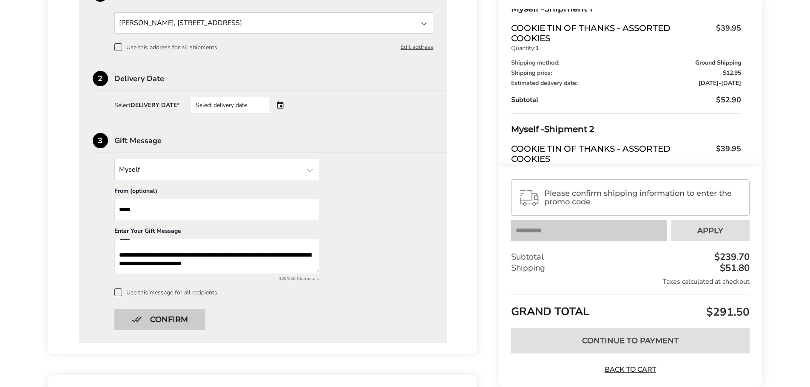
click at [167, 309] on button "Confirm" at bounding box center [159, 319] width 91 height 21
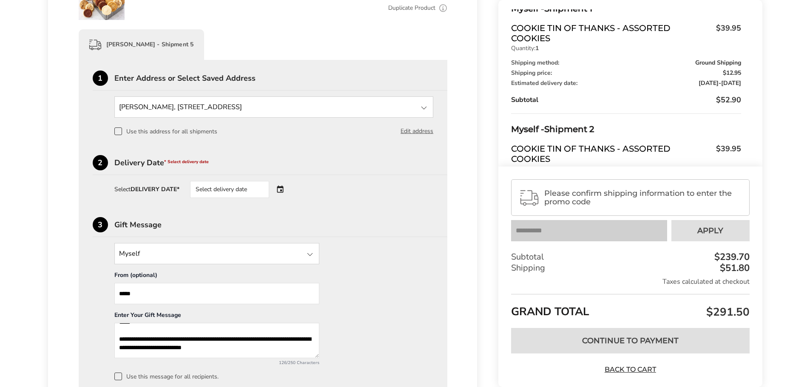
scroll to position [993, 0]
click at [285, 182] on div "Select delivery date" at bounding box center [241, 190] width 103 height 17
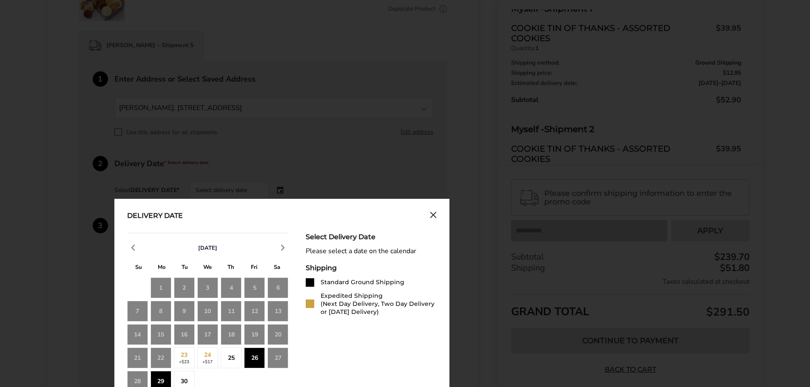
click at [231, 348] on div "25" at bounding box center [231, 358] width 21 height 21
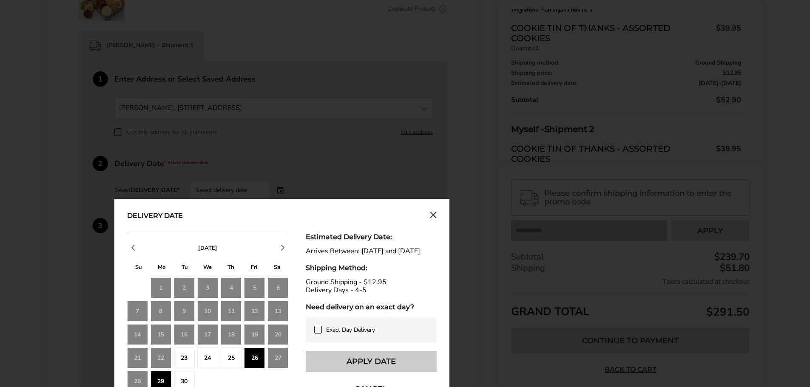
click at [353, 351] on button "Apply Date" at bounding box center [371, 361] width 131 height 21
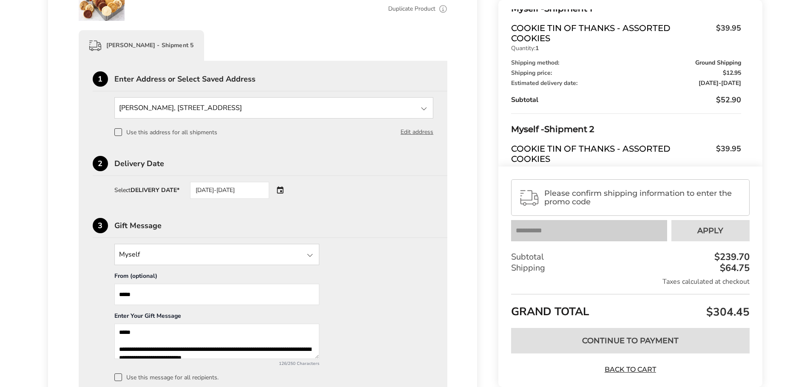
scroll to position [0, 0]
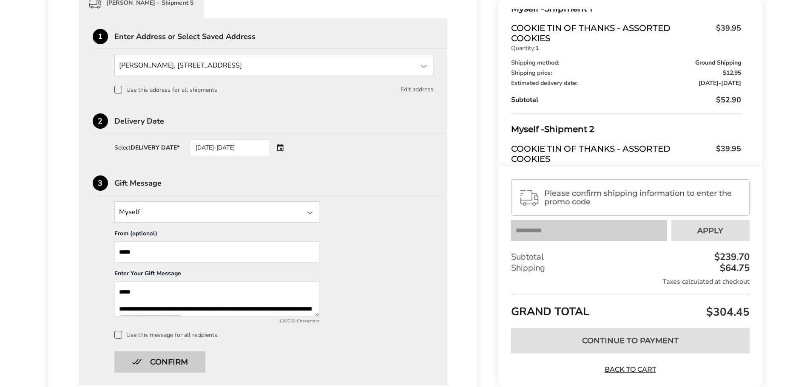
click at [171, 352] on button "Confirm" at bounding box center [159, 362] width 91 height 21
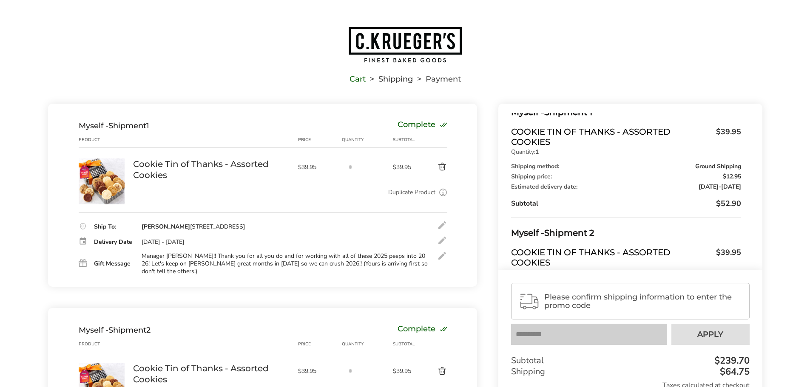
click at [149, 130] on div "Myself - Shipment 1" at bounding box center [114, 125] width 71 height 9
click at [147, 127] on div "Myself - Shipment 1" at bounding box center [114, 125] width 71 height 9
click at [439, 121] on div "Complete" at bounding box center [423, 125] width 50 height 9
click at [120, 122] on div "Myself - Shipment 1" at bounding box center [114, 125] width 71 height 9
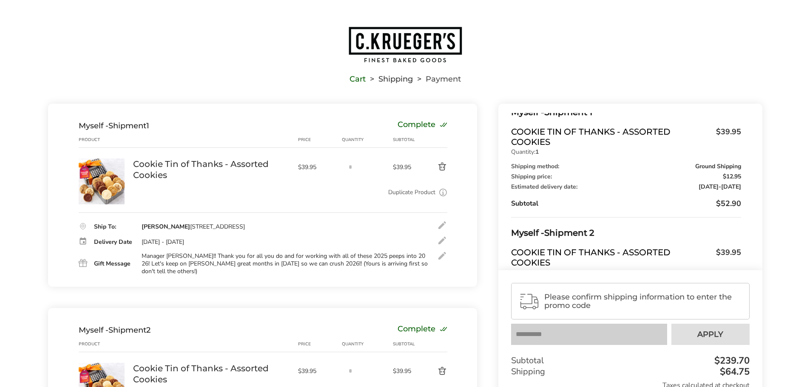
click at [108, 122] on span "Myself -" at bounding box center [94, 125] width 30 height 9
click at [103, 124] on span "Myself -" at bounding box center [94, 125] width 30 height 9
click at [100, 124] on span "Myself -" at bounding box center [94, 125] width 30 height 9
click at [109, 124] on div "Myself - Shipment 1" at bounding box center [114, 125] width 71 height 9
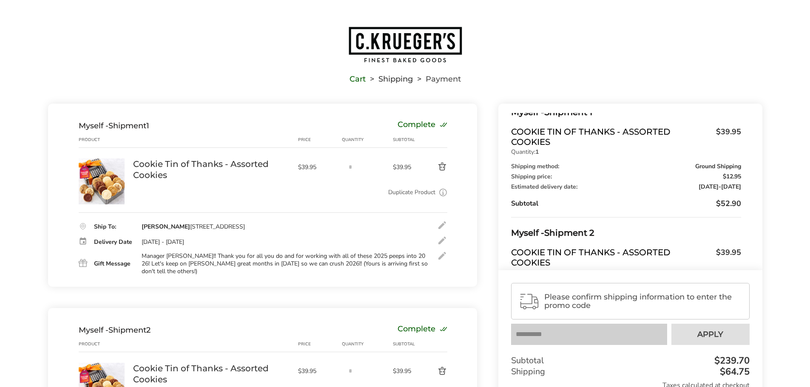
click at [116, 126] on div "Myself - Shipment 1" at bounding box center [114, 125] width 71 height 9
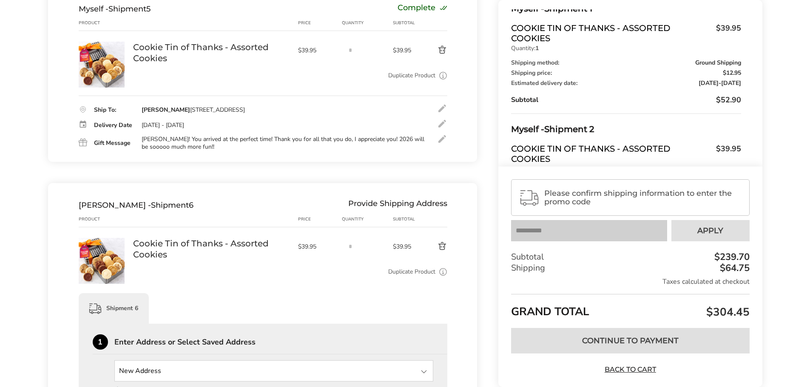
scroll to position [936, 0]
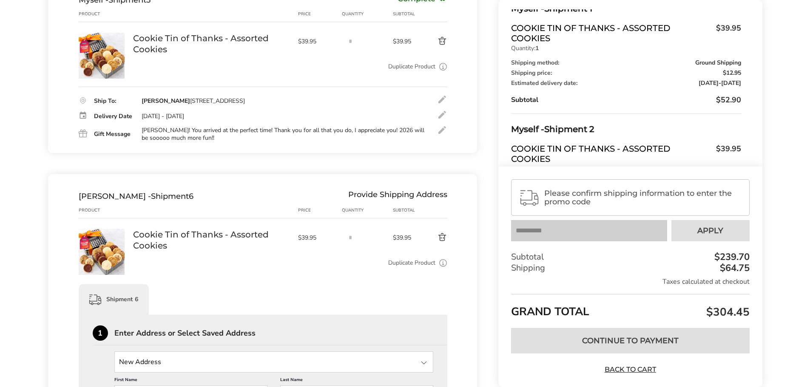
click at [443, 233] on button "Delete product" at bounding box center [433, 238] width 30 height 10
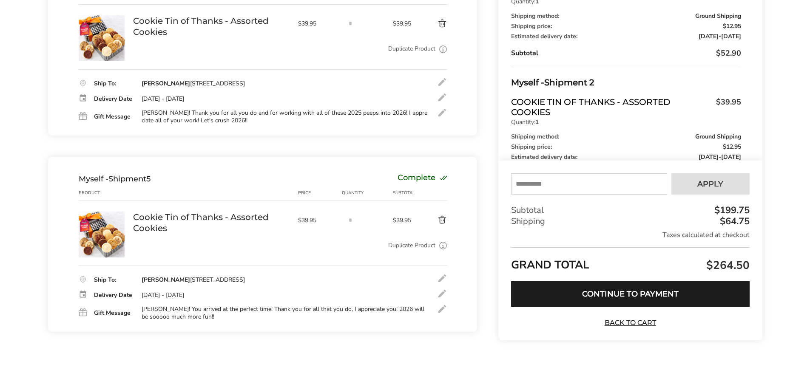
scroll to position [734, 0]
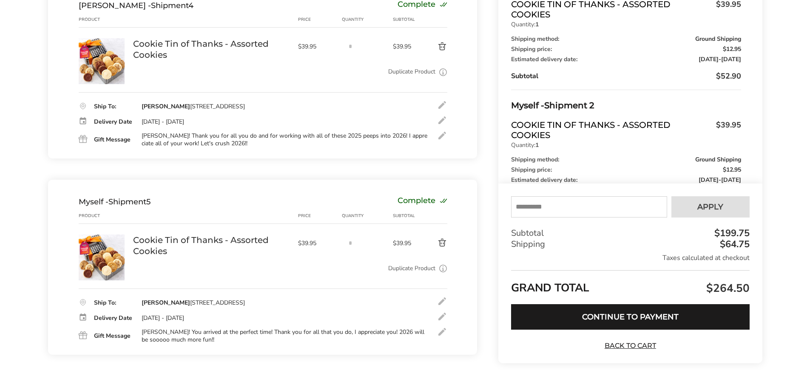
click at [545, 197] on input "text" at bounding box center [589, 207] width 156 height 21
type input "********"
click at [704, 204] on span "Apply" at bounding box center [710, 208] width 26 height 8
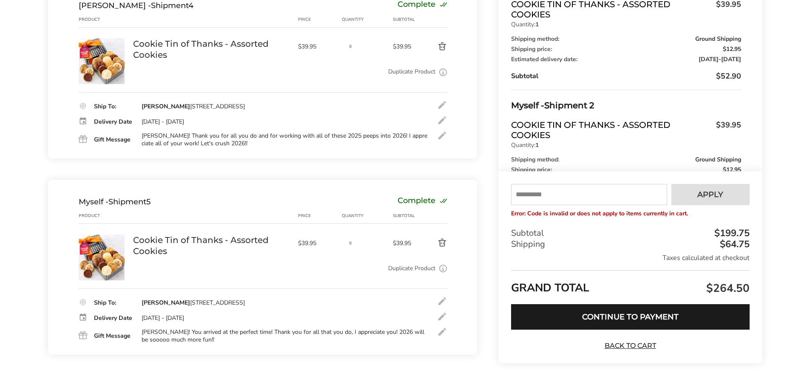
click at [555, 185] on input "text" at bounding box center [589, 195] width 156 height 21
type input "******"
click at [710, 191] on span "Apply" at bounding box center [710, 195] width 26 height 8
click at [613, 185] on input "text" at bounding box center [589, 195] width 156 height 21
type input "*****"
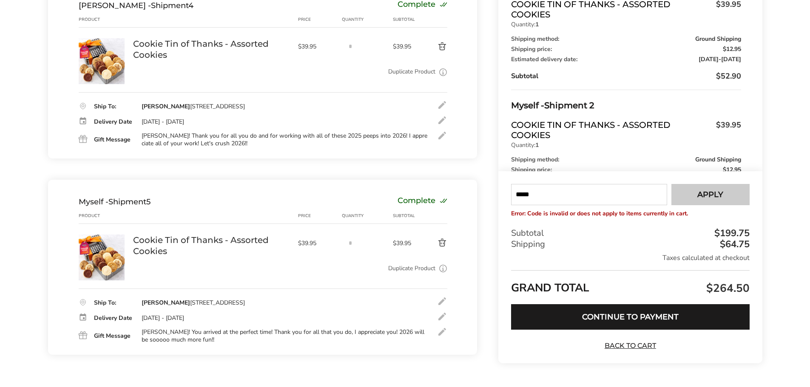
click at [698, 191] on span "Apply" at bounding box center [710, 195] width 26 height 8
click at [596, 185] on input "text" at bounding box center [589, 195] width 156 height 21
type input "****"
click at [713, 191] on span "Apply" at bounding box center [710, 195] width 26 height 8
click at [570, 185] on input "text" at bounding box center [589, 195] width 156 height 21
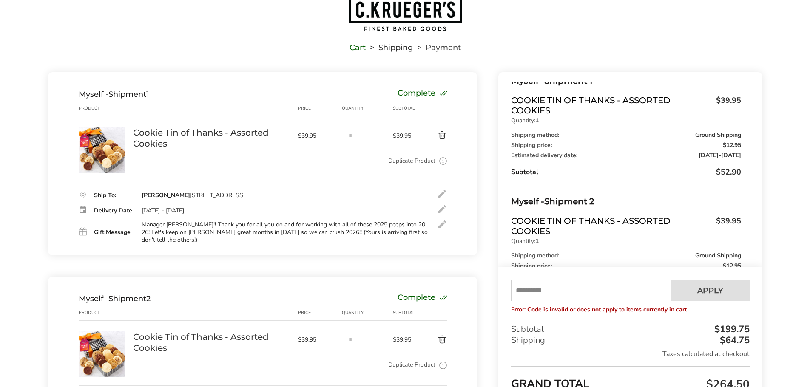
scroll to position [11, 0]
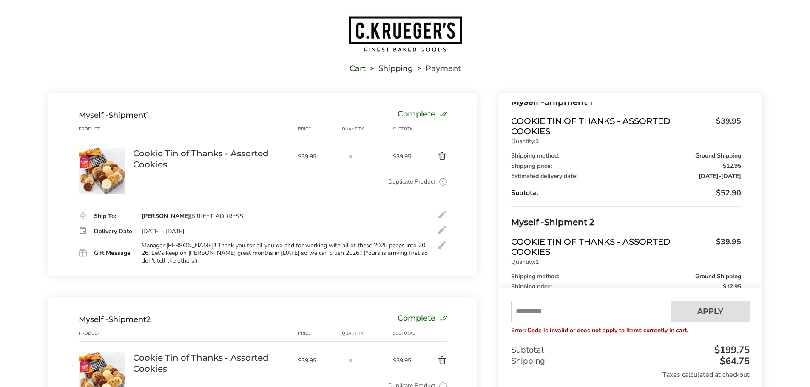
click at [442, 245] on div at bounding box center [442, 245] width 10 height 10
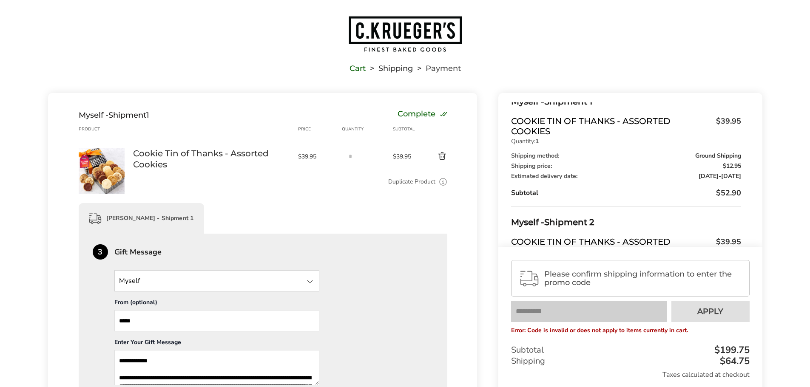
click at [307, 280] on div at bounding box center [310, 282] width 10 height 10
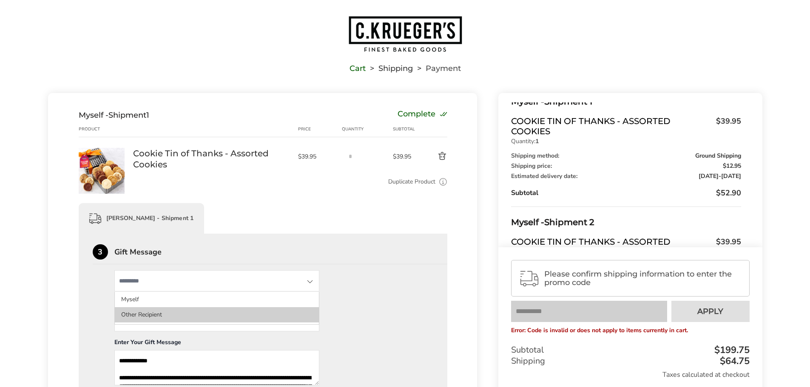
click at [269, 310] on li "Other Recipient" at bounding box center [217, 314] width 204 height 15
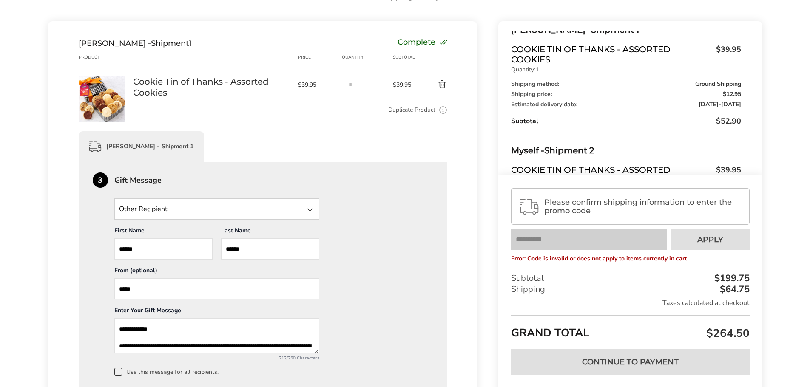
scroll to position [96, 0]
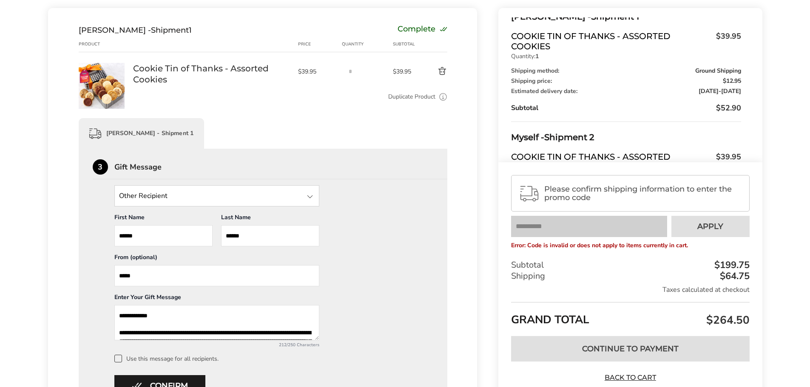
click at [354, 283] on div "**********" at bounding box center [263, 273] width 341 height 177
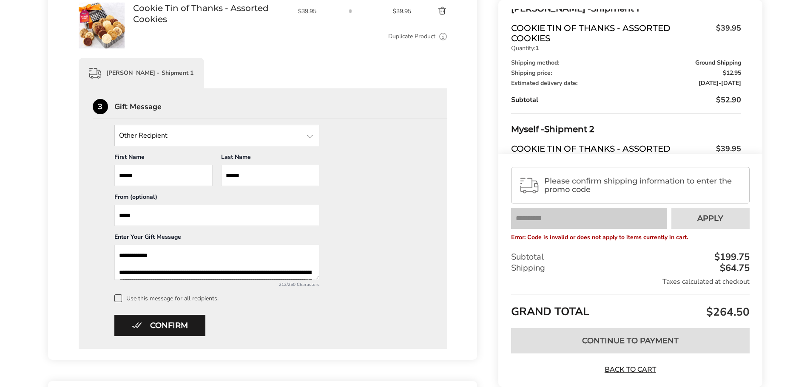
scroll to position [181, 0]
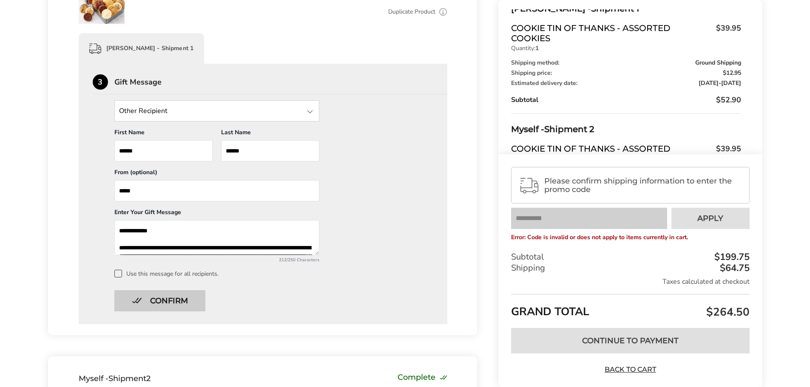
click at [185, 299] on button "Confirm" at bounding box center [159, 300] width 91 height 21
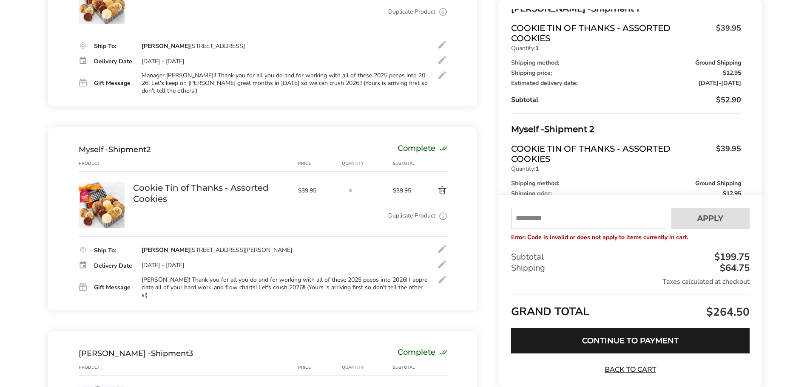
scroll to position [53, 0]
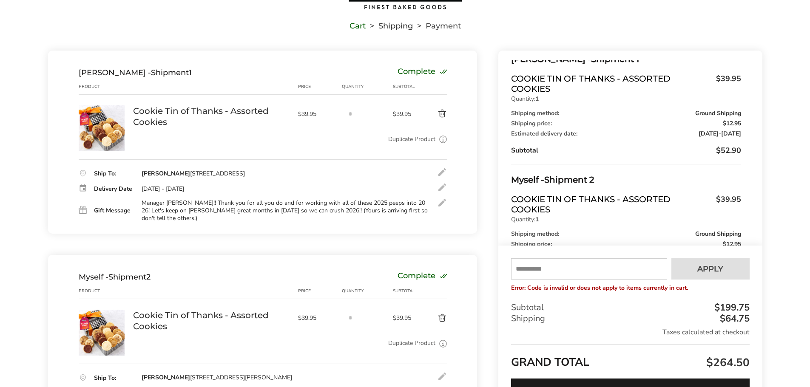
click at [441, 202] on div at bounding box center [442, 203] width 10 height 10
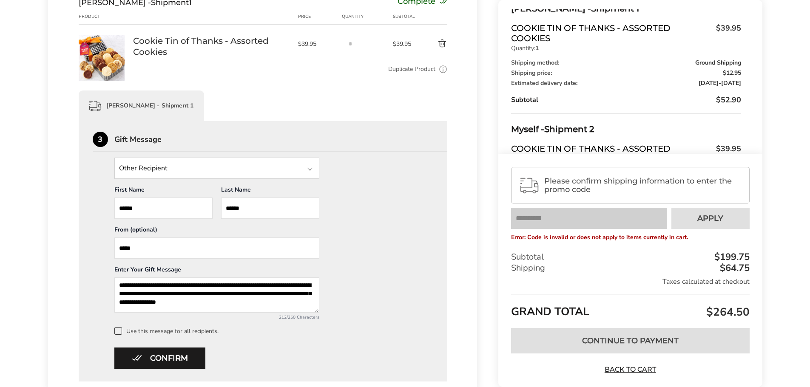
scroll to position [138, 0]
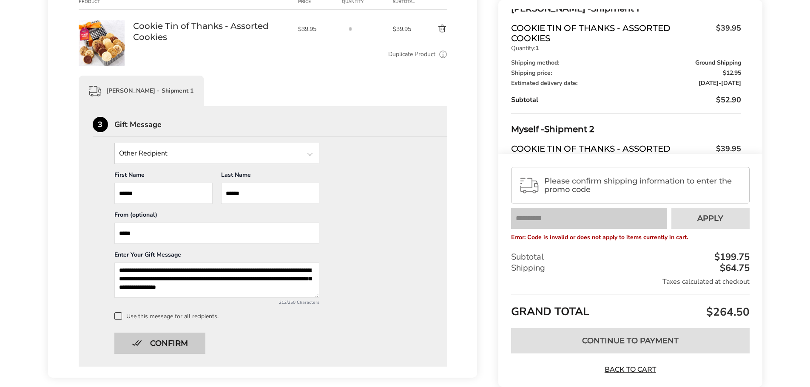
click at [172, 338] on button "Confirm" at bounding box center [159, 343] width 91 height 21
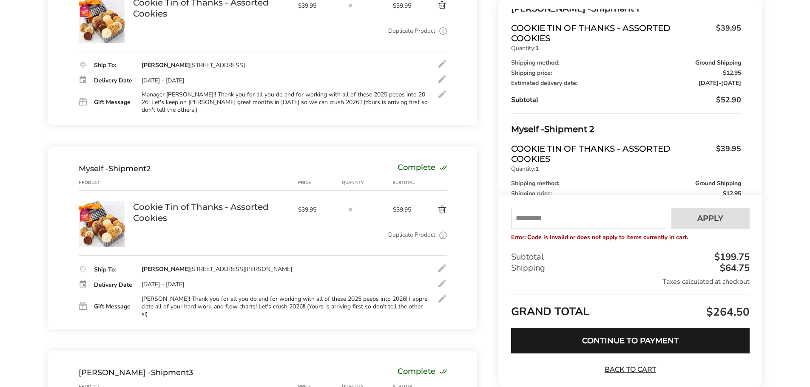
scroll to position [181, 0]
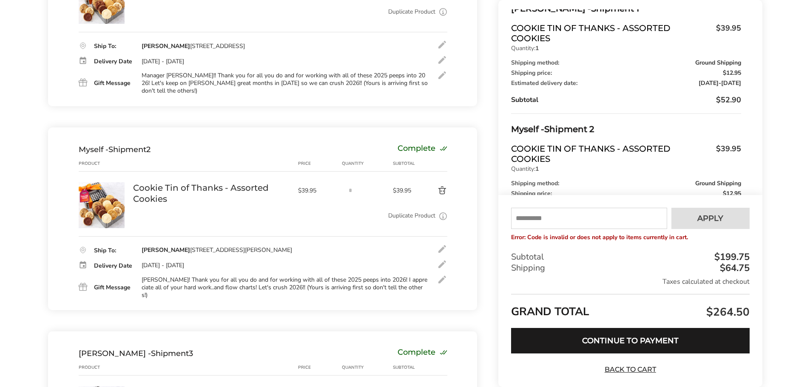
click at [440, 275] on div at bounding box center [442, 280] width 10 height 10
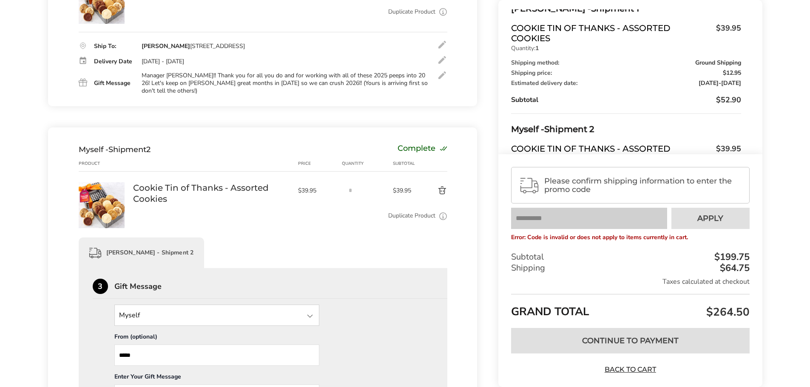
scroll to position [223, 0]
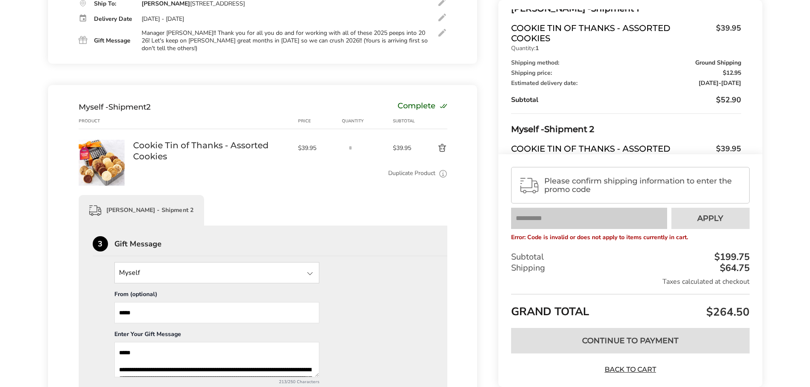
click at [308, 269] on div at bounding box center [310, 274] width 10 height 10
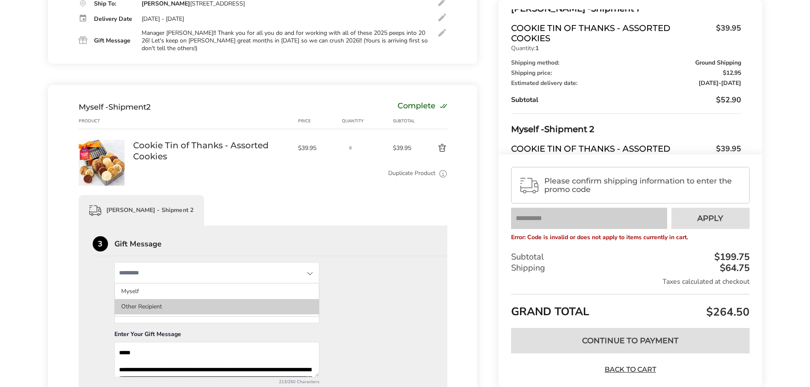
click at [263, 299] on li "Other Recipient" at bounding box center [217, 306] width 204 height 15
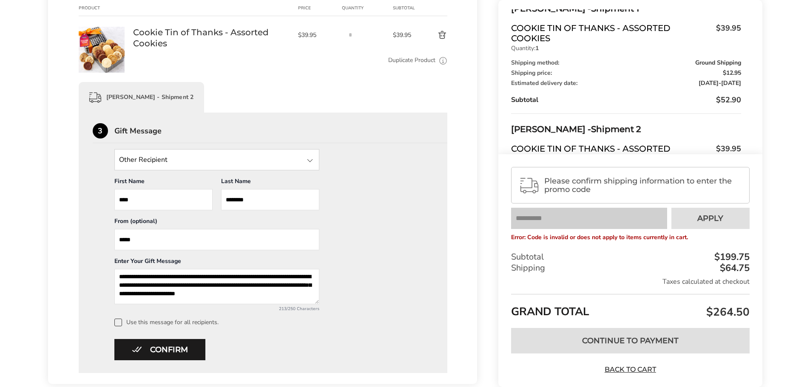
scroll to position [351, 0]
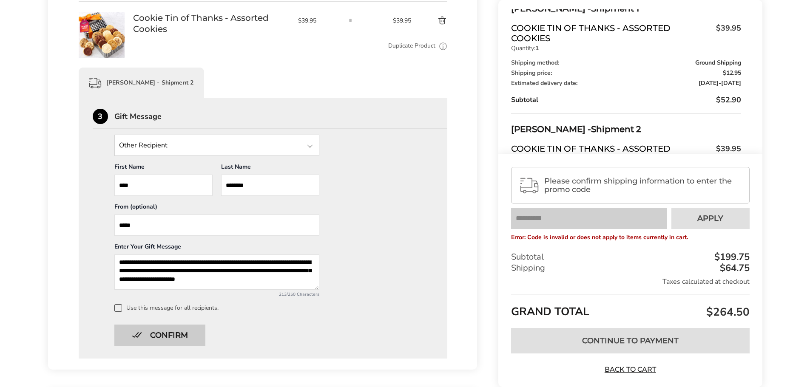
click at [177, 326] on button "Confirm" at bounding box center [159, 335] width 91 height 21
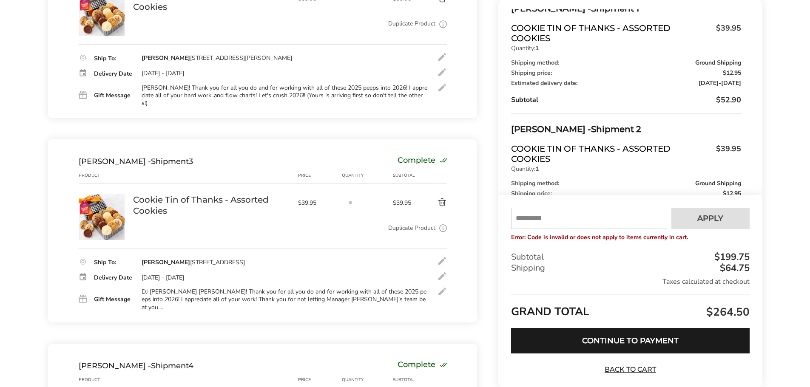
scroll to position [393, 0]
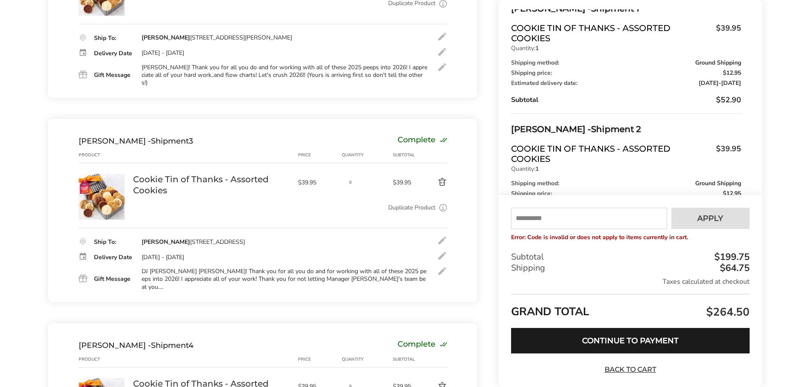
click at [440, 266] on div at bounding box center [442, 271] width 10 height 10
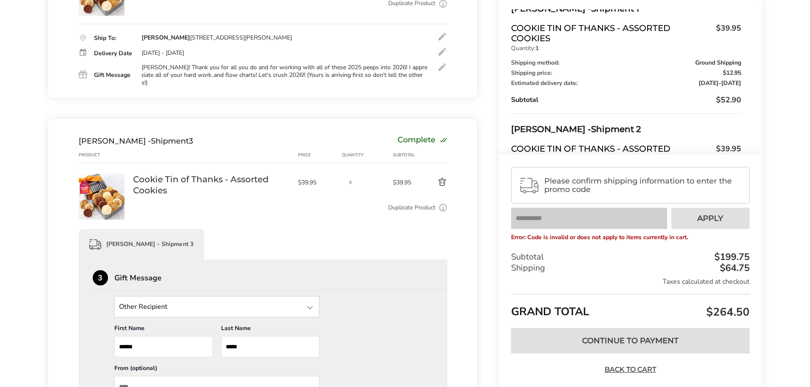
scroll to position [436, 0]
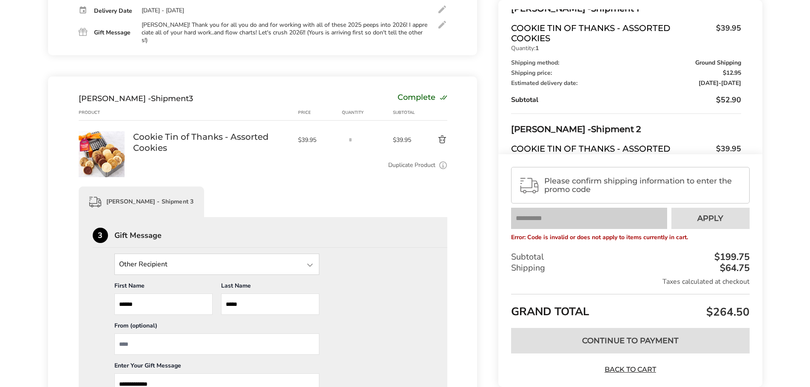
click at [216, 334] on input "From" at bounding box center [216, 344] width 205 height 21
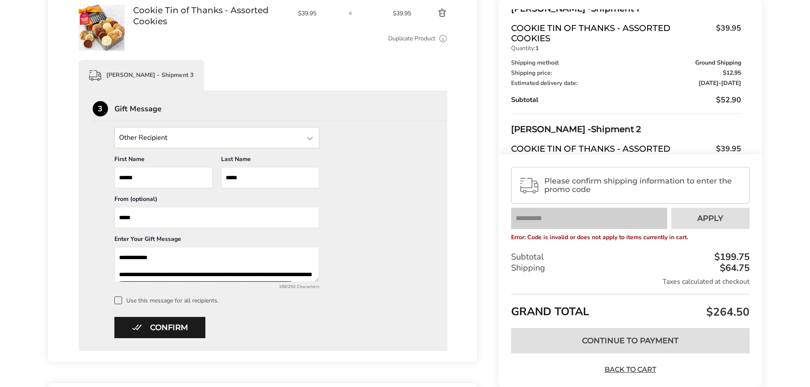
scroll to position [564, 0]
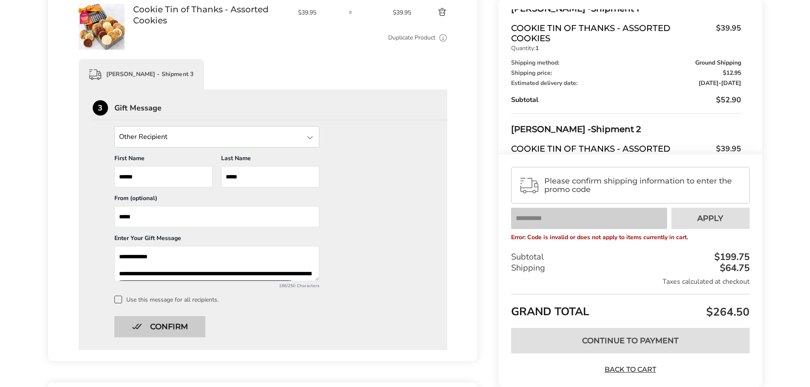
type input "*****"
click at [185, 316] on button "Confirm" at bounding box center [159, 326] width 91 height 21
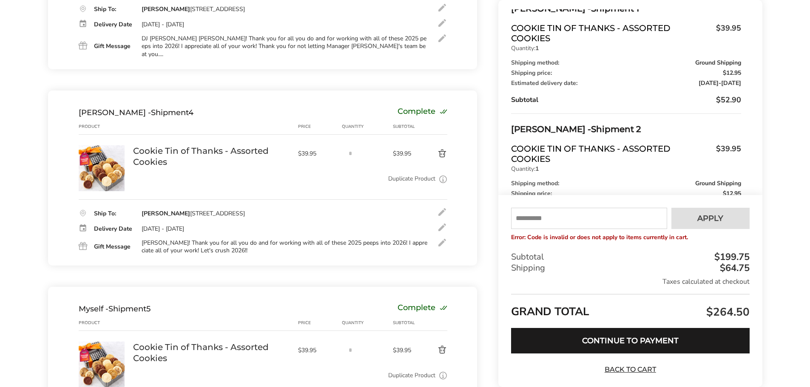
scroll to position [606, 0]
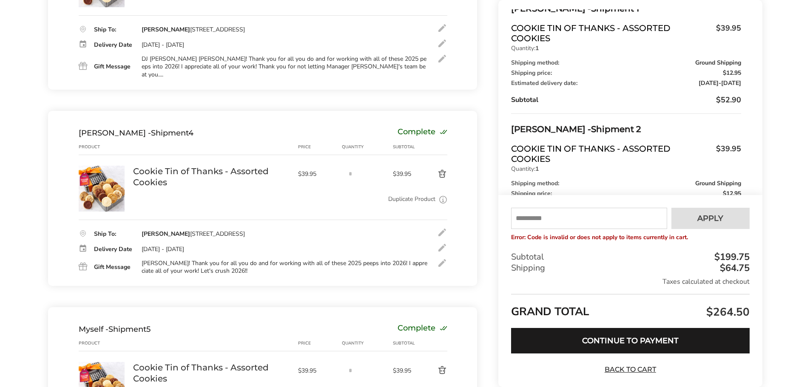
click at [441, 243] on div at bounding box center [442, 248] width 10 height 10
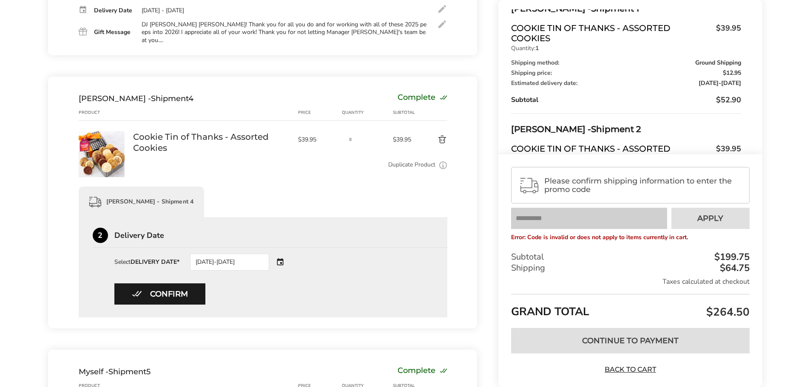
scroll to position [598, 0]
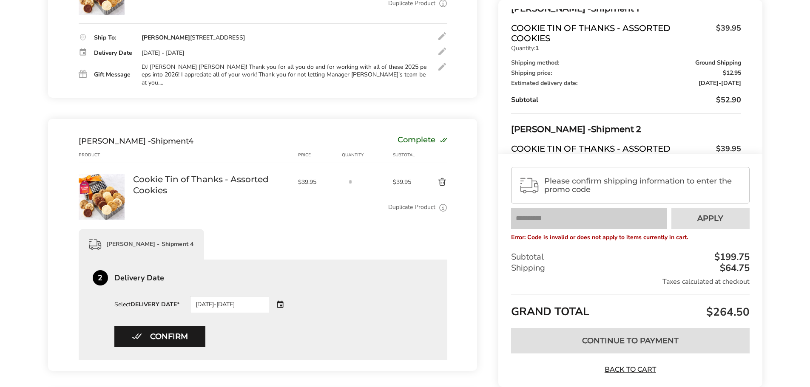
click at [154, 137] on div "Mike Morrissey - Shipment 4" at bounding box center [136, 141] width 115 height 9
click at [168, 326] on button "Confirm" at bounding box center [159, 336] width 91 height 21
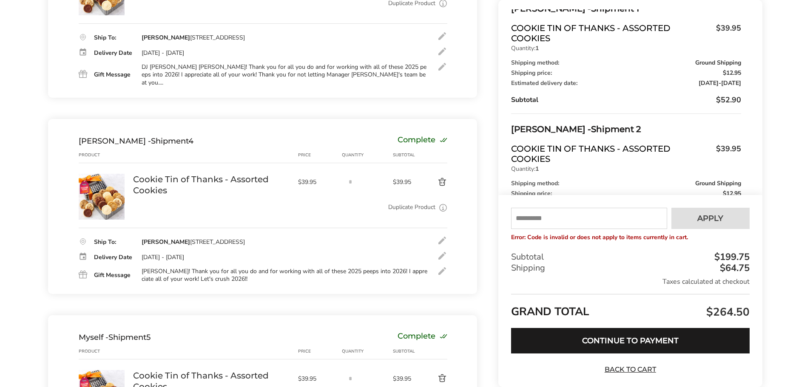
click at [440, 266] on div at bounding box center [442, 271] width 10 height 10
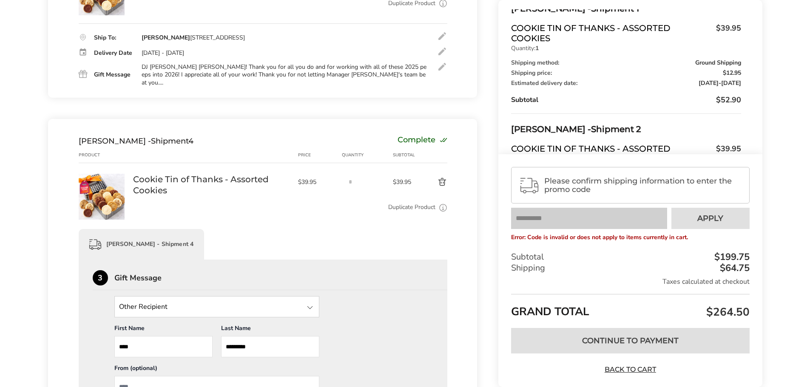
click at [146, 376] on input "From" at bounding box center [216, 386] width 205 height 21
type input "*****"
click at [350, 329] on div "**********" at bounding box center [263, 384] width 341 height 177
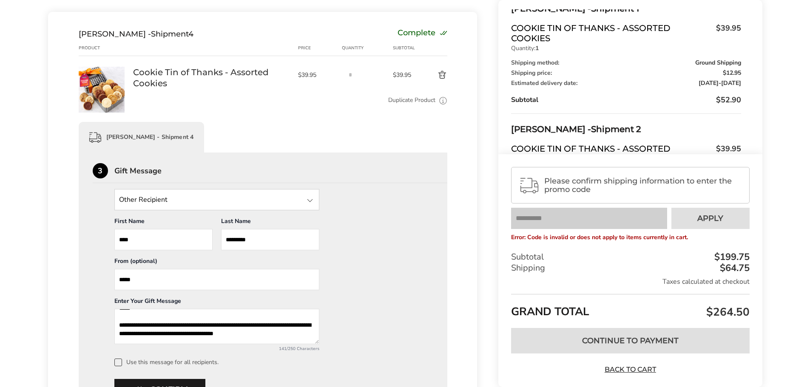
scroll to position [726, 0]
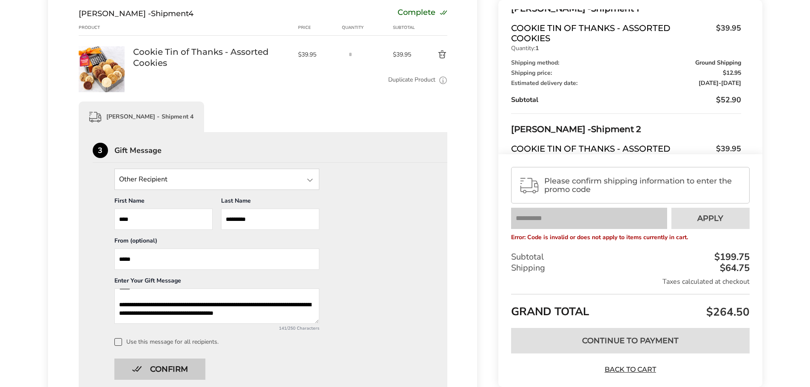
click at [165, 359] on button "Confirm" at bounding box center [159, 369] width 91 height 21
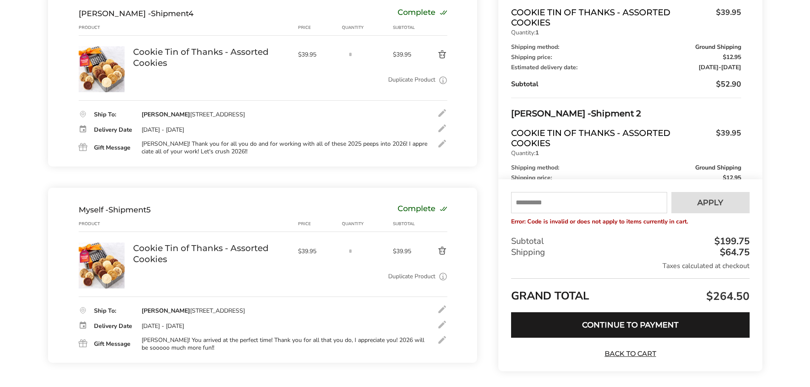
scroll to position [734, 0]
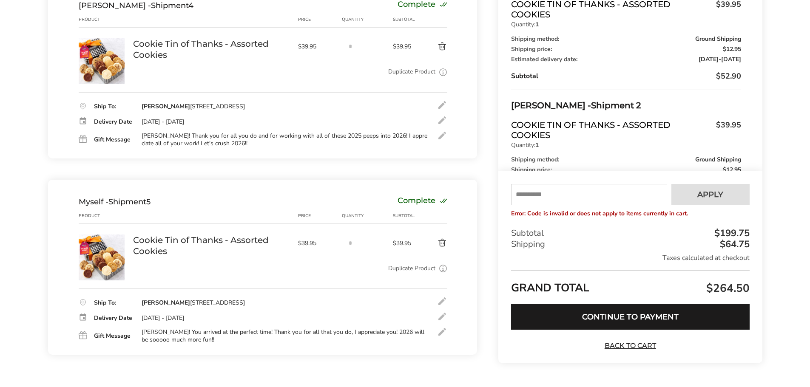
click at [442, 327] on div at bounding box center [442, 332] width 10 height 10
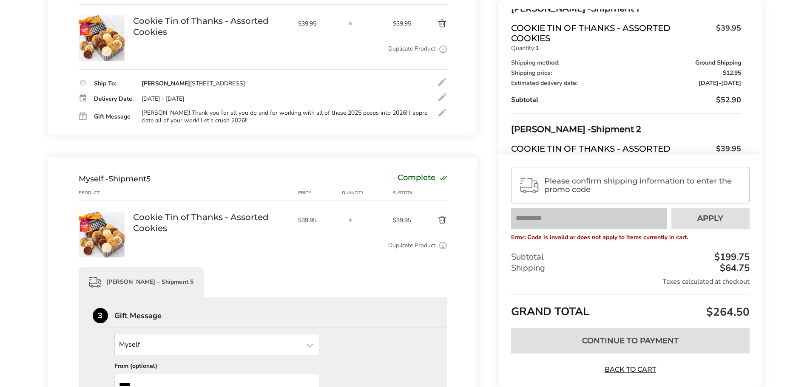
scroll to position [776, 0]
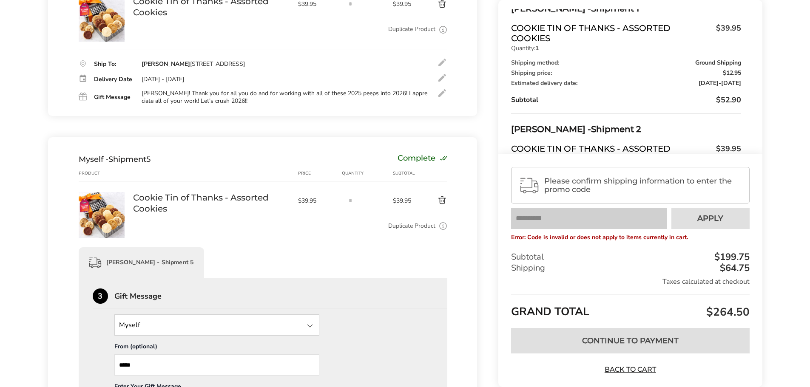
click at [306, 321] on div at bounding box center [310, 326] width 10 height 10
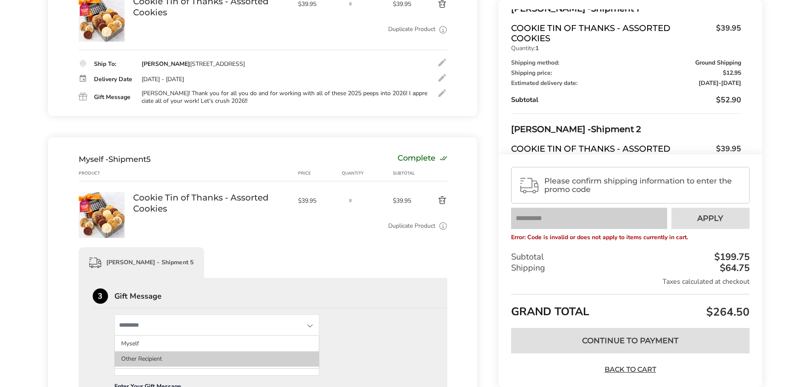
click at [248, 352] on li "Other Recipient" at bounding box center [217, 359] width 204 height 15
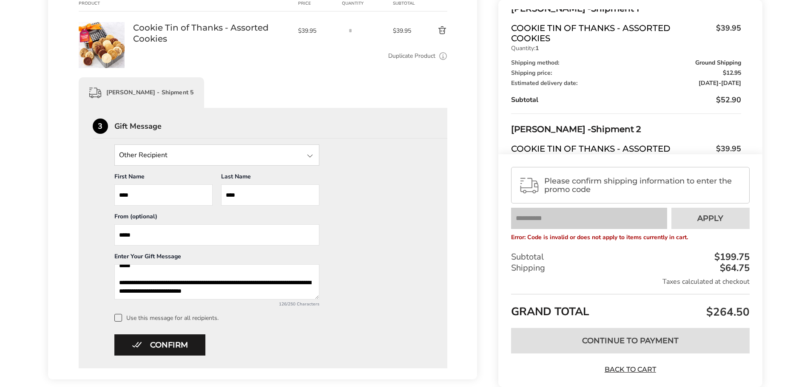
scroll to position [11, 0]
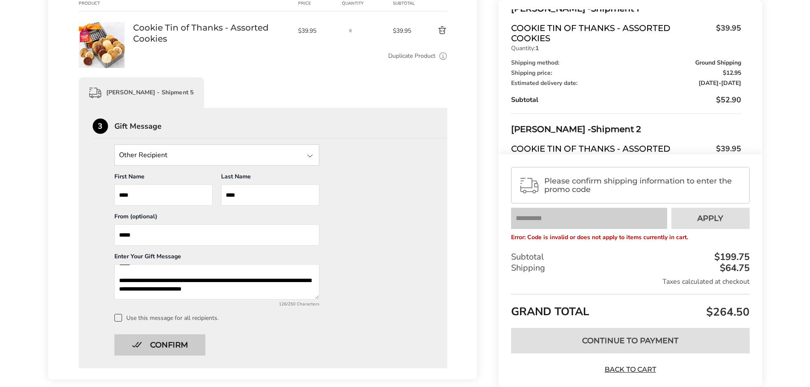
click at [180, 335] on button "Confirm" at bounding box center [159, 345] width 91 height 21
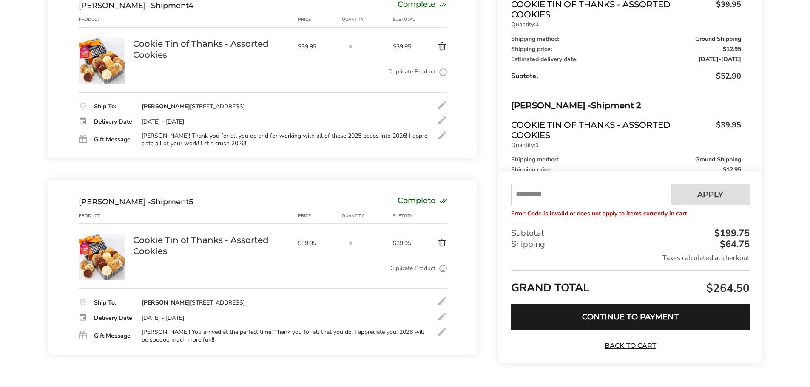
click at [545, 185] on input "text" at bounding box center [589, 195] width 156 height 21
type input "******"
click at [719, 191] on span "Apply" at bounding box center [710, 195] width 26 height 8
click at [581, 185] on input "text" at bounding box center [589, 195] width 156 height 21
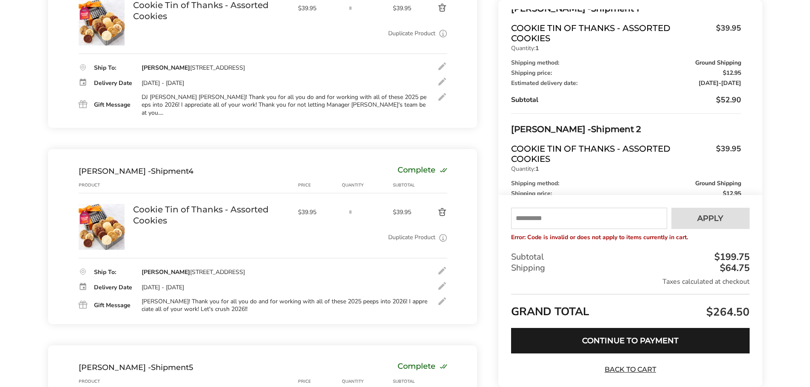
scroll to position [564, 0]
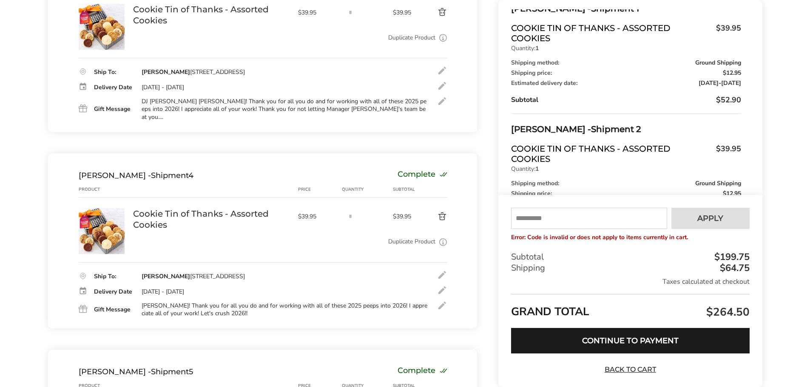
click at [532, 216] on input "text" at bounding box center [589, 218] width 156 height 21
type input "****"
click at [718, 222] on span "Apply" at bounding box center [710, 219] width 26 height 8
click at [532, 220] on input "text" at bounding box center [589, 218] width 156 height 21
type input "******"
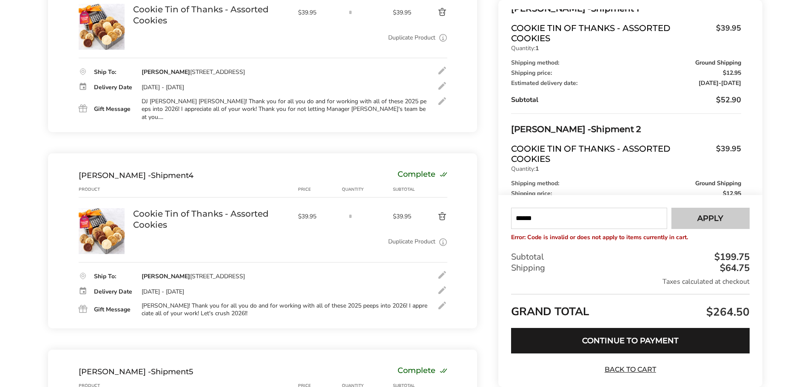
click at [692, 213] on button "Apply" at bounding box center [711, 218] width 78 height 21
click at [529, 222] on input "text" at bounding box center [589, 218] width 156 height 21
type input "*****"
click at [704, 215] on span "Apply" at bounding box center [710, 219] width 26 height 8
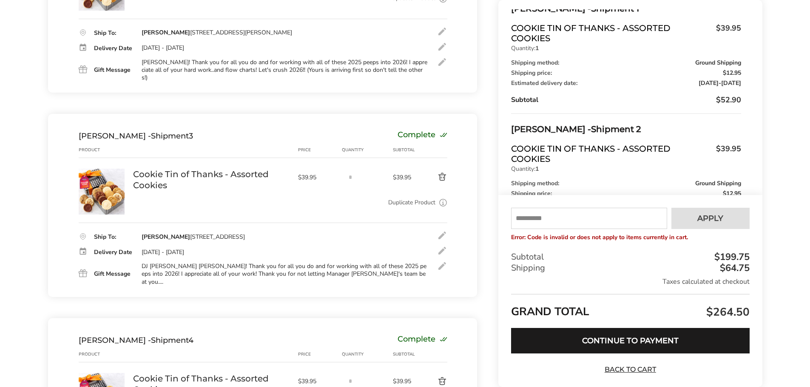
scroll to position [393, 0]
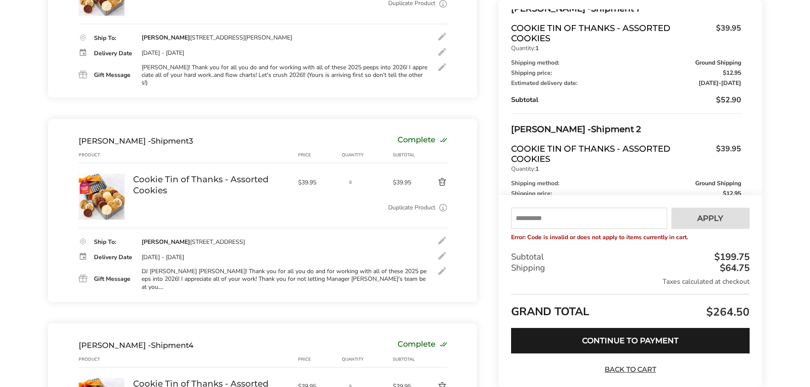
click at [100, 174] on img at bounding box center [102, 197] width 46 height 46
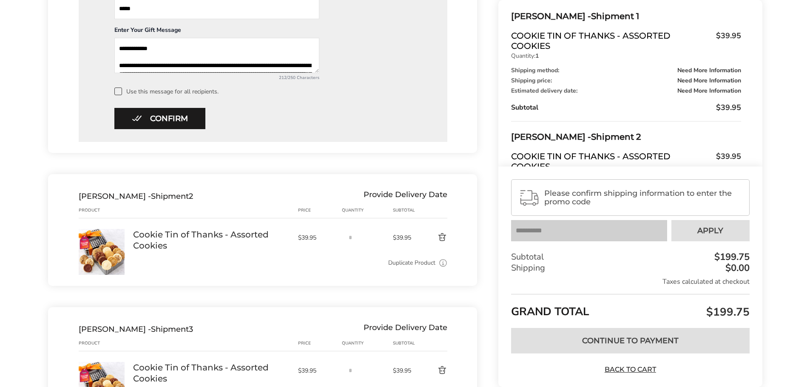
scroll to position [510, 0]
click at [217, 250] on link "Cookie Tin of Thanks - Assorted Cookies" at bounding box center [211, 240] width 157 height 22
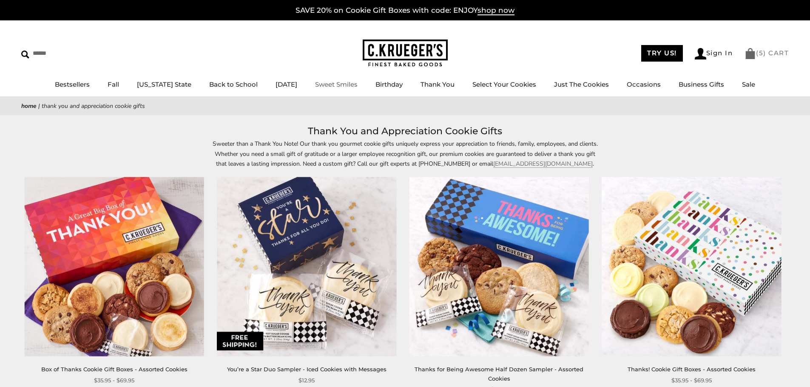
click at [755, 52] on link "( 5 ) CART" at bounding box center [767, 53] width 44 height 8
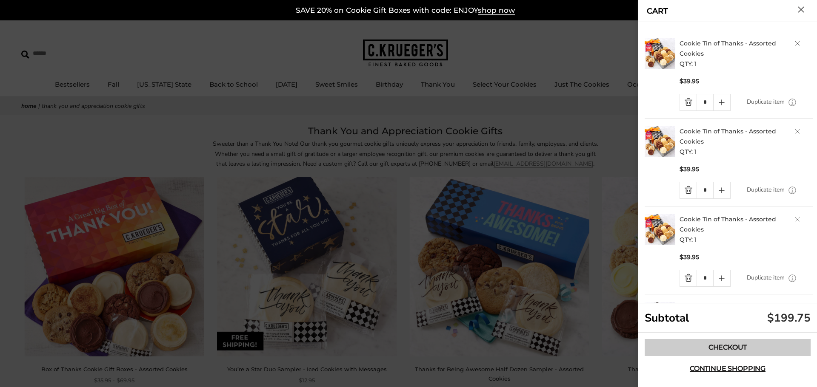
click at [726, 347] on link "Checkout" at bounding box center [727, 347] width 166 height 17
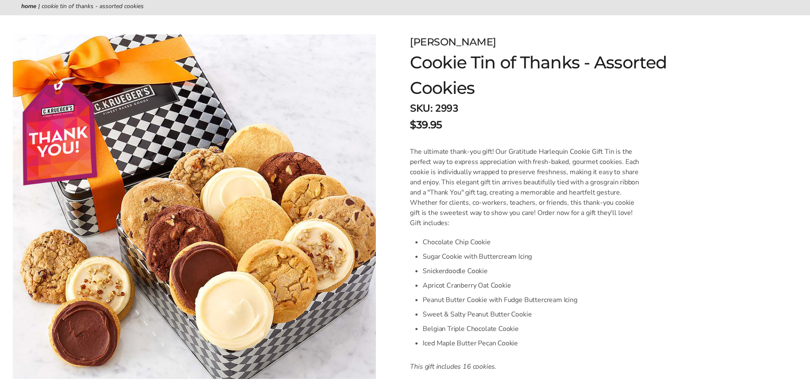
scroll to position [85, 0]
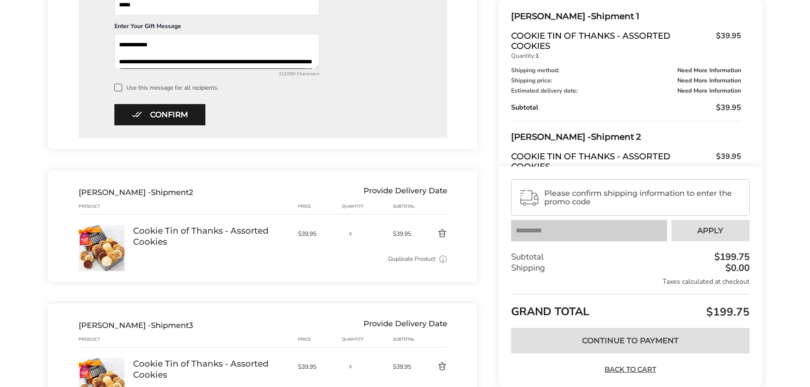
scroll to position [521, 0]
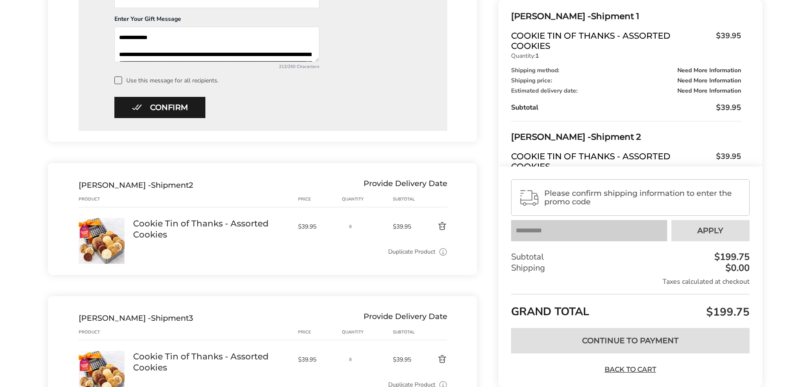
click at [243, 227] on link "Cookie Tin of Thanks - Assorted Cookies" at bounding box center [211, 229] width 157 height 22
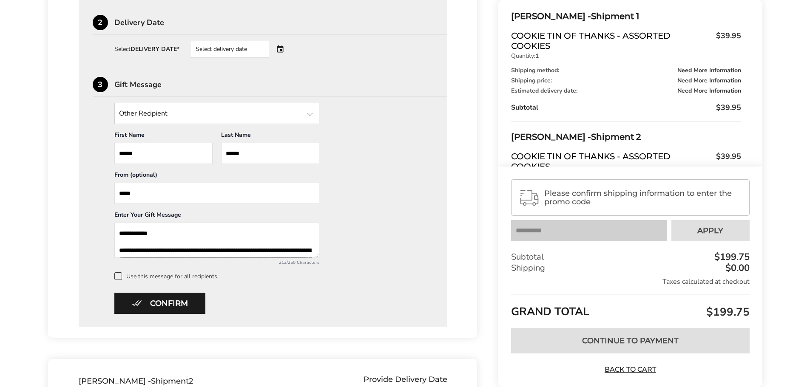
scroll to position [308, 0]
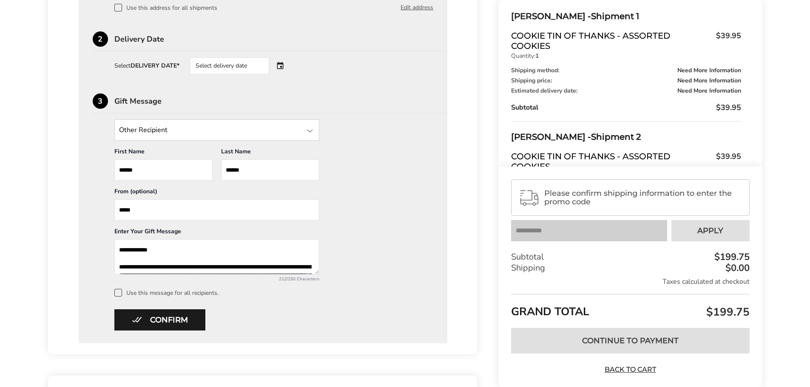
drag, startPoint x: 552, startPoint y: 150, endPoint x: 575, endPoint y: 81, distance: 72.4
click at [575, 81] on div "[PERSON_NAME] - Shipment 1 Cookie Tin of Thanks - Assorted Cookies $39.95 Quant…" at bounding box center [630, 87] width 238 height 157
click at [620, 281] on div "Taxes calculated at checkout" at bounding box center [630, 281] width 238 height 9
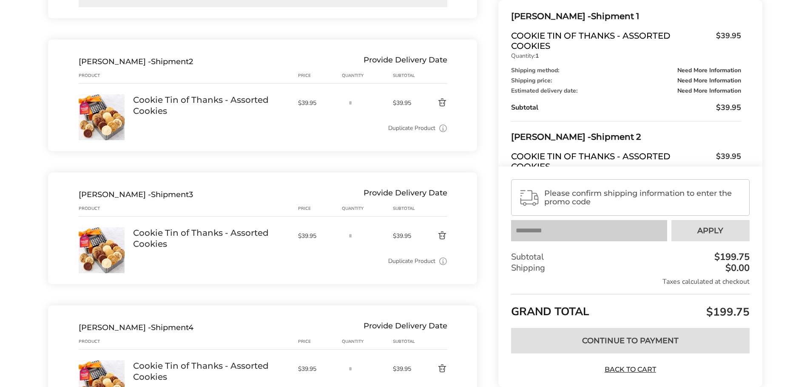
scroll to position [649, 0]
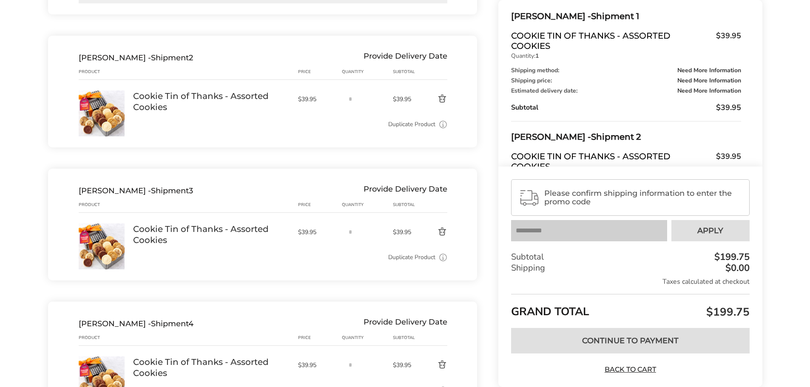
click at [403, 56] on div "Provide Delivery Date" at bounding box center [406, 57] width 84 height 9
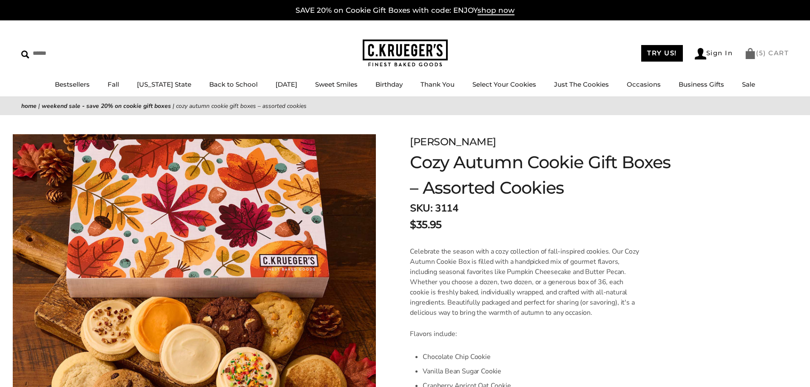
click at [779, 52] on link "( 5 ) CART" at bounding box center [767, 53] width 44 height 8
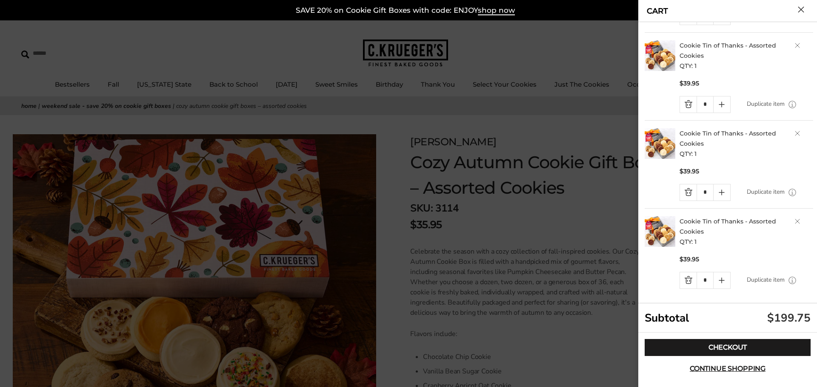
scroll to position [175, 0]
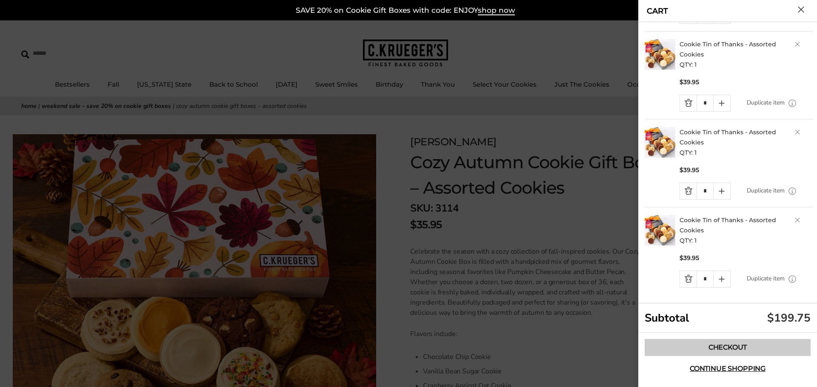
click at [719, 349] on link "Checkout" at bounding box center [727, 347] width 166 height 17
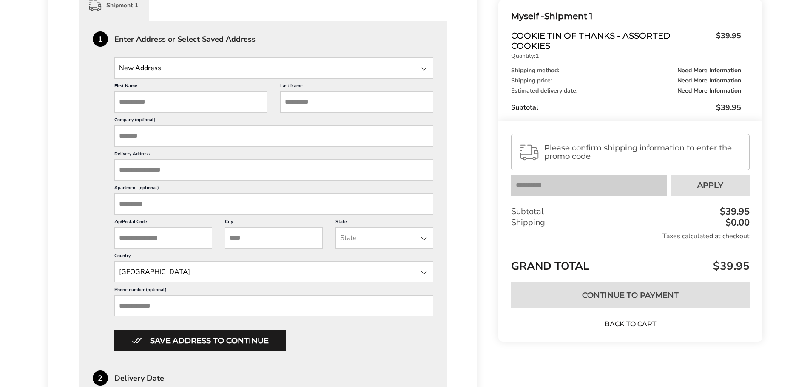
scroll to position [14, 0]
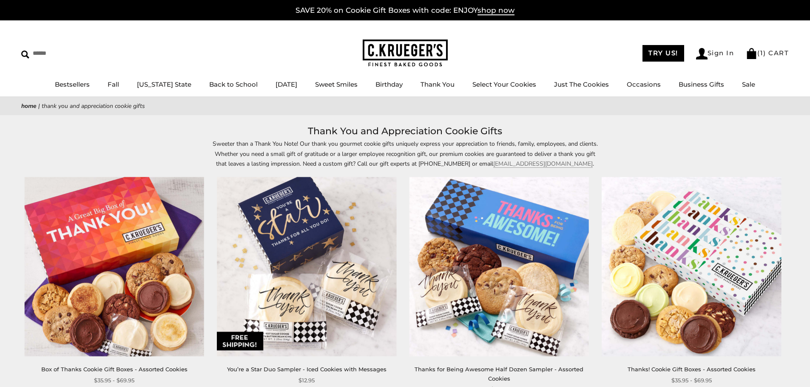
click at [519, 247] on img at bounding box center [499, 266] width 179 height 179
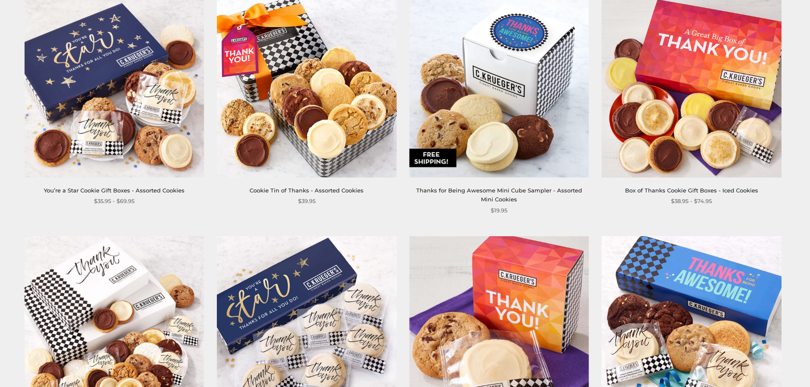
scroll to position [638, 0]
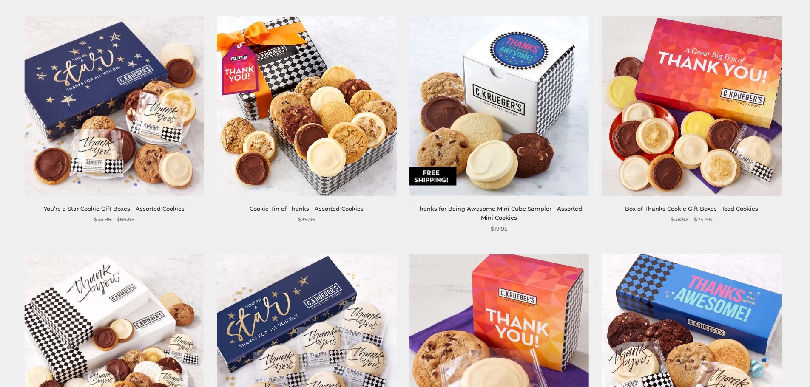
click at [724, 131] on img at bounding box center [691, 105] width 179 height 179
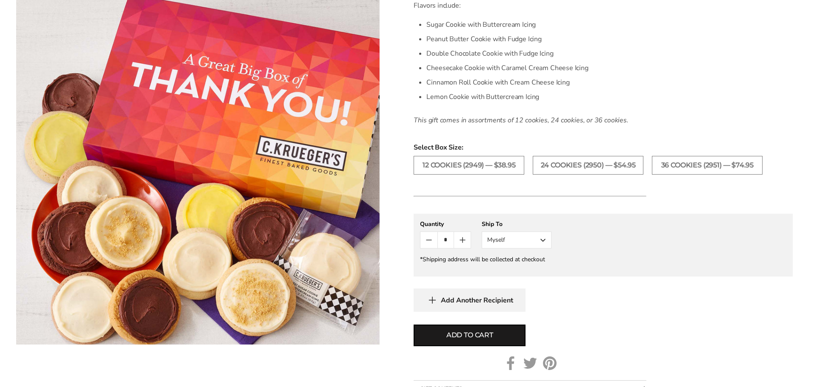
scroll to position [298, 0]
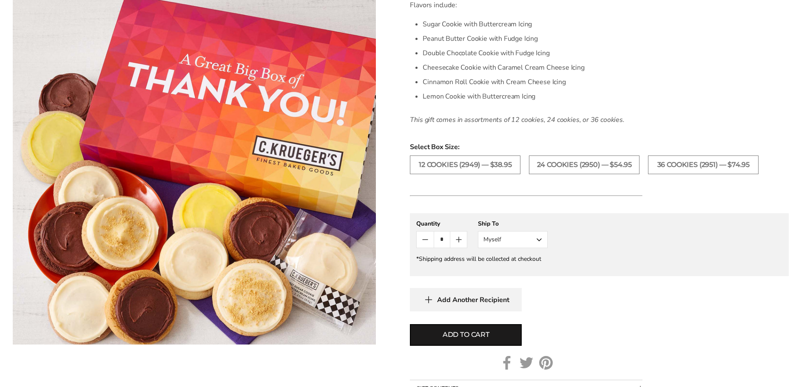
click at [537, 239] on button "Myself" at bounding box center [513, 239] width 70 height 17
click at [511, 268] on button "Other Recipient" at bounding box center [512, 271] width 69 height 15
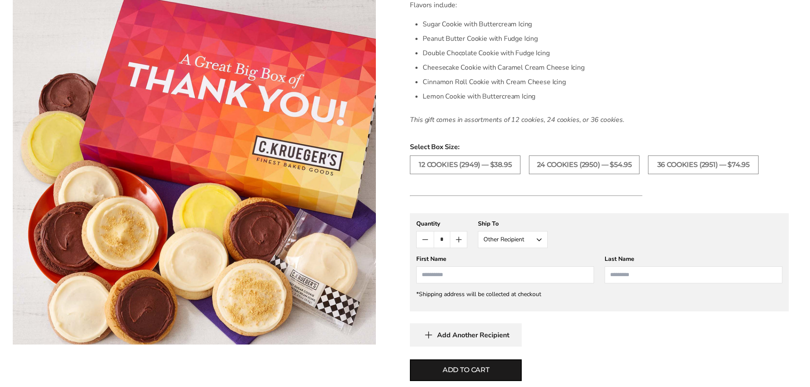
click at [473, 271] on input "First Name" at bounding box center [505, 275] width 178 height 17
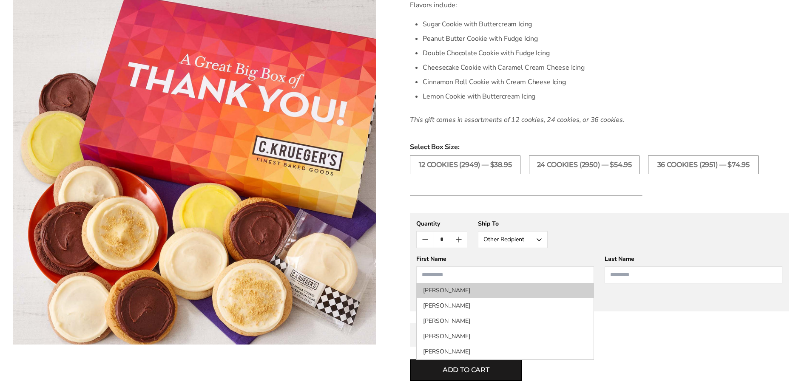
click at [454, 291] on li "[PERSON_NAME]" at bounding box center [505, 290] width 177 height 15
type input "*****"
type input "******"
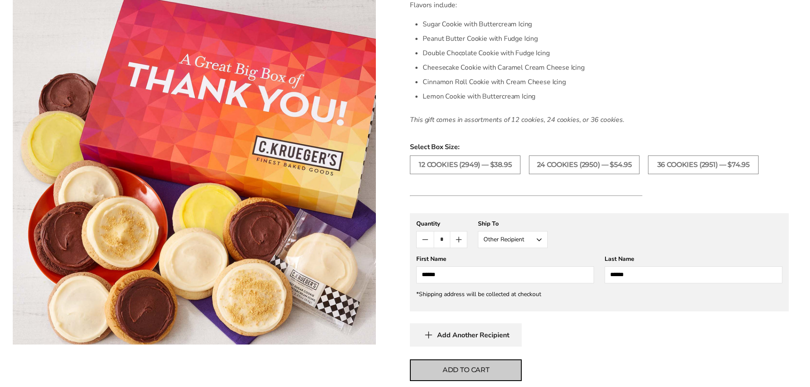
click at [468, 370] on span "Add to cart" at bounding box center [466, 370] width 47 height 10
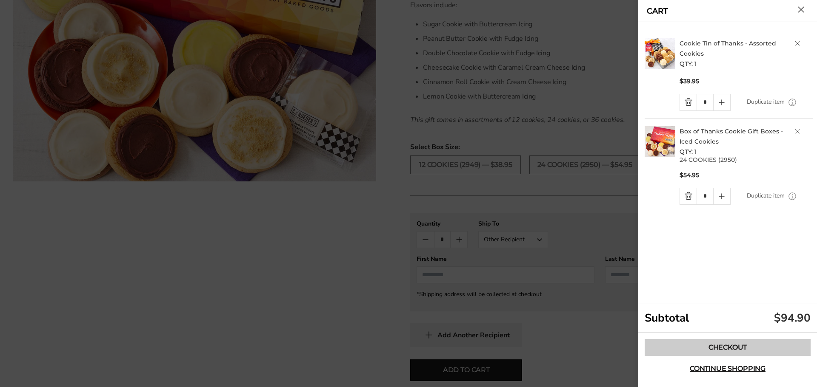
click at [695, 349] on link "Checkout" at bounding box center [727, 347] width 166 height 17
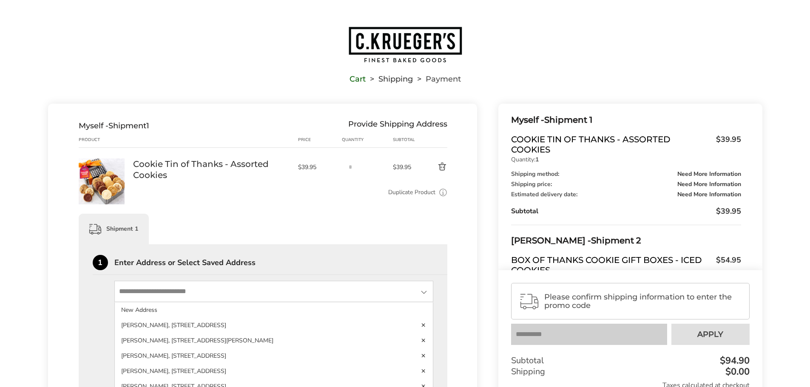
click at [193, 290] on input "State" at bounding box center [273, 291] width 319 height 21
click at [234, 228] on div "Shipment 1" at bounding box center [263, 229] width 369 height 31
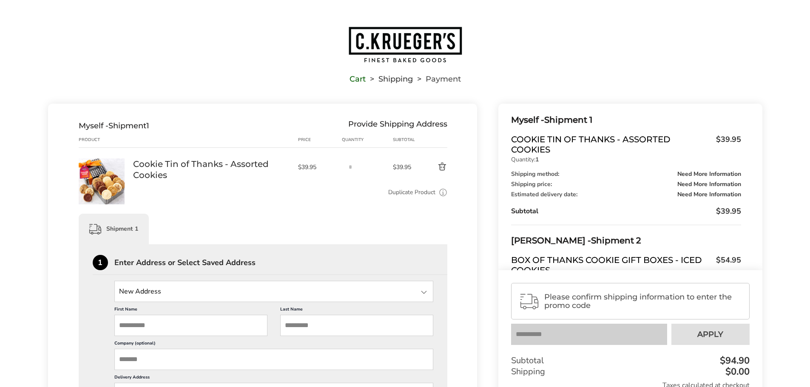
click at [539, 250] on div "[PERSON_NAME] - Shipment 2 Box of Thanks Cookie Gift Boxes - Iced Cookies $54.9…" at bounding box center [626, 289] width 230 height 128
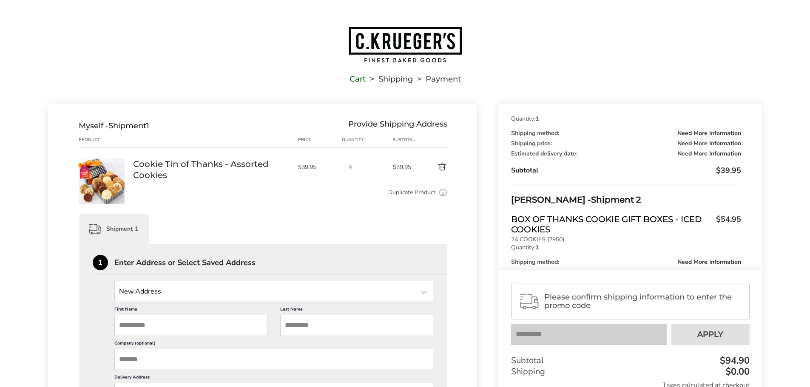
scroll to position [83, 0]
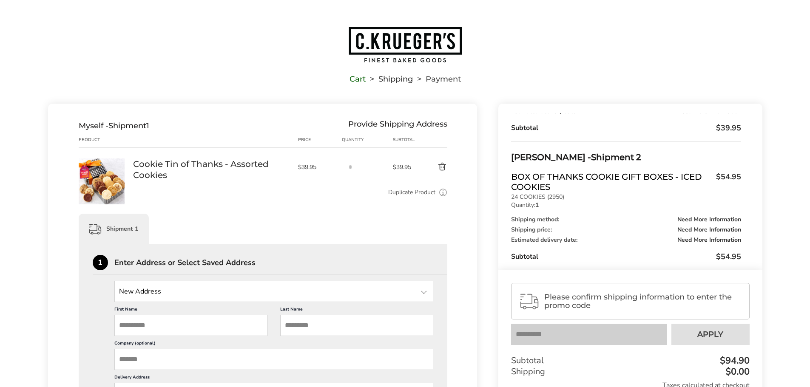
click at [442, 168] on button "Delete product" at bounding box center [433, 167] width 30 height 10
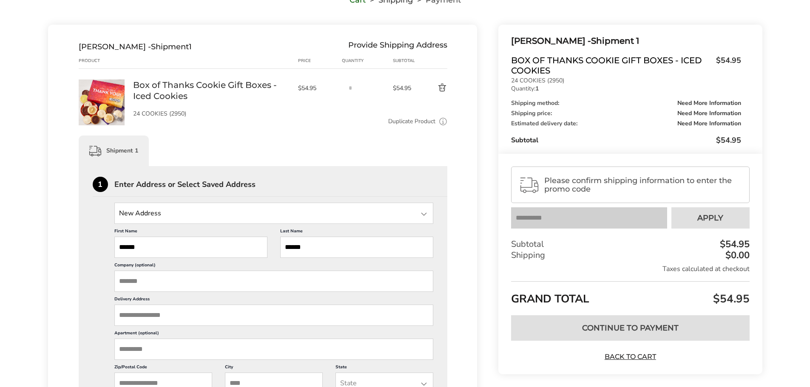
scroll to position [85, 0]
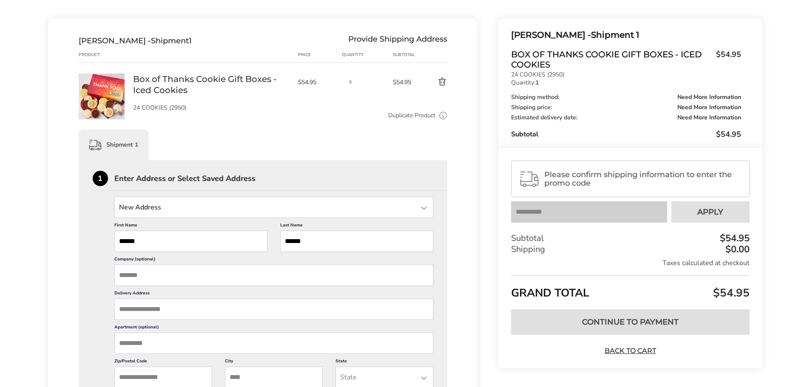
click at [179, 307] on input "Delivery Address" at bounding box center [273, 309] width 319 height 21
click at [230, 308] on input "Delivery Address" at bounding box center [273, 309] width 319 height 21
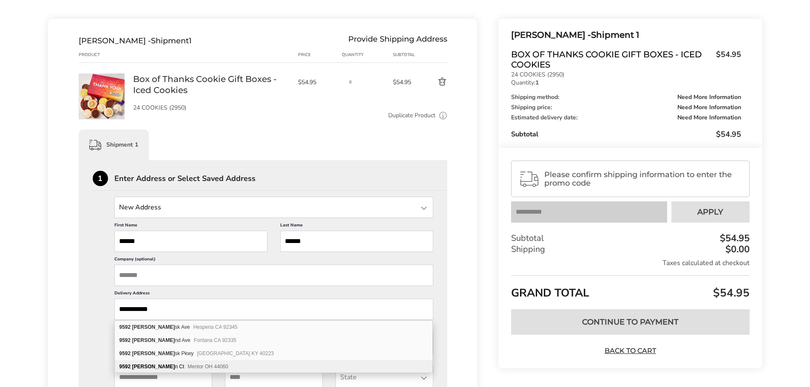
click at [212, 362] on div "[STREET_ADDRESS]" at bounding box center [274, 367] width 318 height 13
type input "**********"
type input "******"
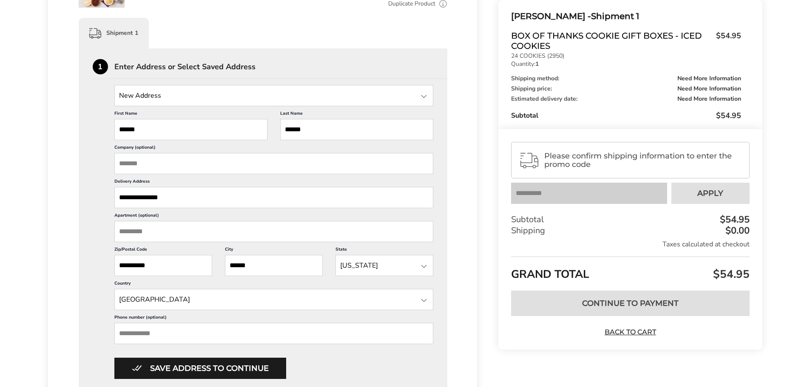
scroll to position [213, 0]
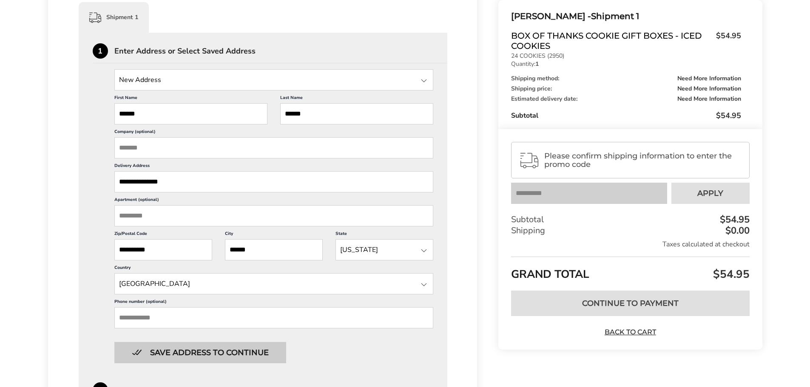
click at [167, 354] on button "Save address to continue" at bounding box center [200, 352] width 172 height 21
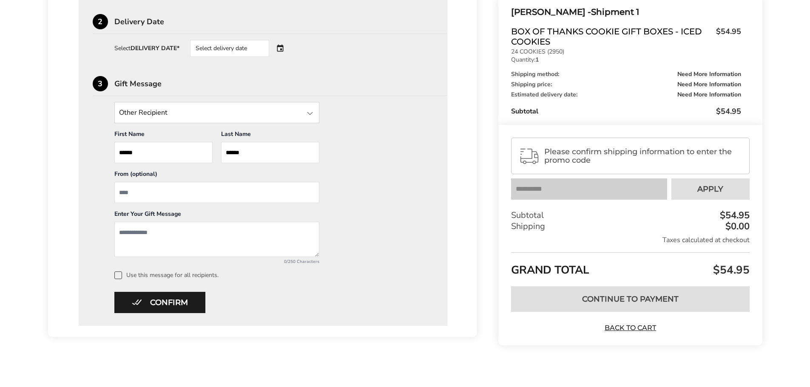
scroll to position [332, 0]
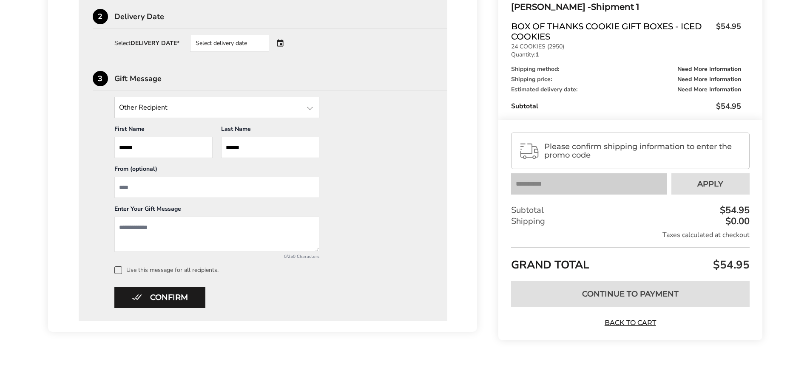
click at [162, 190] on input "From" at bounding box center [216, 187] width 205 height 21
type input "*****"
click at [145, 231] on textarea "Add a message" at bounding box center [216, 234] width 205 height 35
type textarea "**********"
click at [156, 294] on button "Confirm" at bounding box center [159, 297] width 91 height 21
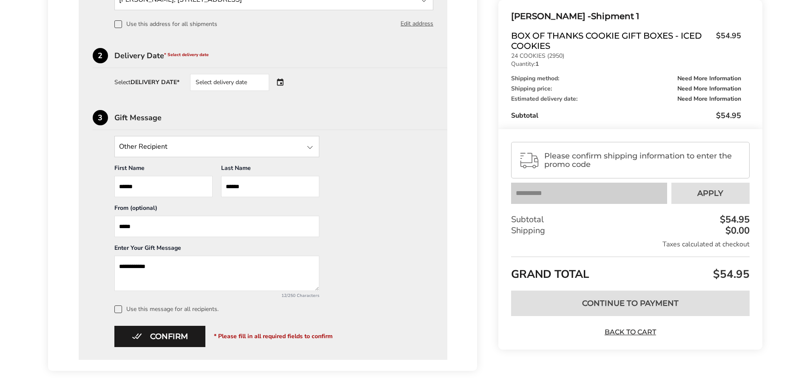
scroll to position [247, 0]
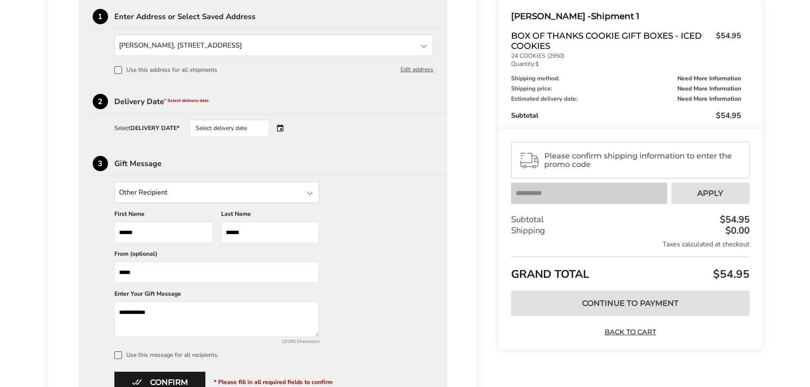
click at [285, 130] on div "Select delivery date" at bounding box center [241, 128] width 103 height 17
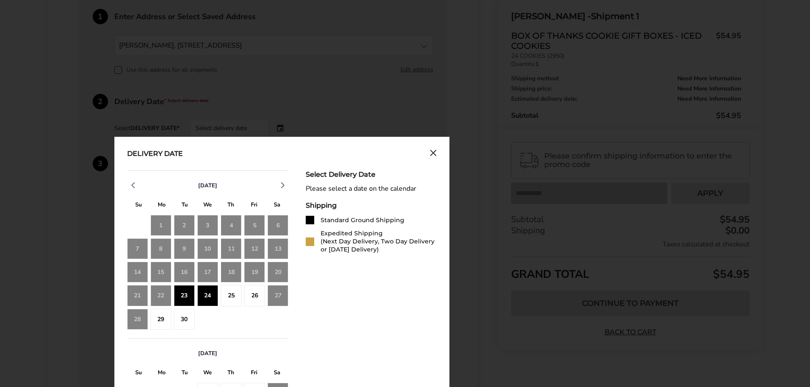
click at [183, 296] on div "23" at bounding box center [184, 295] width 21 height 21
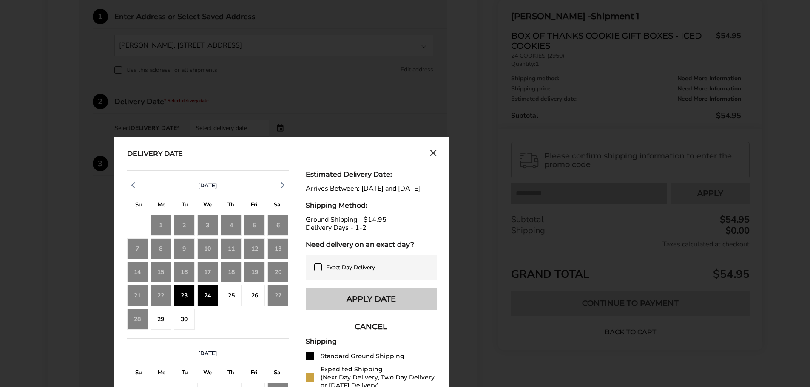
click at [348, 300] on button "Apply Date" at bounding box center [371, 299] width 131 height 21
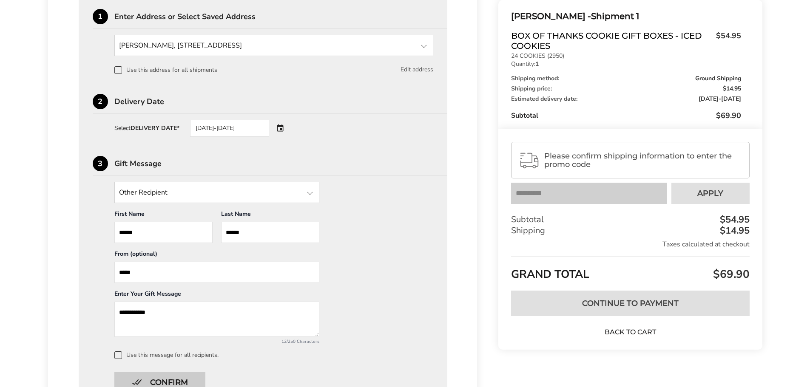
click at [151, 374] on button "Confirm" at bounding box center [159, 382] width 91 height 21
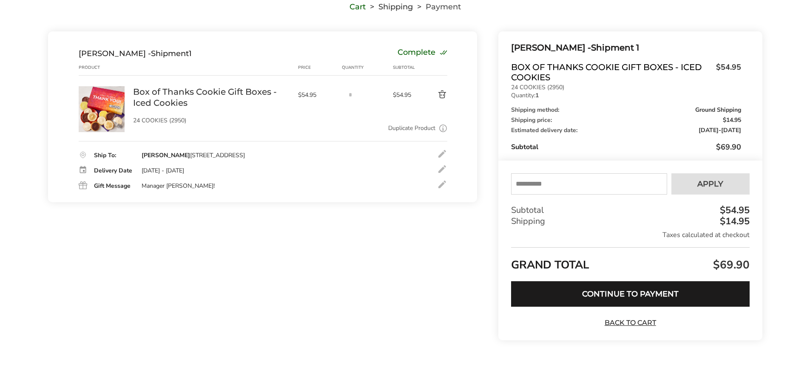
scroll to position [72, 0]
click at [533, 185] on input "text" at bounding box center [589, 184] width 156 height 21
type input "****"
click at [716, 185] on span "Apply" at bounding box center [710, 184] width 26 height 8
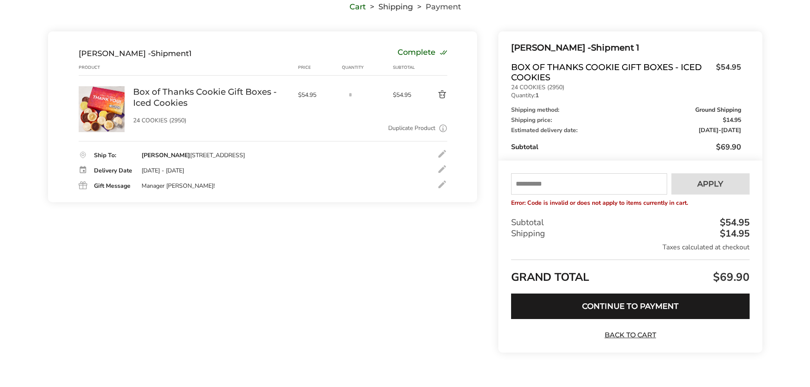
click at [564, 185] on input "text" at bounding box center [589, 184] width 156 height 21
type input "*****"
click at [702, 184] on span "Apply" at bounding box center [710, 184] width 26 height 8
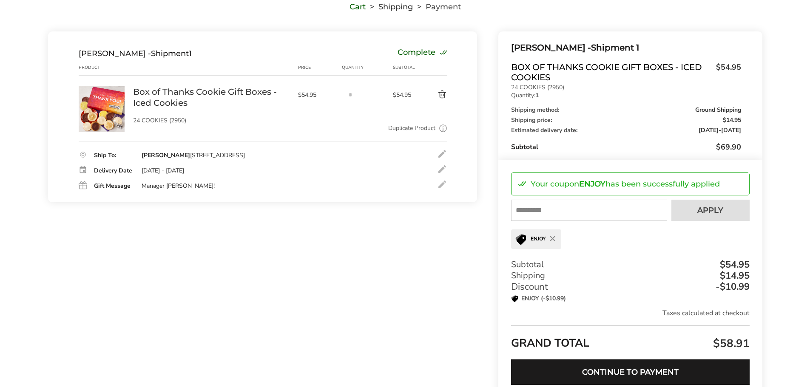
click at [559, 217] on input "text" at bounding box center [589, 210] width 156 height 21
type input "********"
click at [697, 207] on button "Apply" at bounding box center [711, 210] width 78 height 21
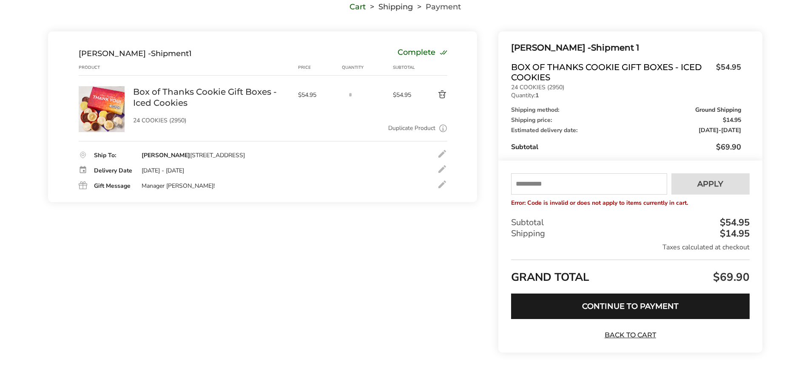
click at [590, 188] on input "text" at bounding box center [589, 184] width 156 height 21
type input "*****"
click at [707, 184] on span "Apply" at bounding box center [710, 184] width 26 height 8
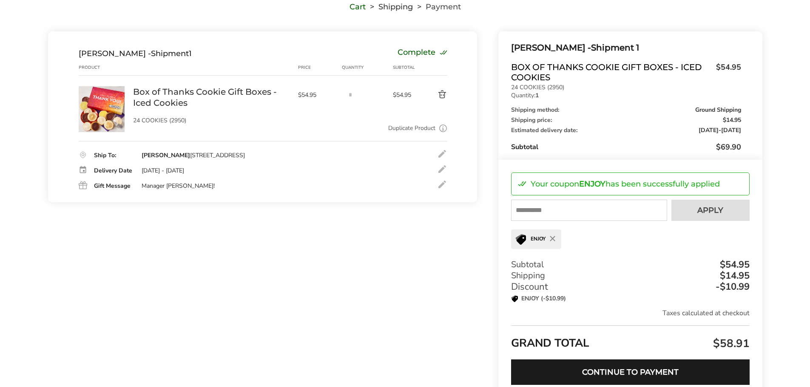
click at [439, 188] on div at bounding box center [442, 184] width 10 height 10
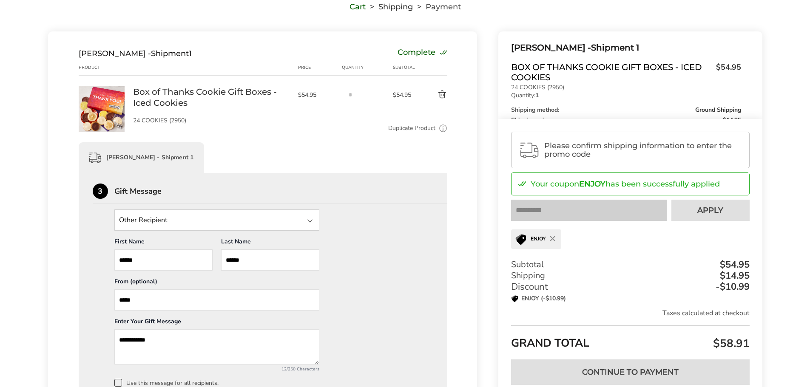
click at [174, 339] on textarea "**********" at bounding box center [216, 347] width 205 height 35
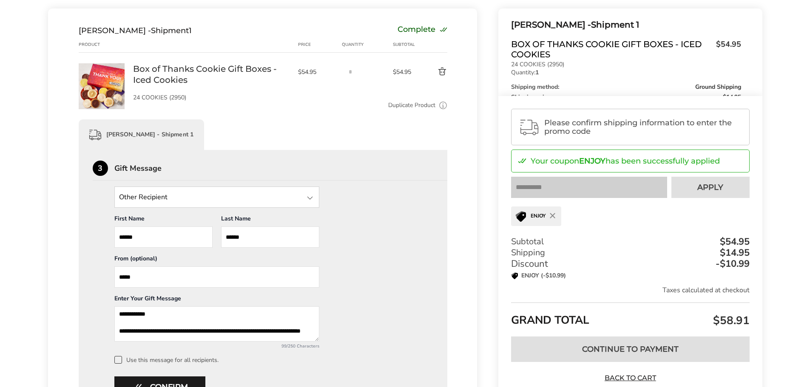
scroll to position [115, 0]
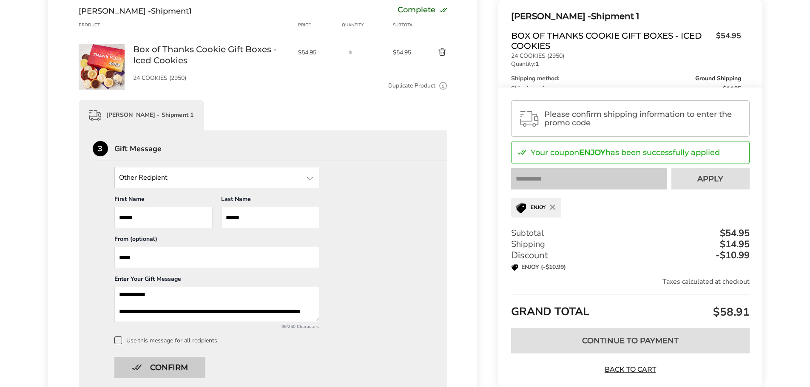
type textarea "**********"
click at [185, 365] on button "Confirm" at bounding box center [159, 367] width 91 height 21
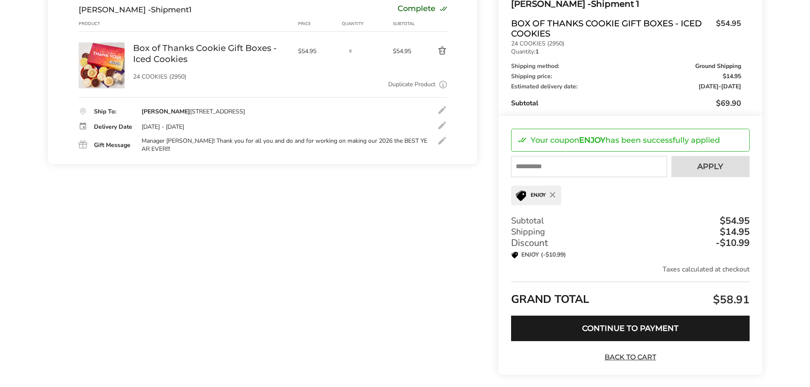
scroll to position [128, 0]
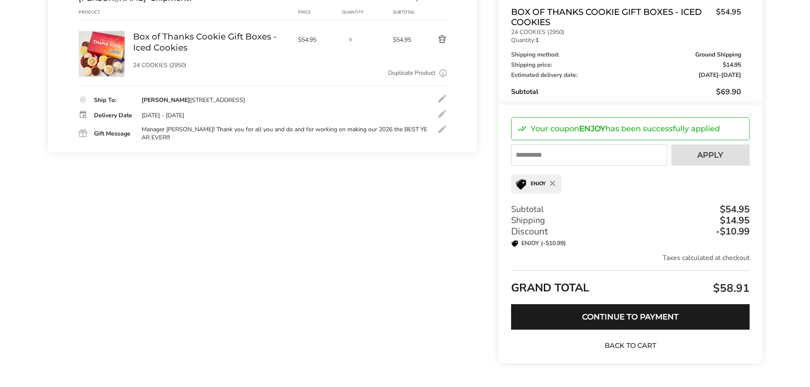
click at [614, 346] on link "Back to Cart" at bounding box center [631, 346] width 60 height 9
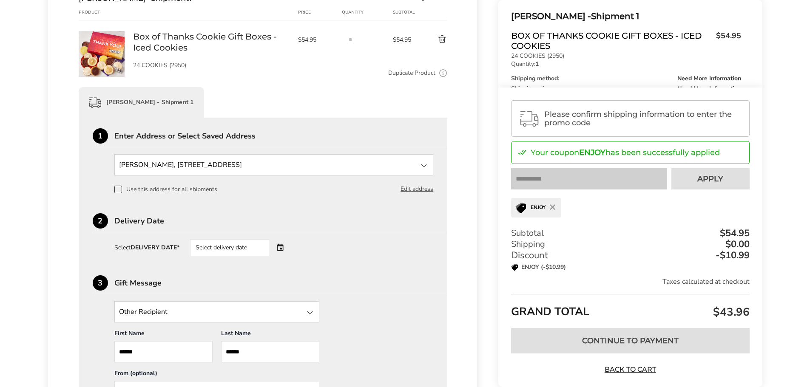
click at [100, 51] on img at bounding box center [102, 54] width 46 height 46
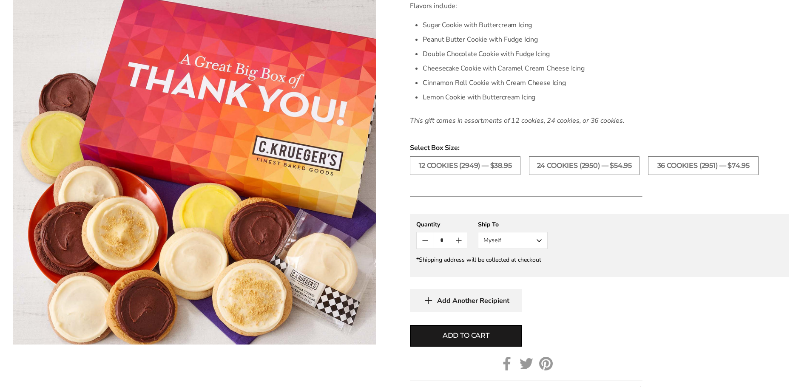
scroll to position [298, 0]
click at [451, 296] on span "Add Another Recipient" at bounding box center [473, 300] width 72 height 9
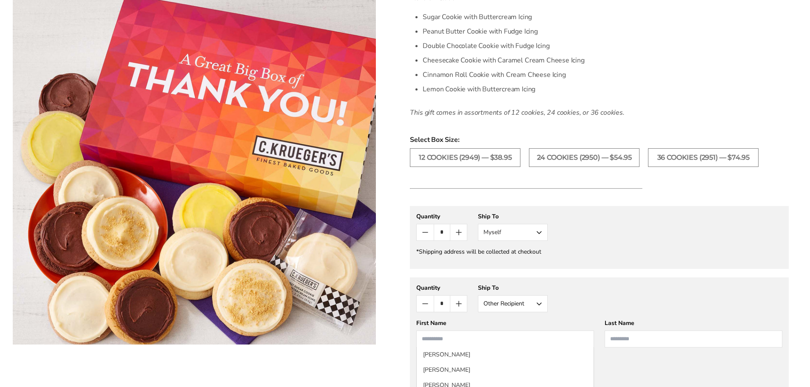
click at [462, 338] on input "First Name" at bounding box center [505, 339] width 178 height 17
click at [464, 370] on li "[PERSON_NAME]" at bounding box center [505, 370] width 177 height 15
type input "****"
type input "********"
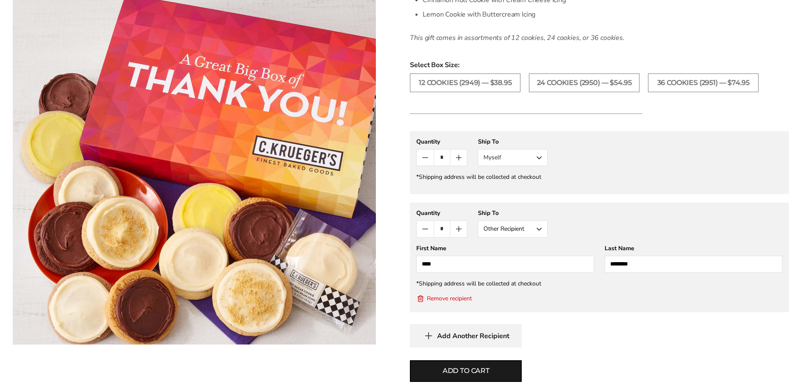
scroll to position [390, 0]
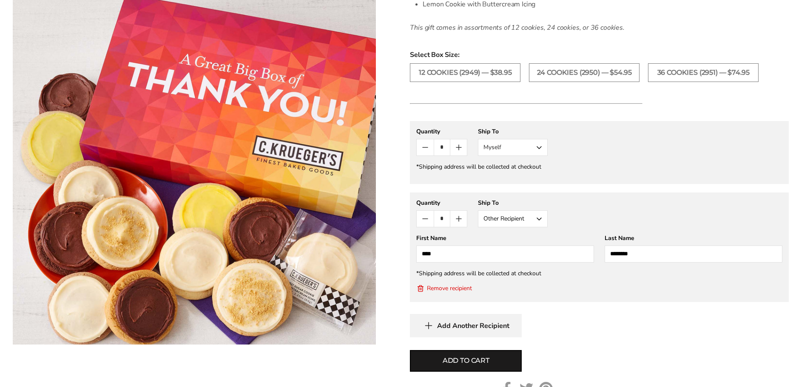
click at [473, 323] on span "Add Another Recipient" at bounding box center [473, 326] width 72 height 9
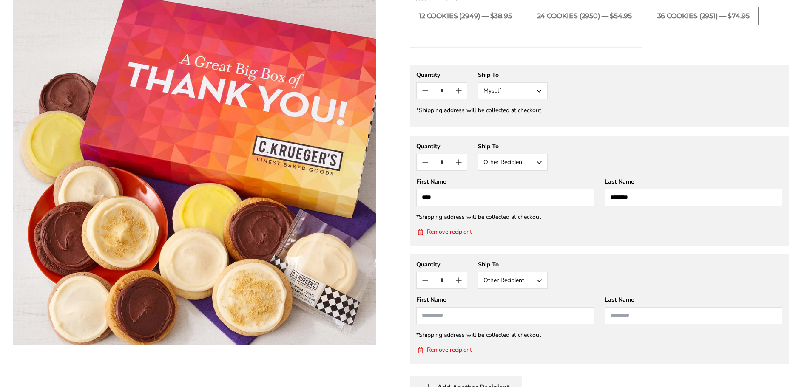
scroll to position [466, 0]
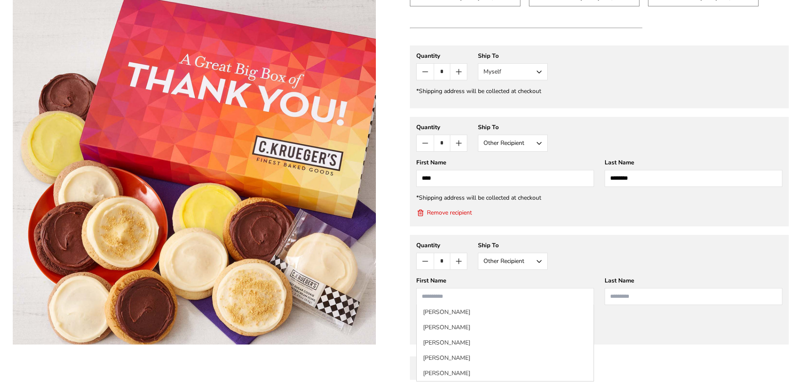
click at [475, 296] on input "First Name" at bounding box center [505, 296] width 178 height 17
click at [456, 338] on li "Robert Mayes" at bounding box center [505, 343] width 177 height 15
type input "******"
type input "*****"
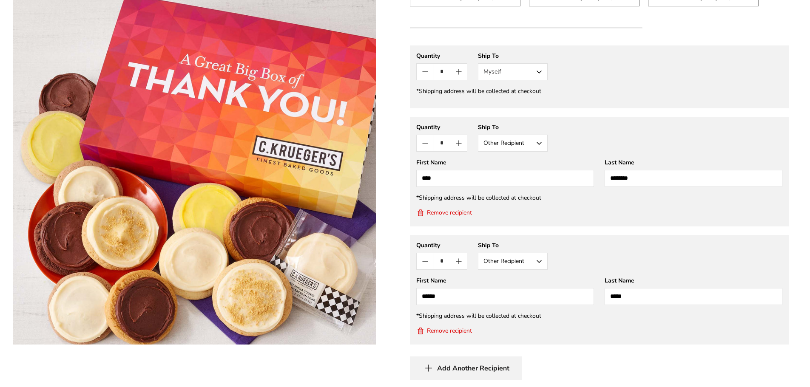
click at [455, 367] on span "Add Another Recipient" at bounding box center [473, 368] width 72 height 9
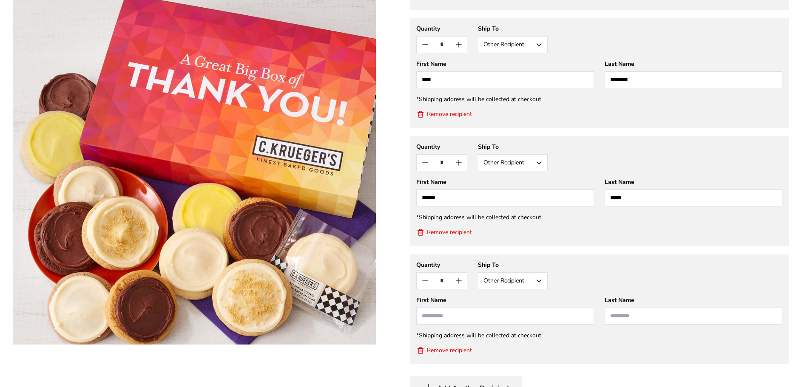
scroll to position [584, 0]
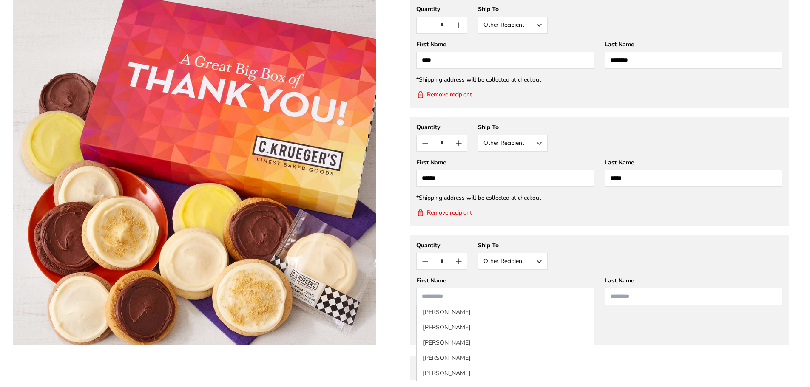
click at [474, 301] on input "First Name" at bounding box center [505, 296] width 178 height 17
click at [447, 341] on li "Robert Mayes" at bounding box center [505, 343] width 177 height 15
type input "******"
type input "*****"
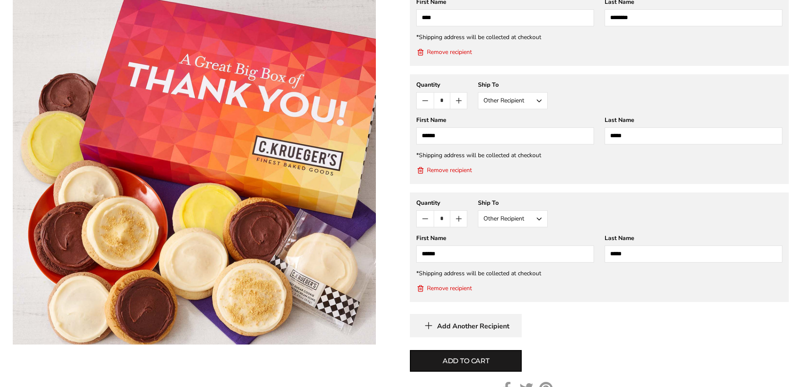
click at [457, 330] on span "Add Another Recipient" at bounding box center [473, 326] width 72 height 9
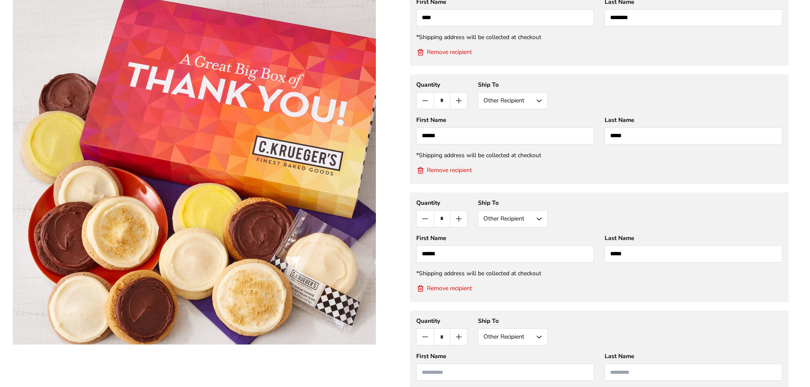
scroll to position [660, 0]
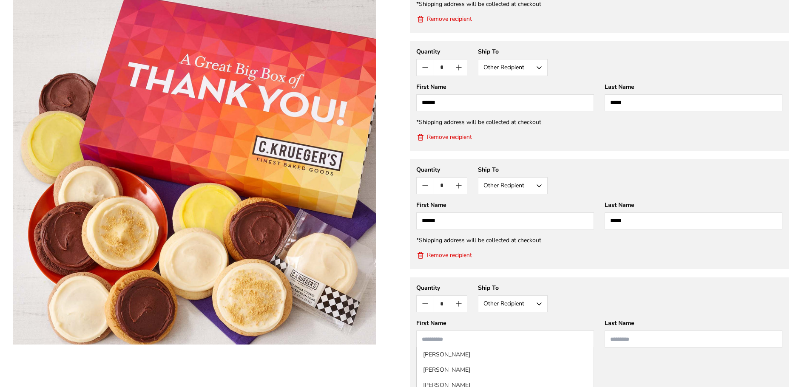
click at [453, 337] on input "First Name" at bounding box center [505, 339] width 178 height 17
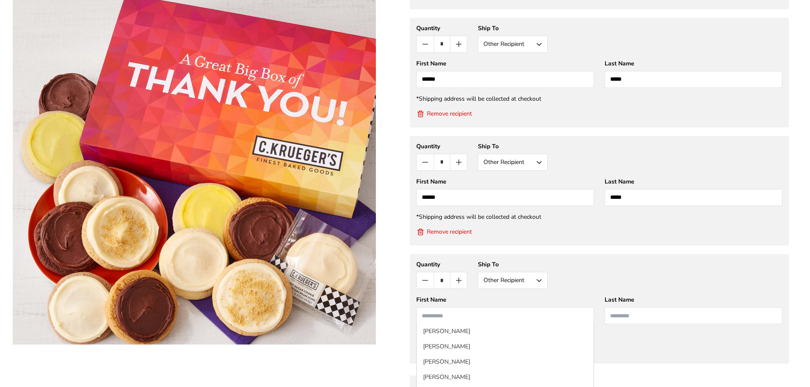
scroll to position [702, 0]
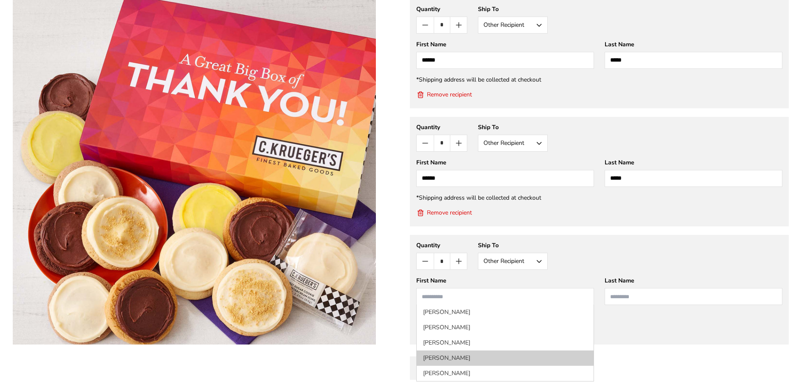
click at [449, 354] on li "Mike Morrissey" at bounding box center [505, 358] width 177 height 15
type input "****"
type input "*********"
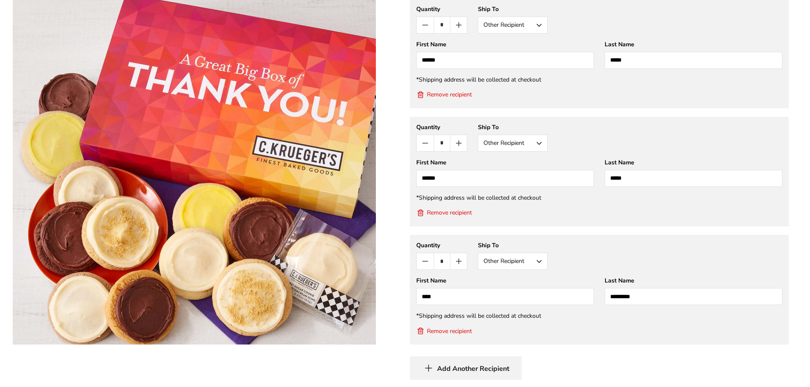
click at [453, 361] on button "Add Another Recipient" at bounding box center [466, 368] width 112 height 23
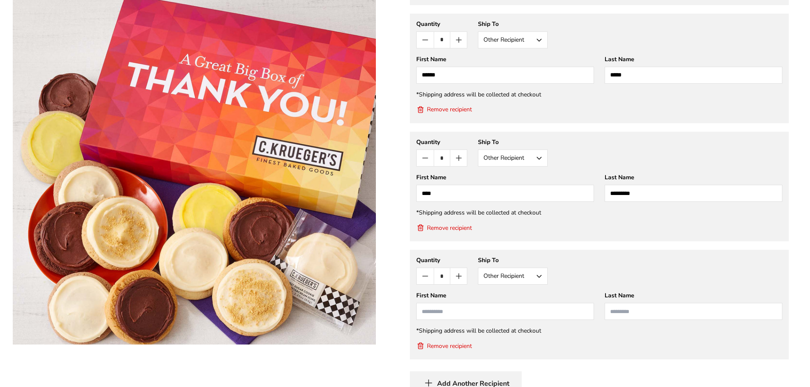
scroll to position [820, 0]
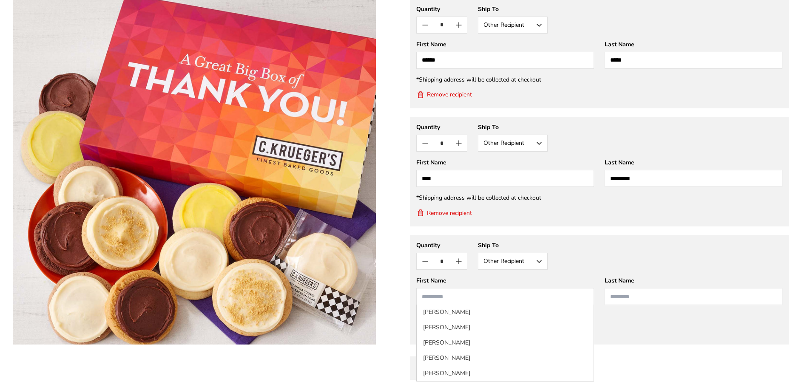
click at [460, 299] on input "First Name" at bounding box center [505, 296] width 178 height 17
click at [450, 368] on li "Erik Tice" at bounding box center [505, 373] width 177 height 15
type input "****"
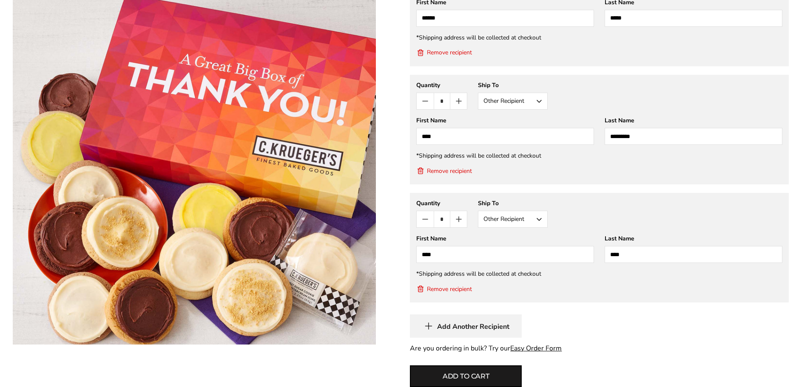
scroll to position [905, 0]
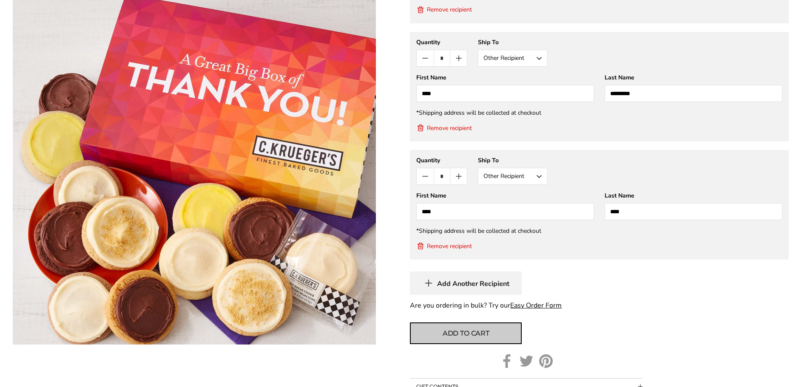
click at [470, 329] on span "Add to cart" at bounding box center [466, 334] width 47 height 10
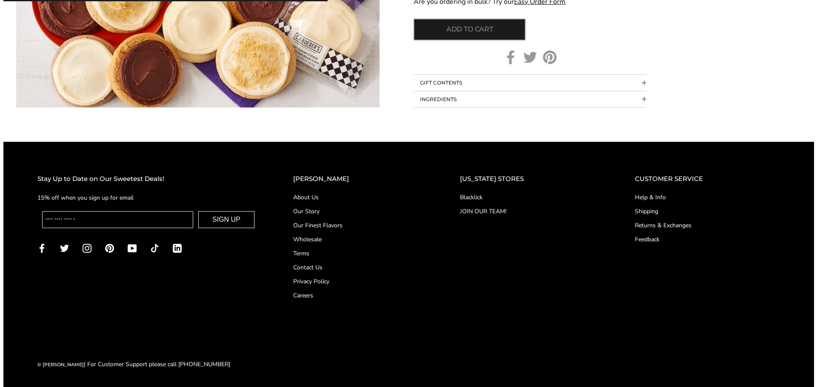
scroll to position [618, 0]
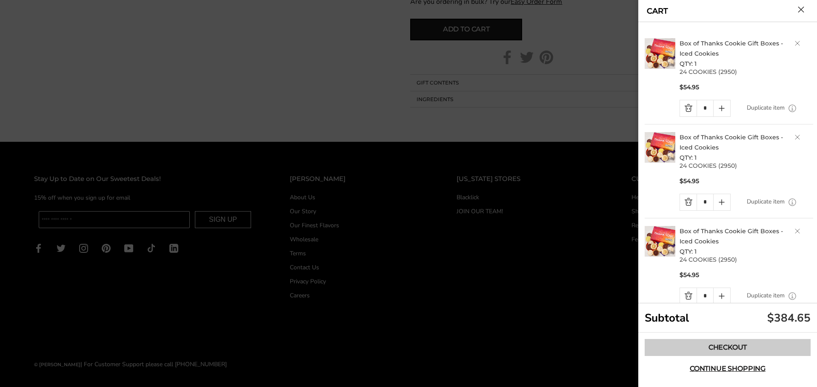
click at [683, 345] on link "Checkout" at bounding box center [727, 347] width 166 height 17
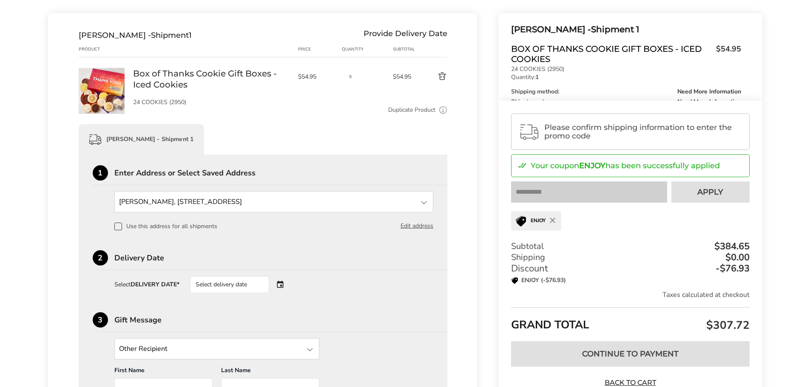
scroll to position [128, 0]
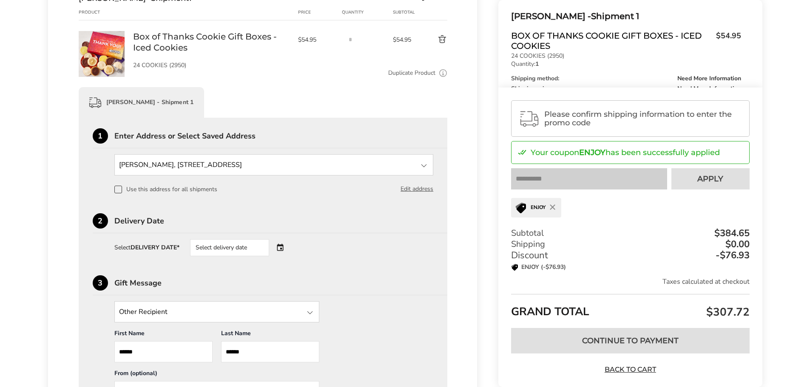
click at [282, 248] on div "Select delivery date" at bounding box center [241, 247] width 103 height 17
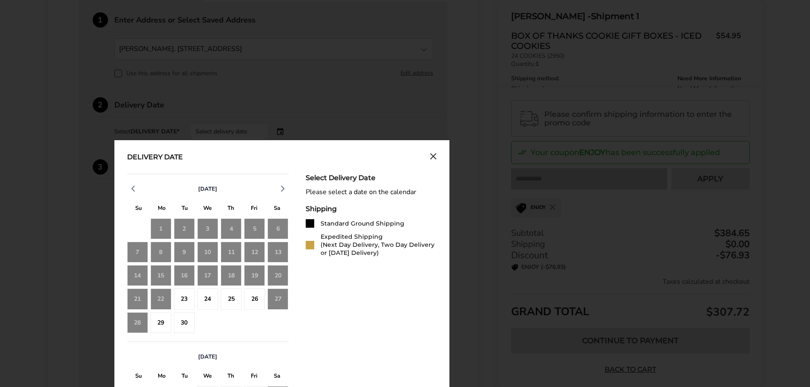
scroll to position [255, 0]
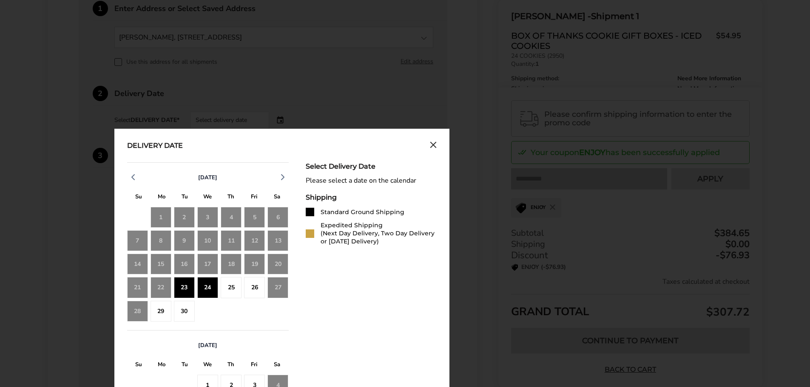
click at [189, 286] on div "23" at bounding box center [184, 287] width 21 height 21
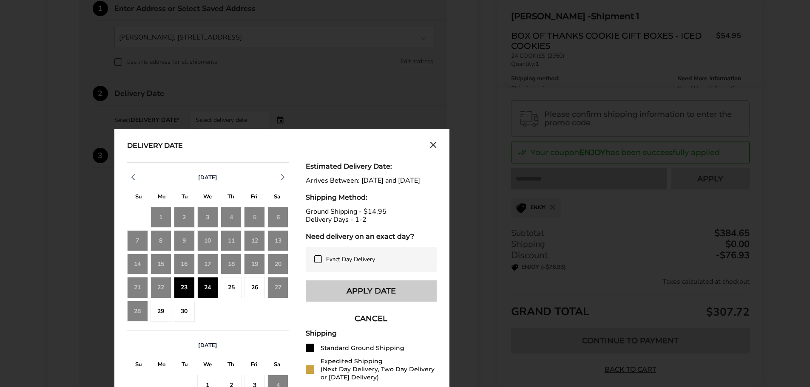
click at [342, 302] on button "Apply Date" at bounding box center [371, 291] width 131 height 21
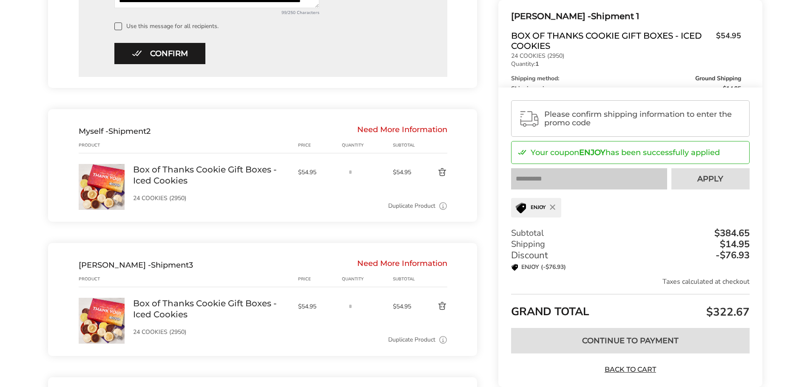
scroll to position [595, 0]
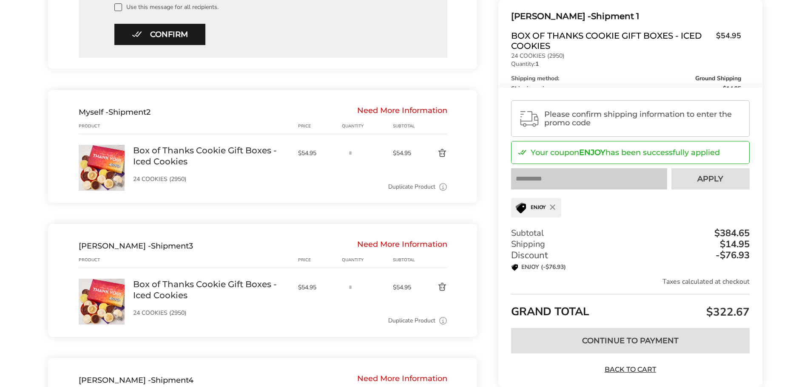
click at [268, 154] on link "Box of Thanks Cookie Gift Boxes - Iced Cookies" at bounding box center [211, 156] width 157 height 22
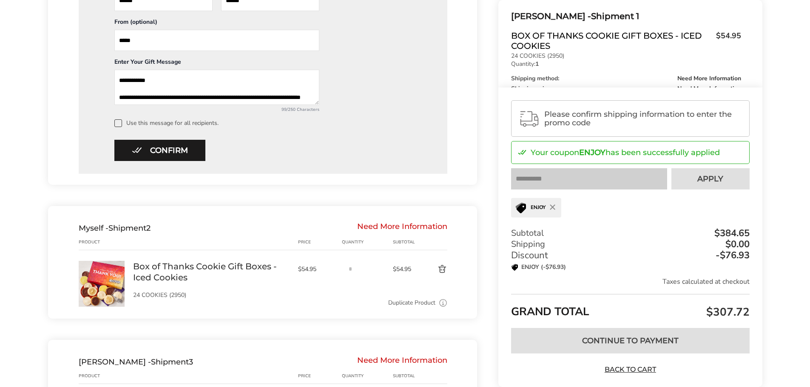
scroll to position [468, 0]
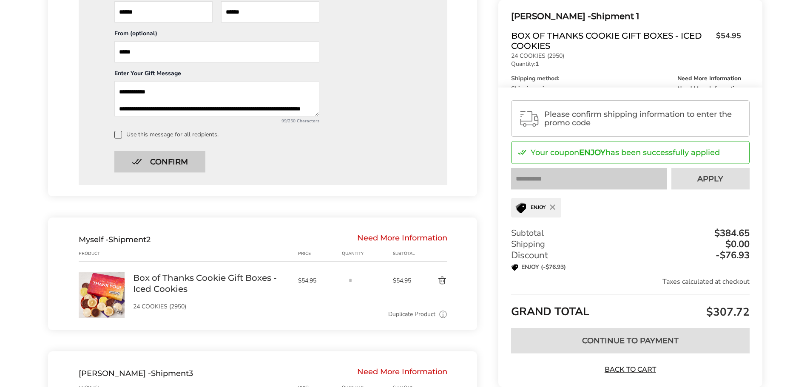
click at [170, 158] on button "Confirm" at bounding box center [159, 161] width 91 height 21
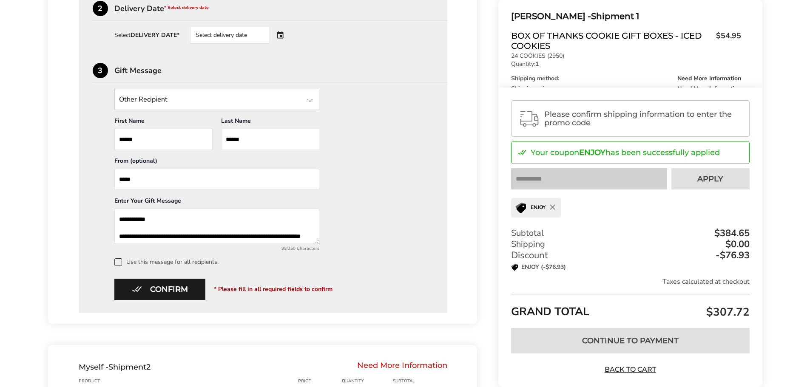
scroll to position [255, 0]
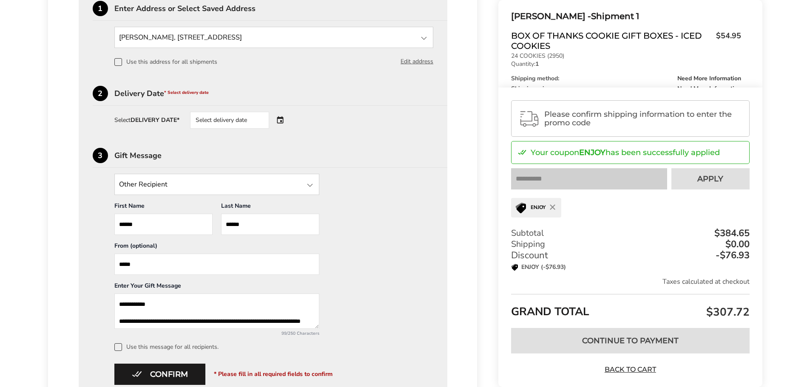
click at [282, 121] on div "Select delivery date" at bounding box center [241, 120] width 103 height 17
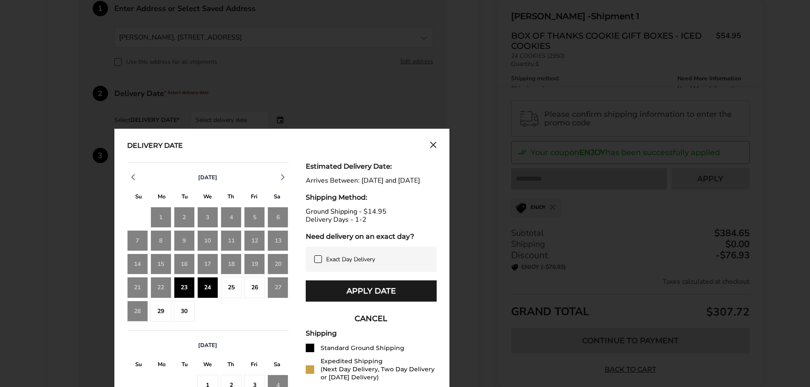
click at [177, 284] on div "23" at bounding box center [184, 287] width 21 height 21
click at [334, 302] on button "Apply Date" at bounding box center [371, 291] width 131 height 21
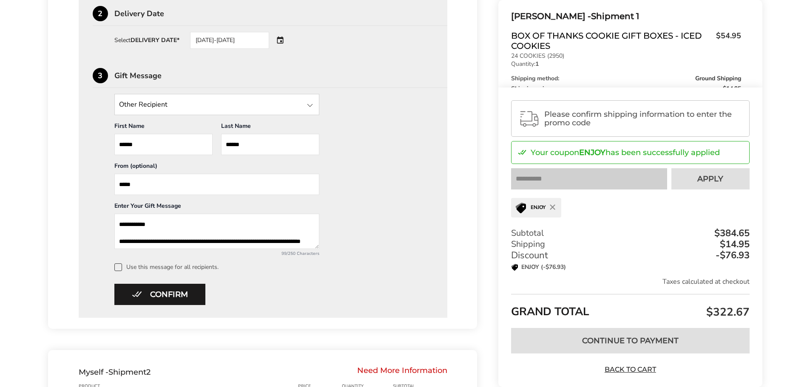
scroll to position [340, 0]
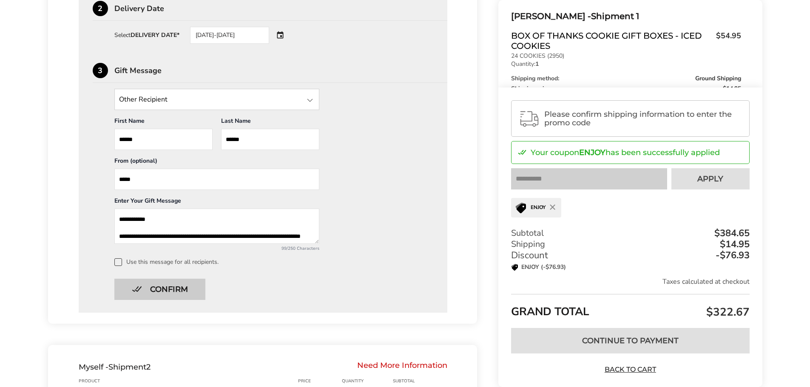
click at [182, 288] on button "Confirm" at bounding box center [159, 289] width 91 height 21
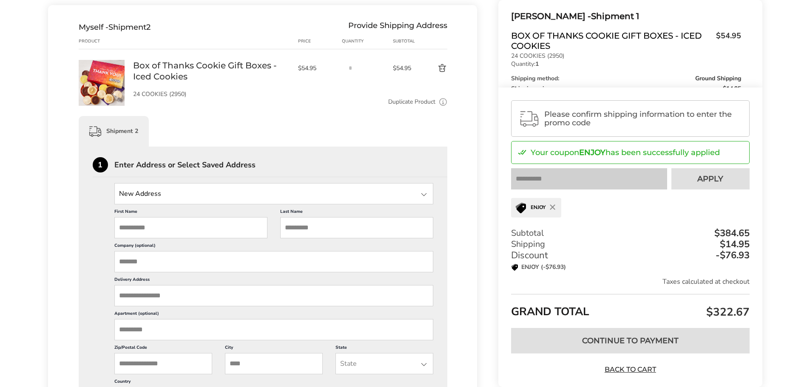
scroll to position [211, 0]
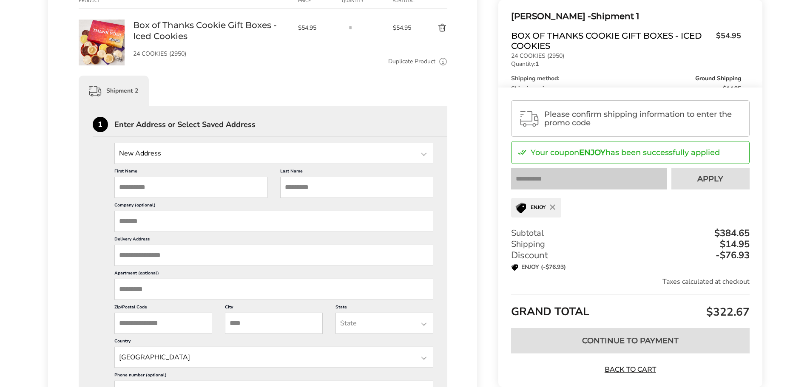
scroll to position [339, 0]
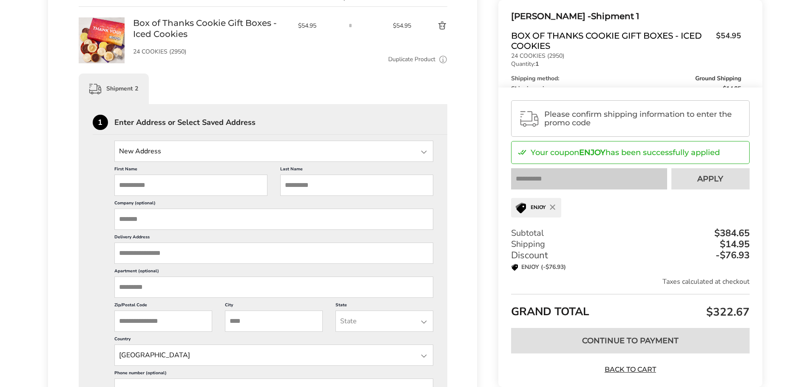
click at [187, 180] on input "First Name" at bounding box center [190, 185] width 153 height 21
type input "****"
type input "********"
click at [139, 248] on input "Delivery Address" at bounding box center [273, 253] width 319 height 21
click at [210, 248] on input "Delivery Address" at bounding box center [273, 253] width 319 height 21
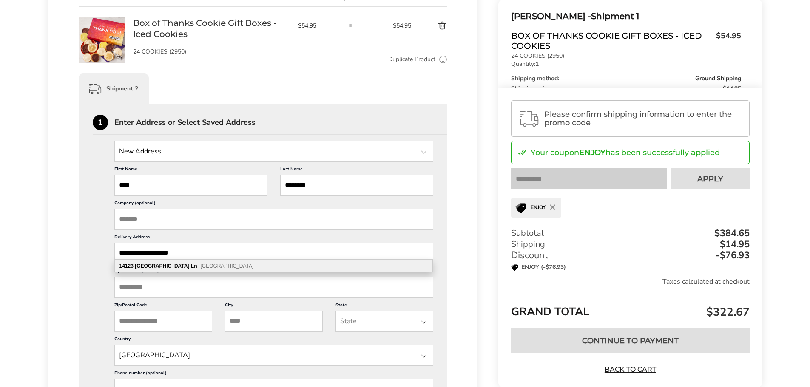
click at [200, 265] on span "[GEOGRAPHIC_DATA]" at bounding box center [226, 266] width 53 height 6
type input "**********"
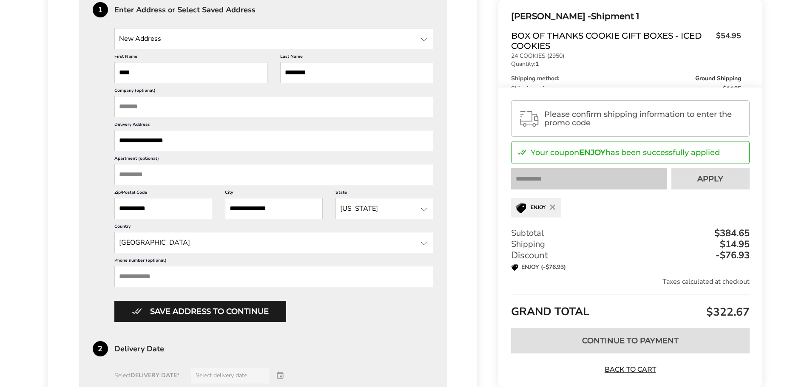
scroll to position [467, 0]
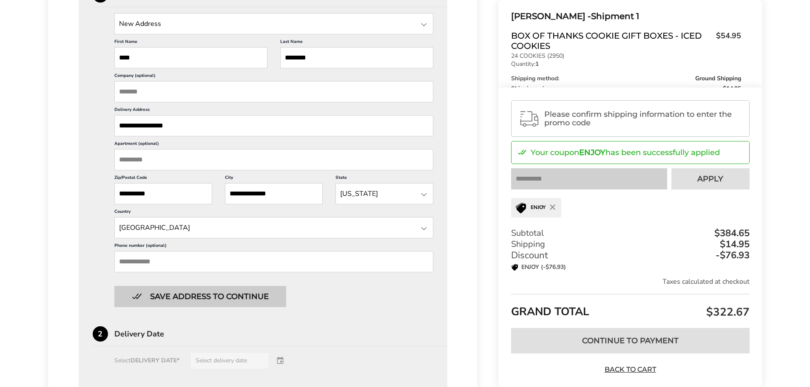
click at [228, 291] on button "Save address to continue" at bounding box center [200, 296] width 172 height 21
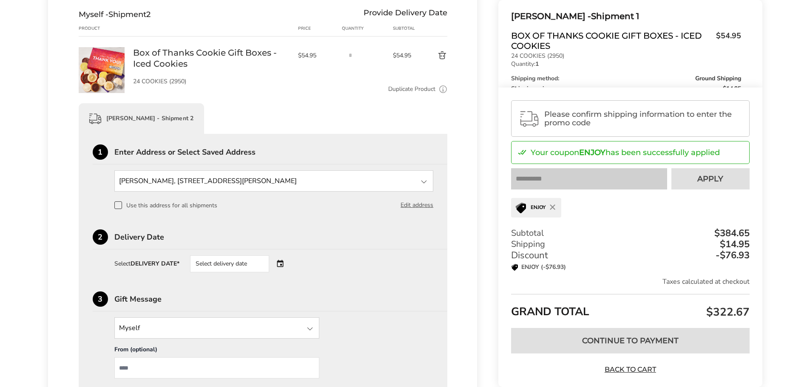
scroll to position [296, 0]
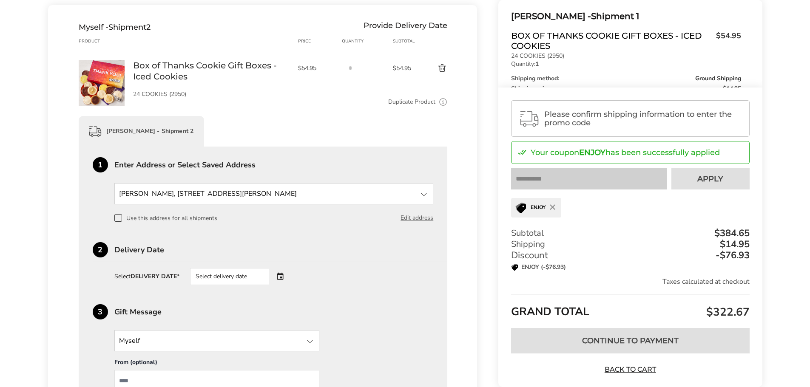
click at [280, 270] on div "Select delivery date" at bounding box center [241, 276] width 103 height 17
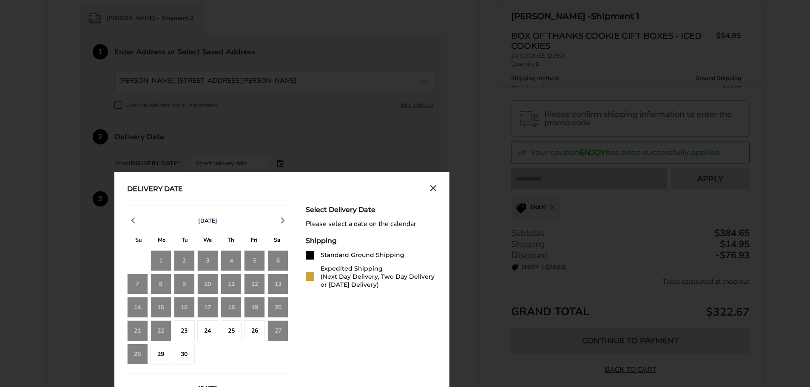
scroll to position [424, 0]
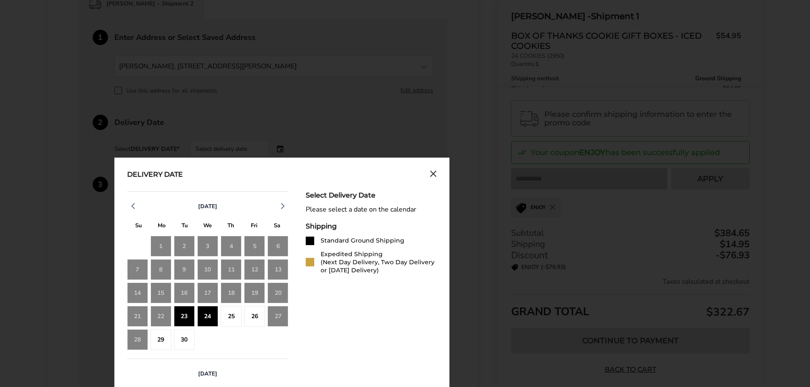
click at [185, 311] on div "23" at bounding box center [184, 316] width 21 height 21
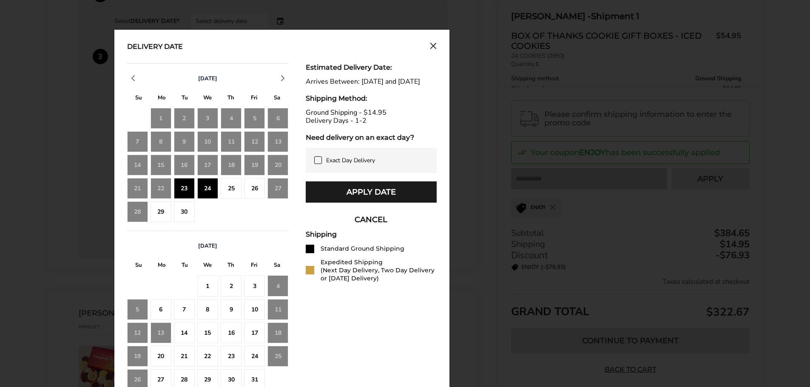
scroll to position [552, 0]
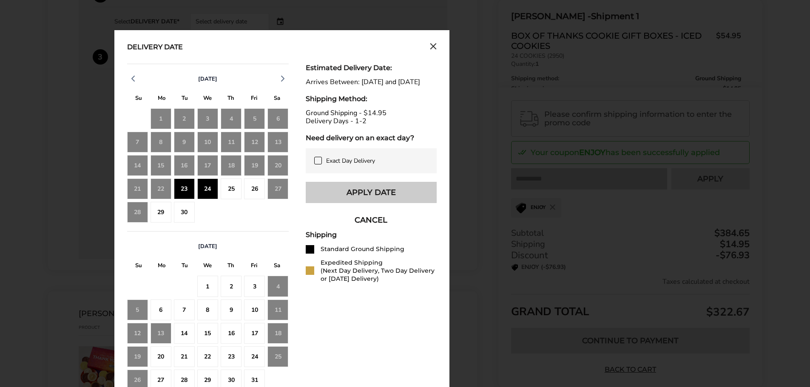
click at [359, 200] on button "Apply Date" at bounding box center [371, 192] width 131 height 21
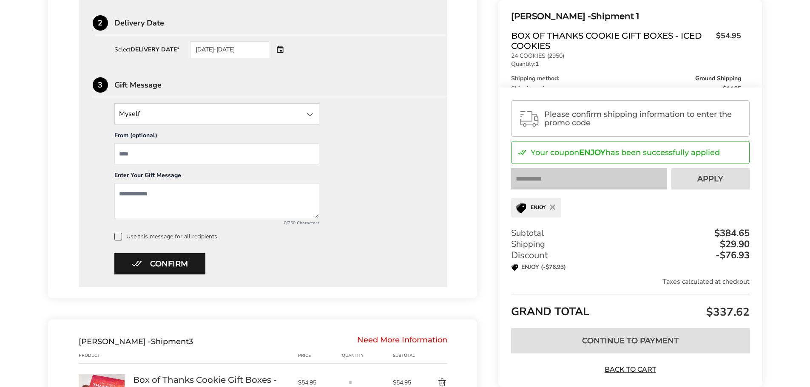
scroll to position [509, 0]
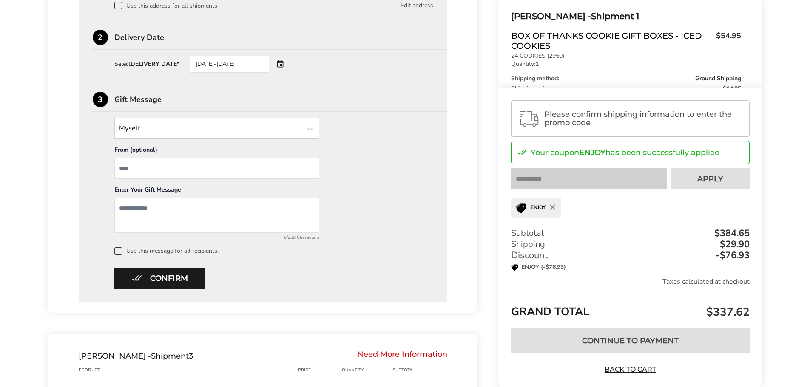
click at [309, 125] on div at bounding box center [310, 129] width 10 height 10
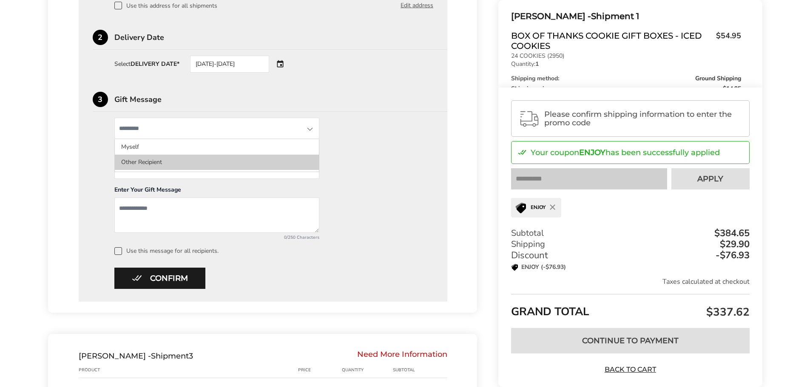
click at [256, 155] on li "Other Recipient" at bounding box center [217, 162] width 204 height 15
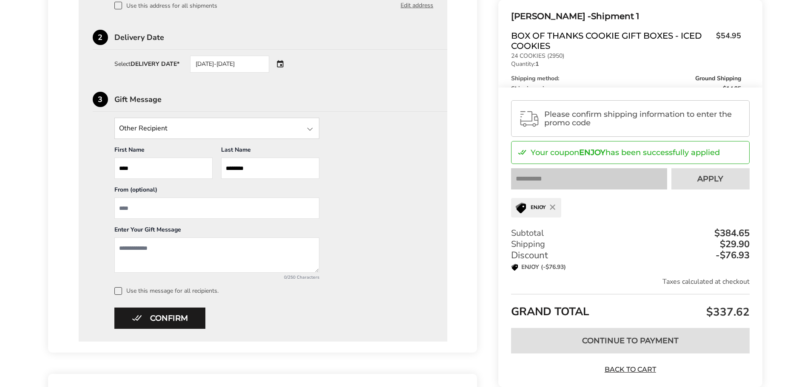
click at [202, 205] on input "From" at bounding box center [216, 208] width 205 height 21
type input "*****"
click at [339, 239] on div "Other Recipient Myself Other Recipient First Name * Enter recipient name **** L…" at bounding box center [263, 206] width 341 height 177
click at [234, 249] on textarea "Add a message" at bounding box center [216, 255] width 205 height 35
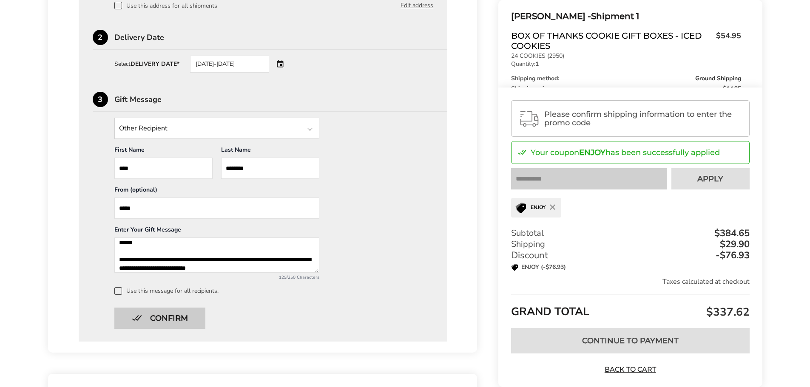
type textarea "**********"
click at [176, 310] on button "Confirm" at bounding box center [159, 318] width 91 height 21
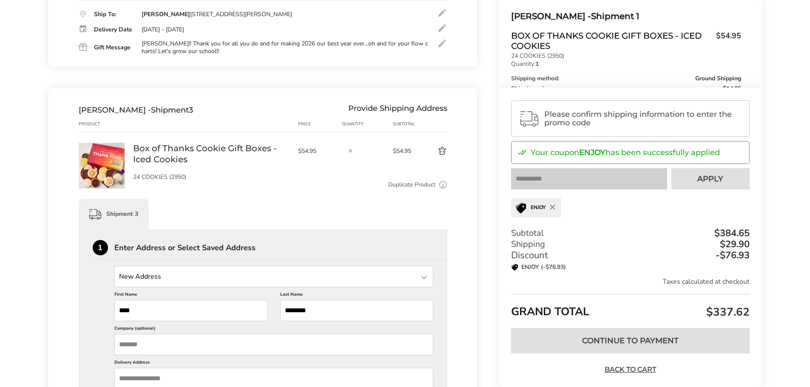
scroll to position [424, 0]
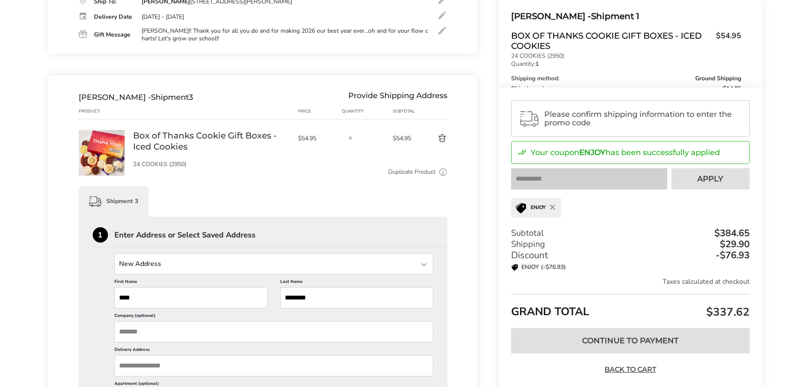
click at [195, 291] on input "****" at bounding box center [190, 297] width 153 height 21
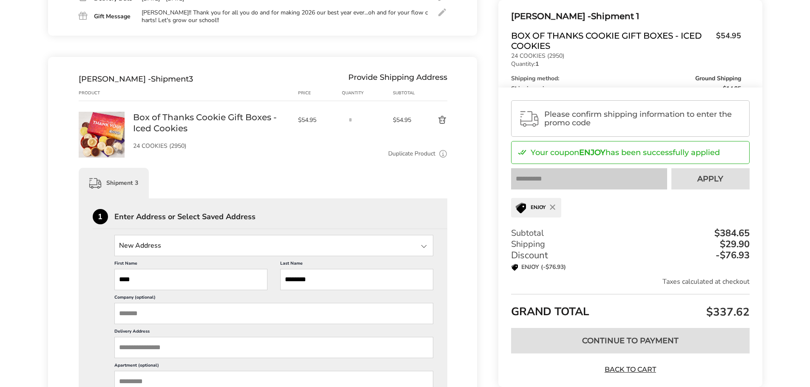
scroll to position [467, 0]
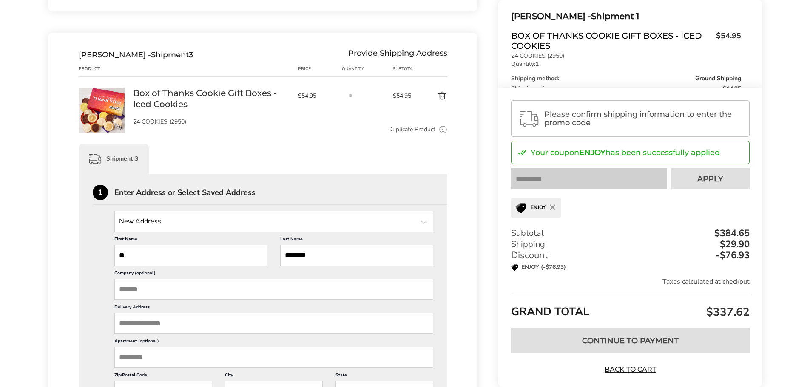
type input "*"
type input "******"
type input "*****"
click at [144, 328] on input "Delivery Address" at bounding box center [273, 323] width 319 height 21
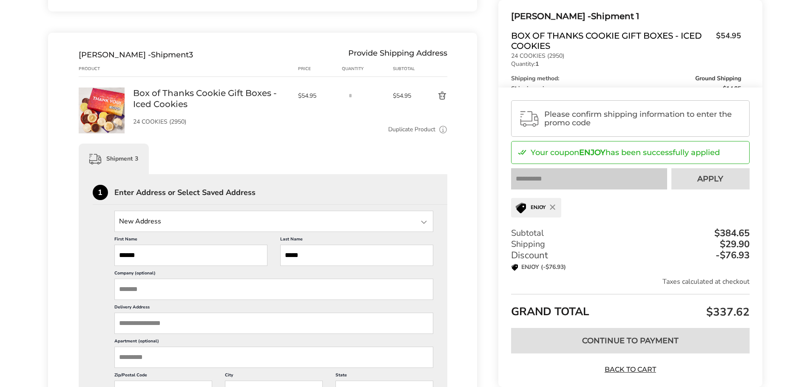
click at [183, 318] on input "Delivery Address" at bounding box center [273, 323] width 319 height 21
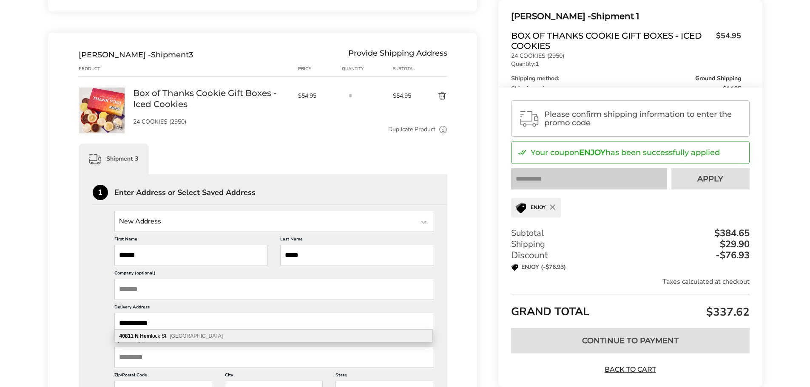
click at [175, 334] on span "[GEOGRAPHIC_DATA]" at bounding box center [196, 336] width 53 height 6
type input "**********"
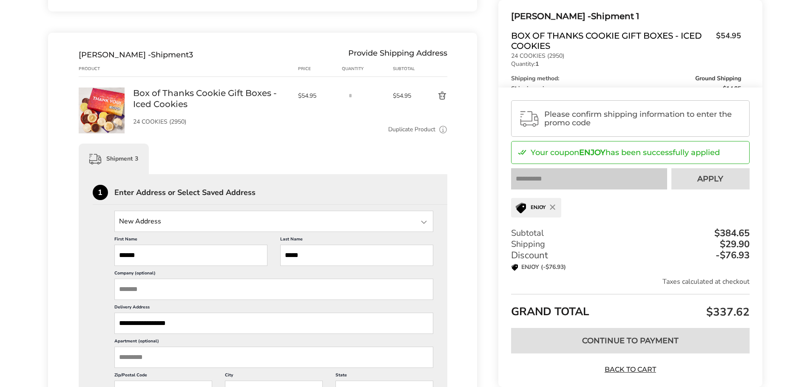
click at [105, 282] on div "**********" at bounding box center [263, 358] width 341 height 294
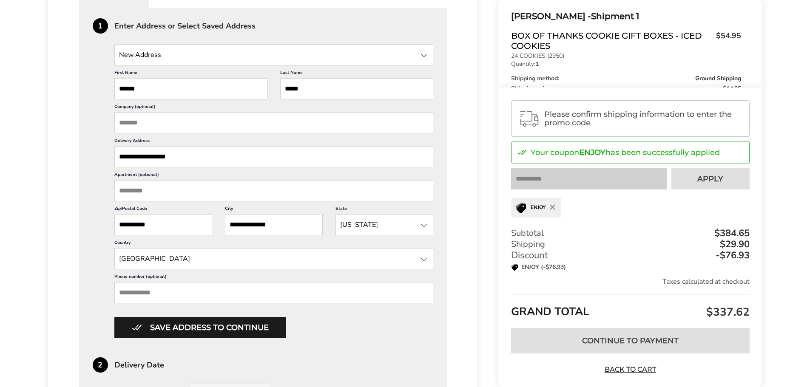
scroll to position [637, 0]
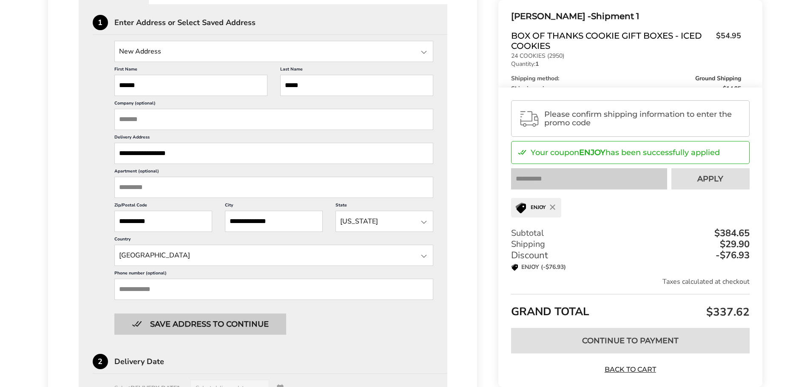
click at [171, 319] on button "Save address to continue" at bounding box center [200, 324] width 172 height 21
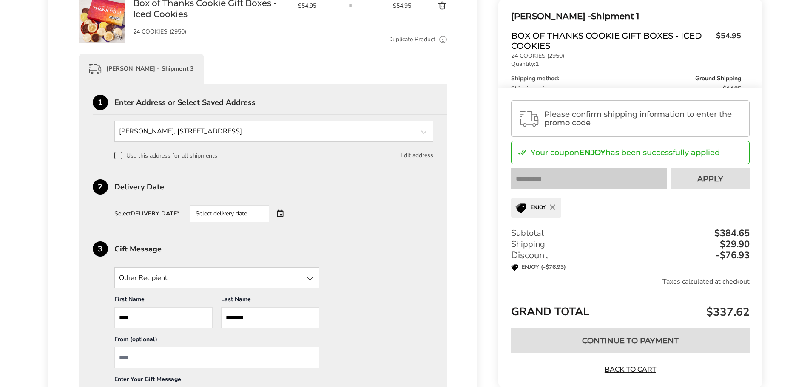
scroll to position [594, 0]
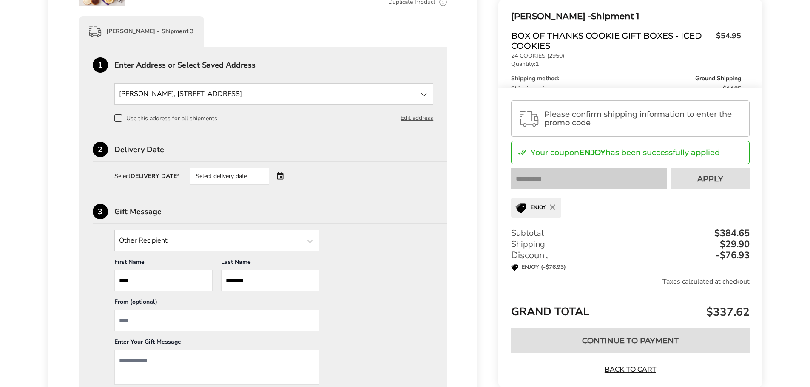
click at [185, 271] on input "****" at bounding box center [163, 280] width 98 height 21
type input "*"
type input "******"
type input "*****"
click at [197, 316] on input "From" at bounding box center [216, 320] width 205 height 21
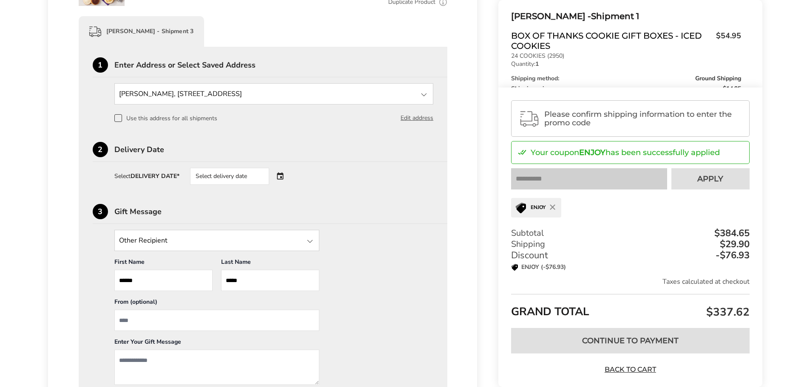
type input "*"
type input "*****"
click at [282, 171] on div "Select delivery date" at bounding box center [241, 176] width 103 height 17
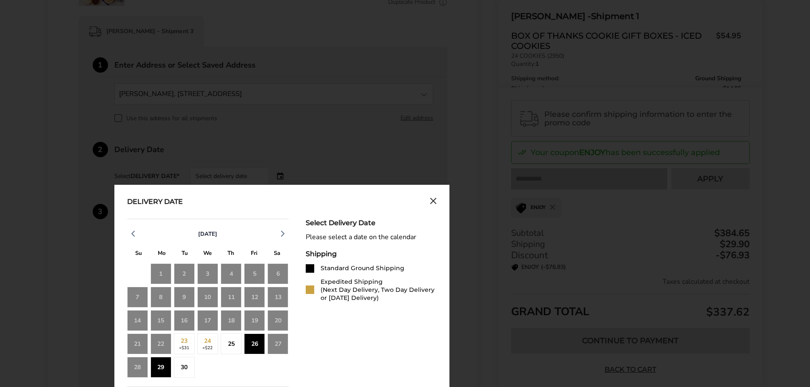
click at [231, 340] on div "25" at bounding box center [231, 344] width 21 height 21
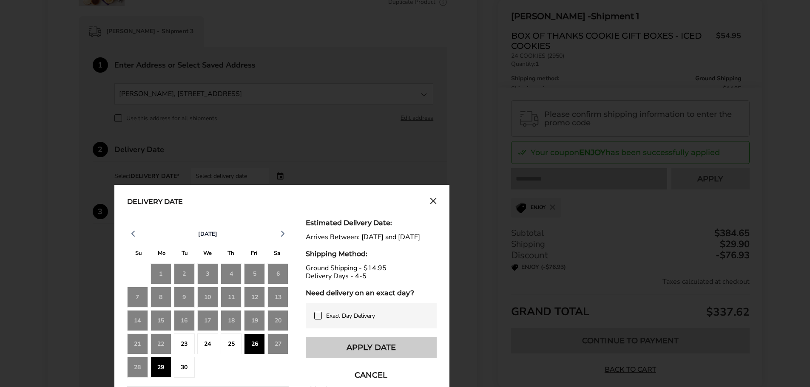
click at [355, 348] on button "Apply Date" at bounding box center [371, 347] width 131 height 21
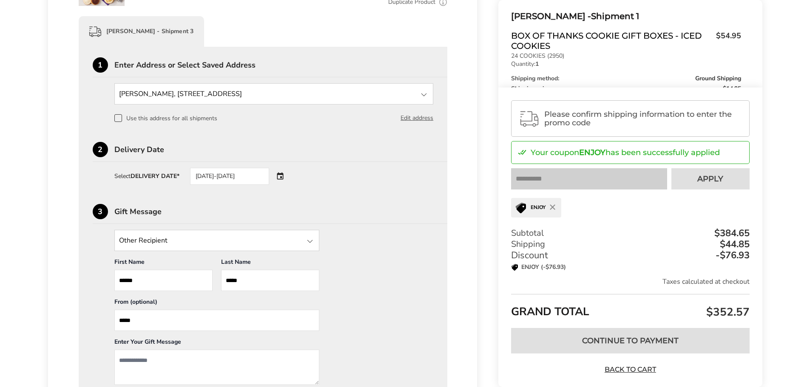
scroll to position [637, 0]
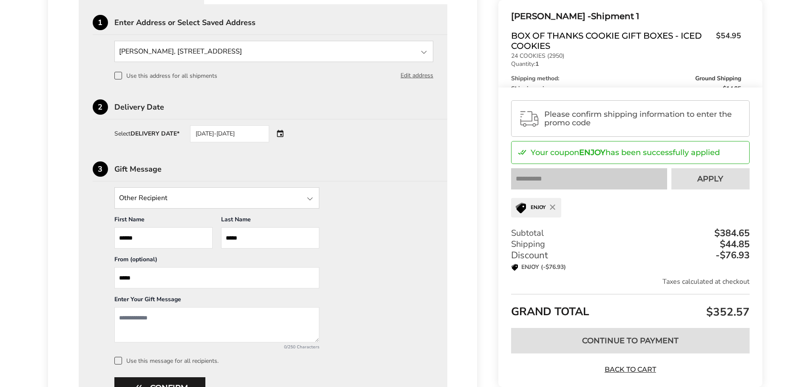
click at [282, 127] on div "[DATE]-[DATE]" at bounding box center [241, 133] width 103 height 17
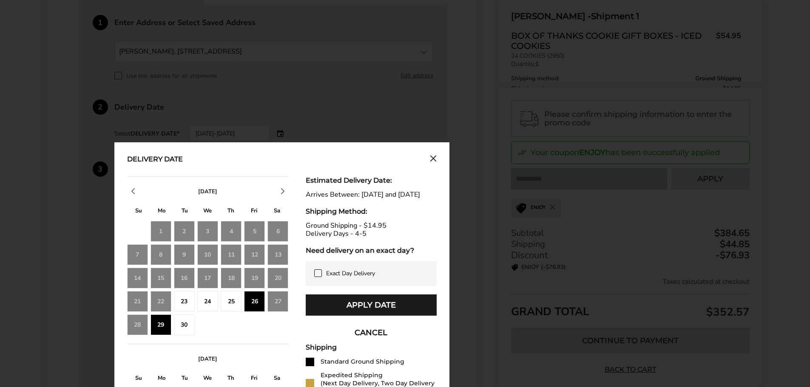
click at [432, 155] on icon "Close calendar" at bounding box center [433, 158] width 7 height 7
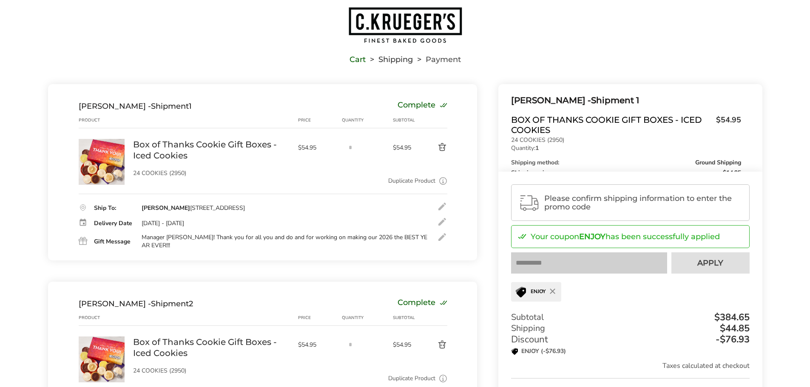
scroll to position [0, 0]
